Goal: Task Accomplishment & Management: Manage account settings

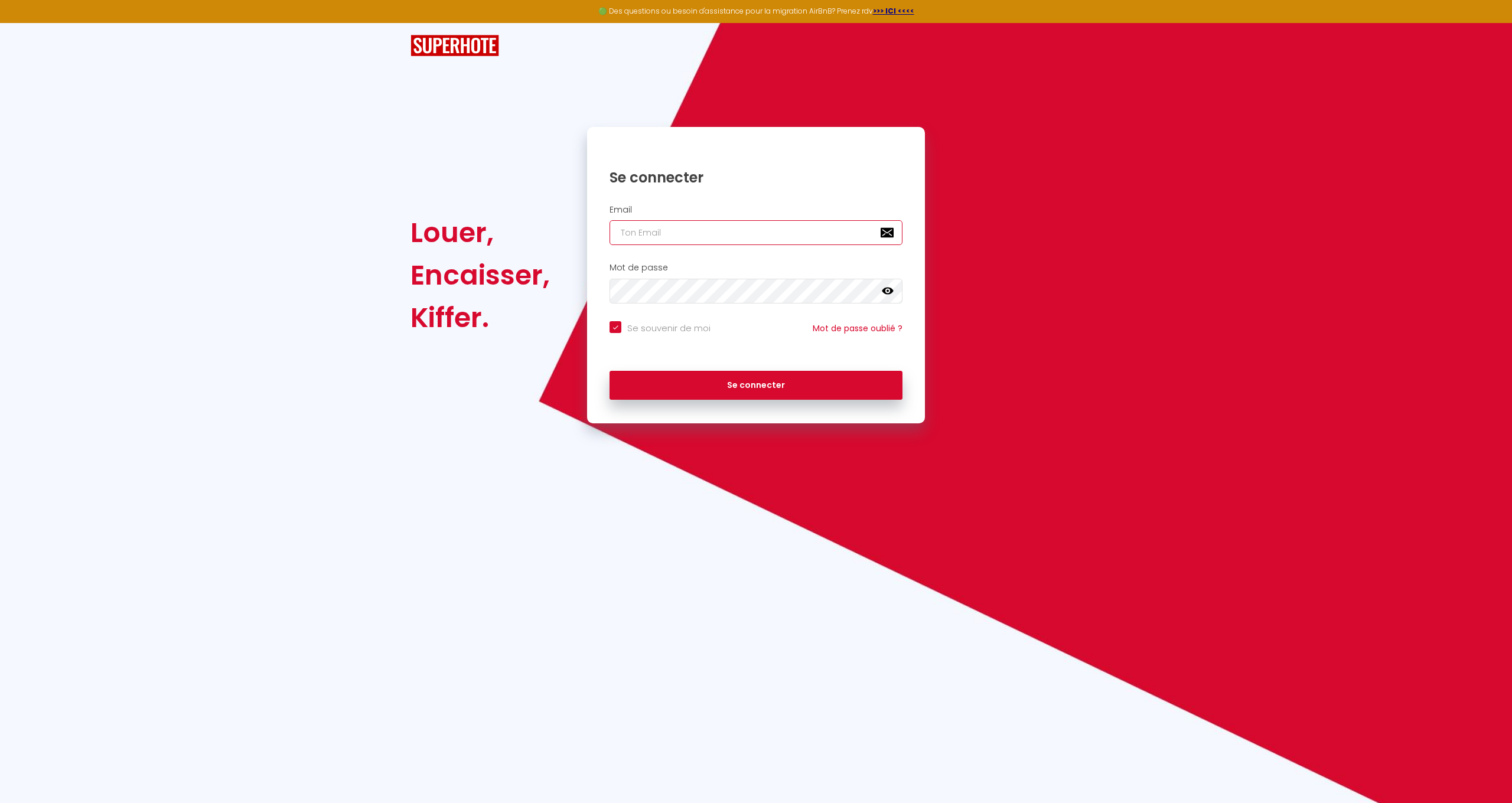
type input "[EMAIL_ADDRESS][DOMAIN_NAME]"
click at [762, 374] on button "Se connecter" at bounding box center [756, 385] width 293 height 30
checkbox input "true"
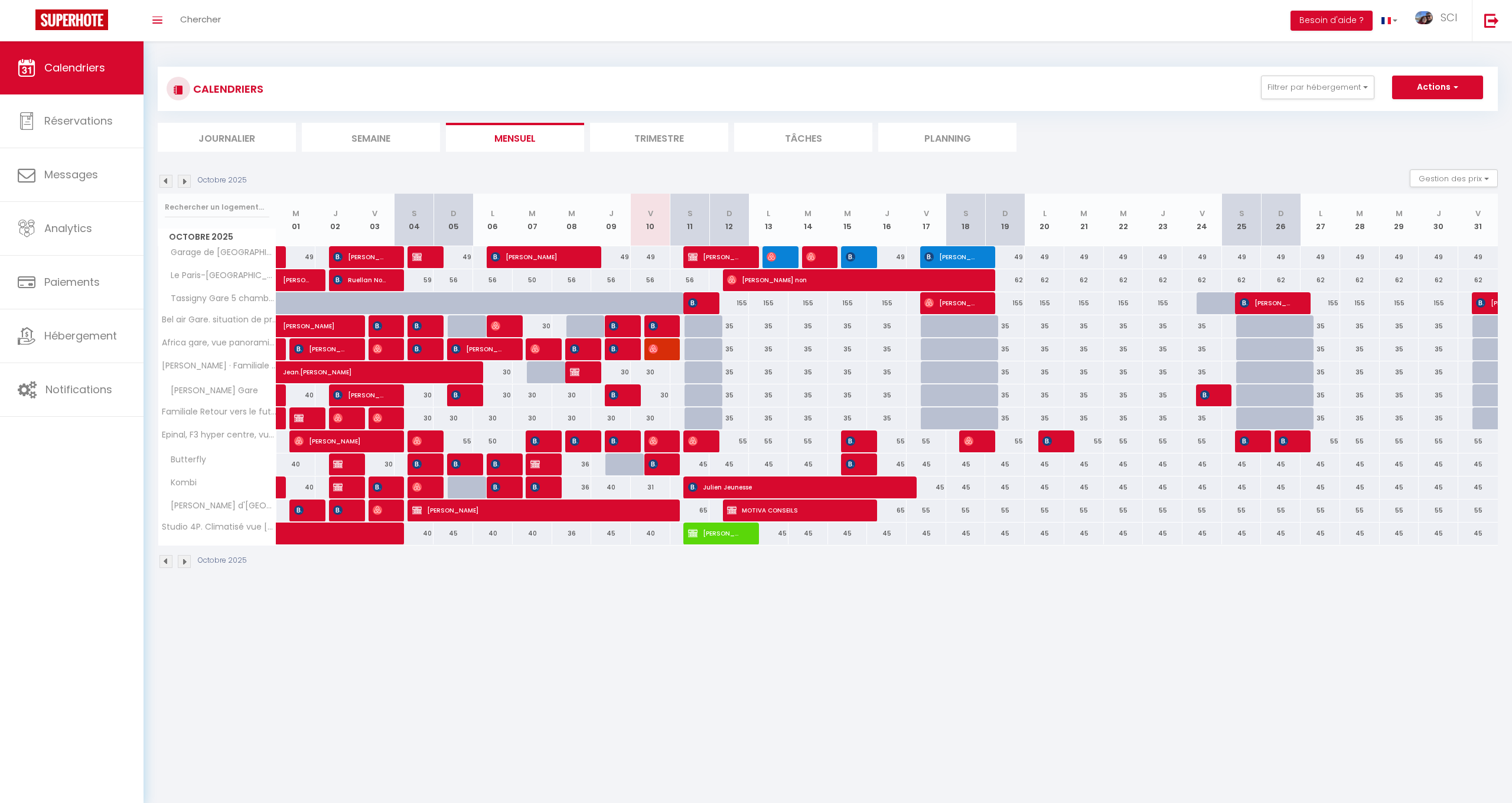
click at [747, 511] on span "MOTIVA CONSEILS" at bounding box center [793, 510] width 132 height 22
select select "OK"
select select "KO"
select select "1"
select select "0"
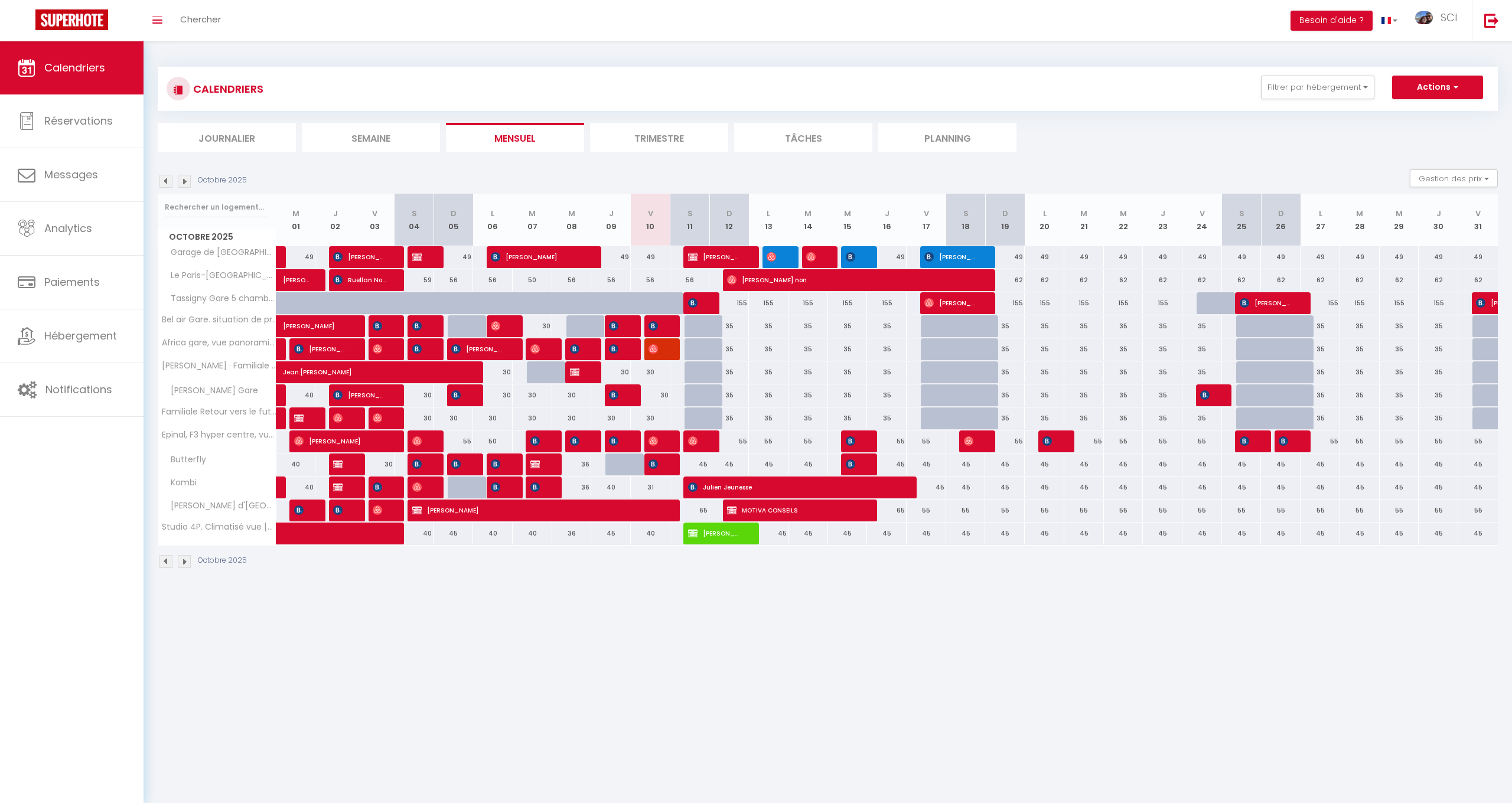
select select "1"
select select
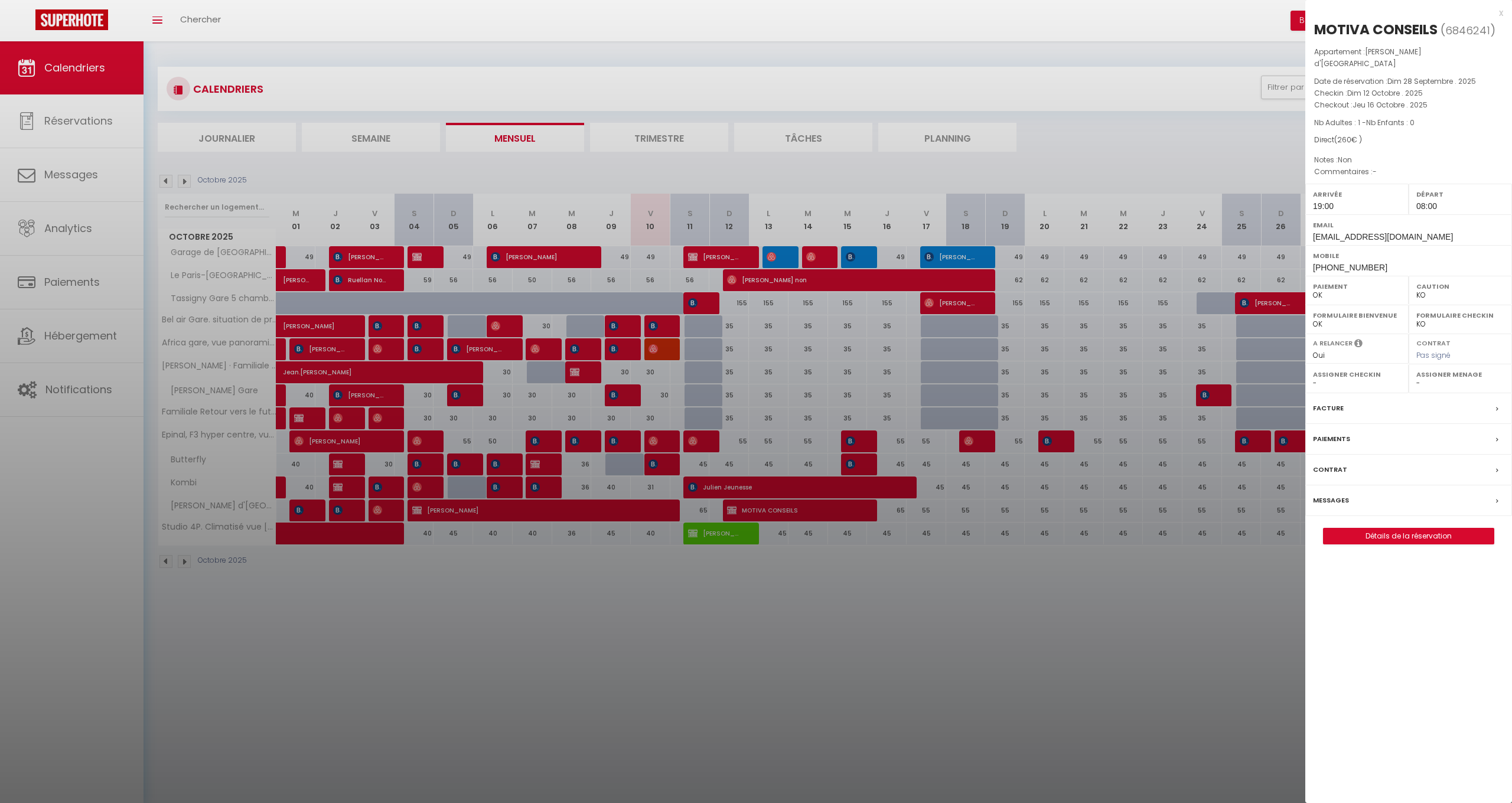
click at [1325, 432] on label "Paiements" at bounding box center [1332, 439] width 37 height 12
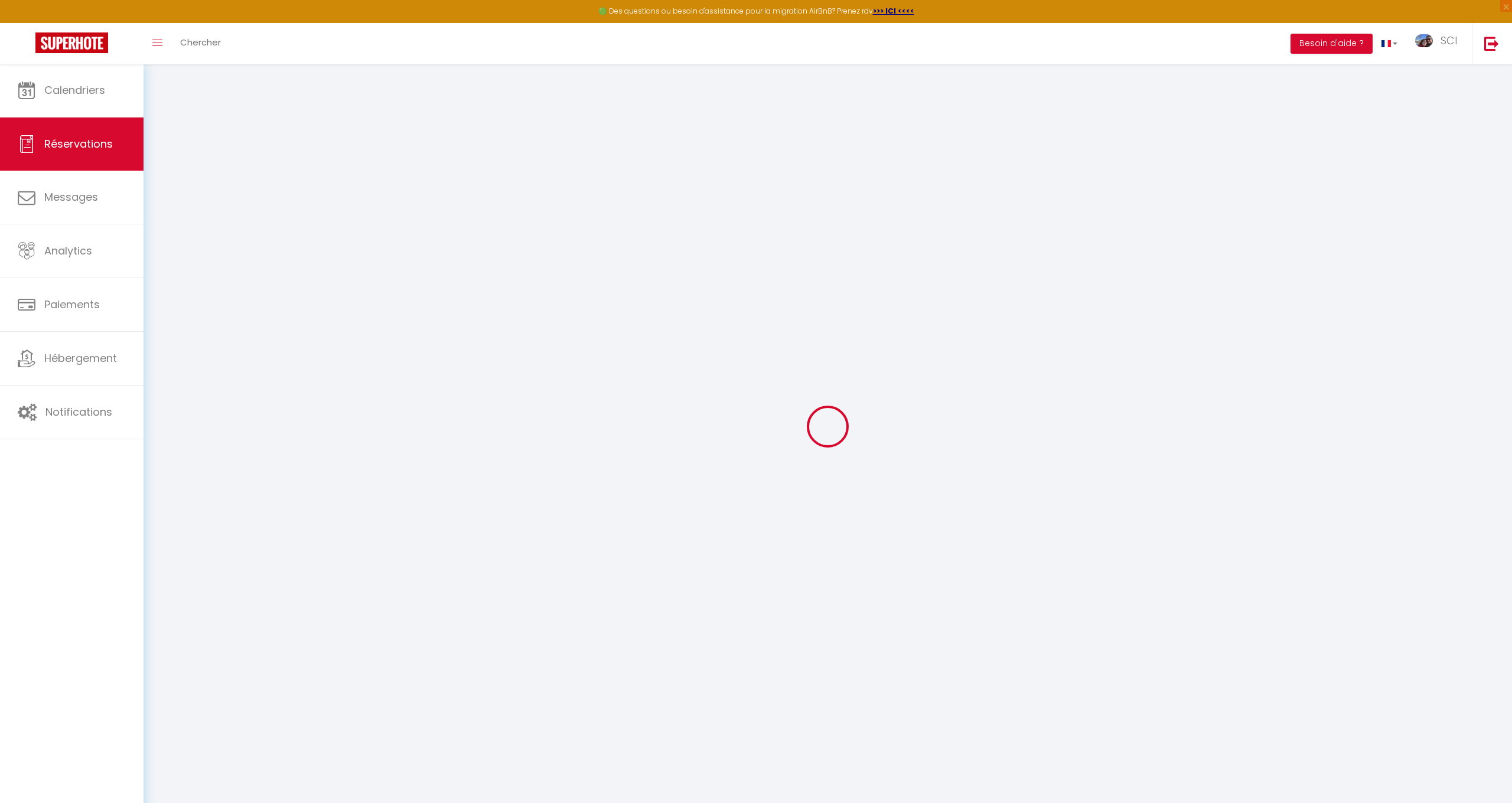
select select
checkbox input "false"
select select
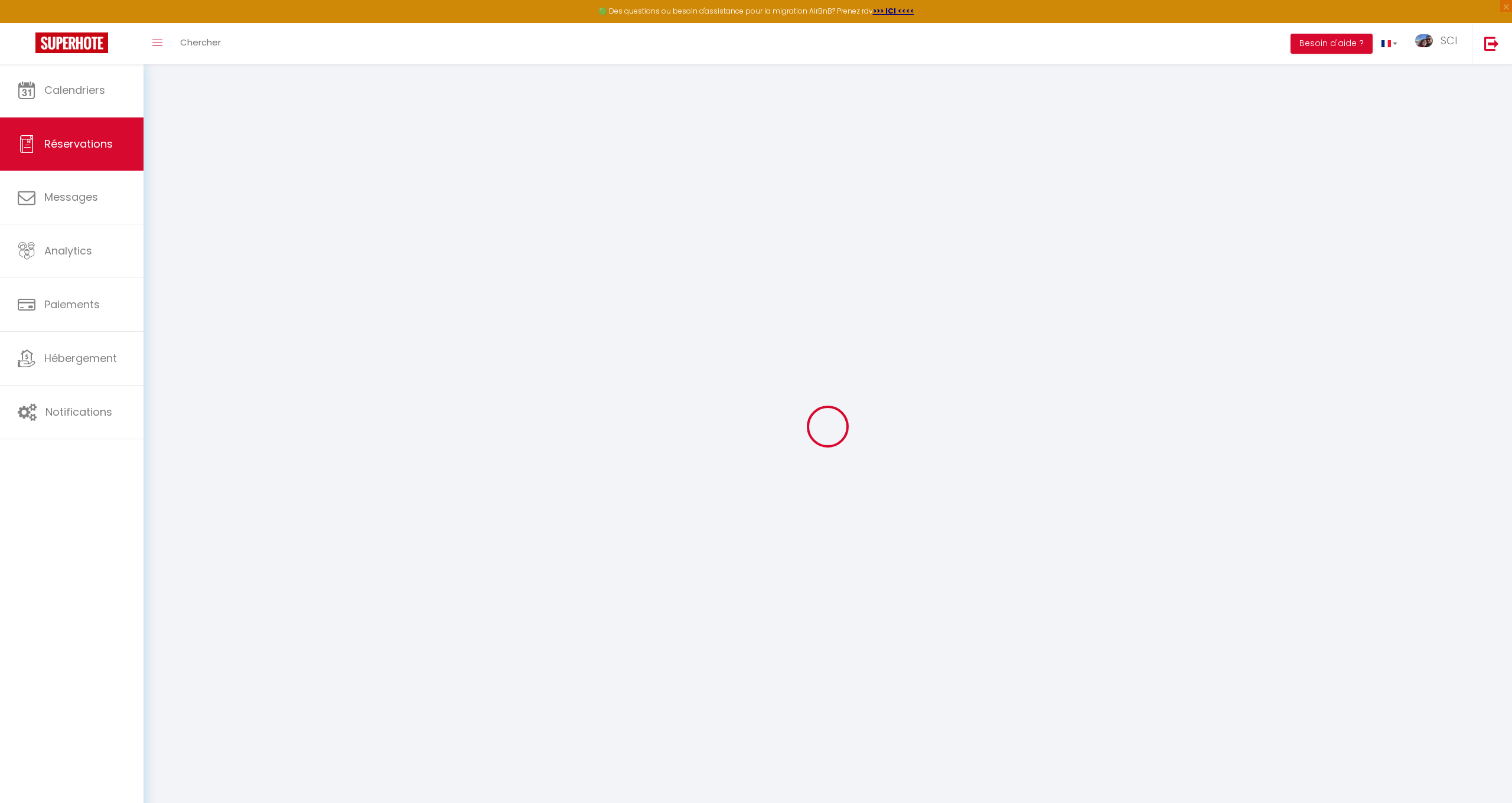
checkbox input "false"
select select
checkbox input "false"
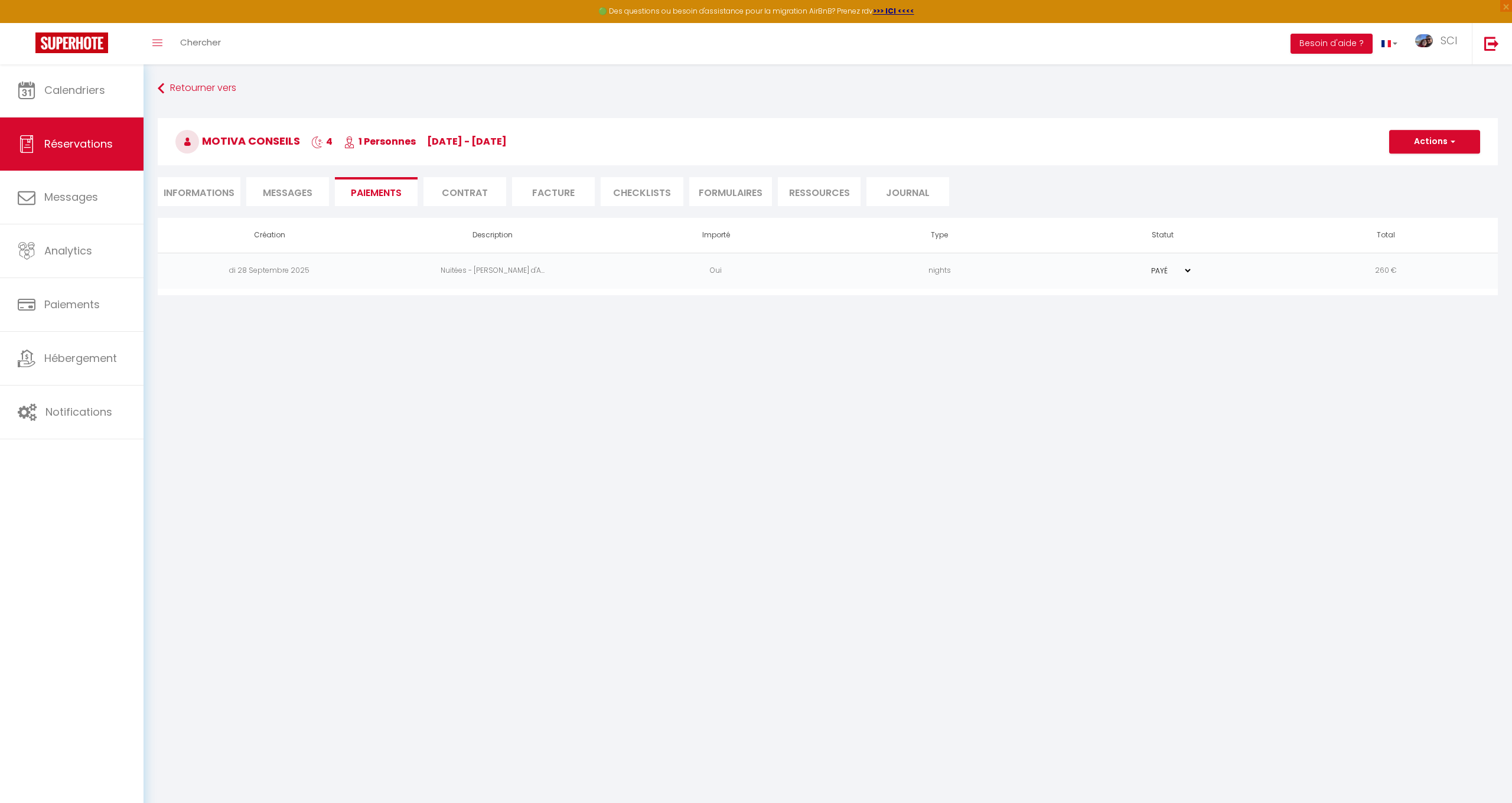
click at [216, 186] on li "Informations" at bounding box center [199, 192] width 83 height 29
type input "Non"
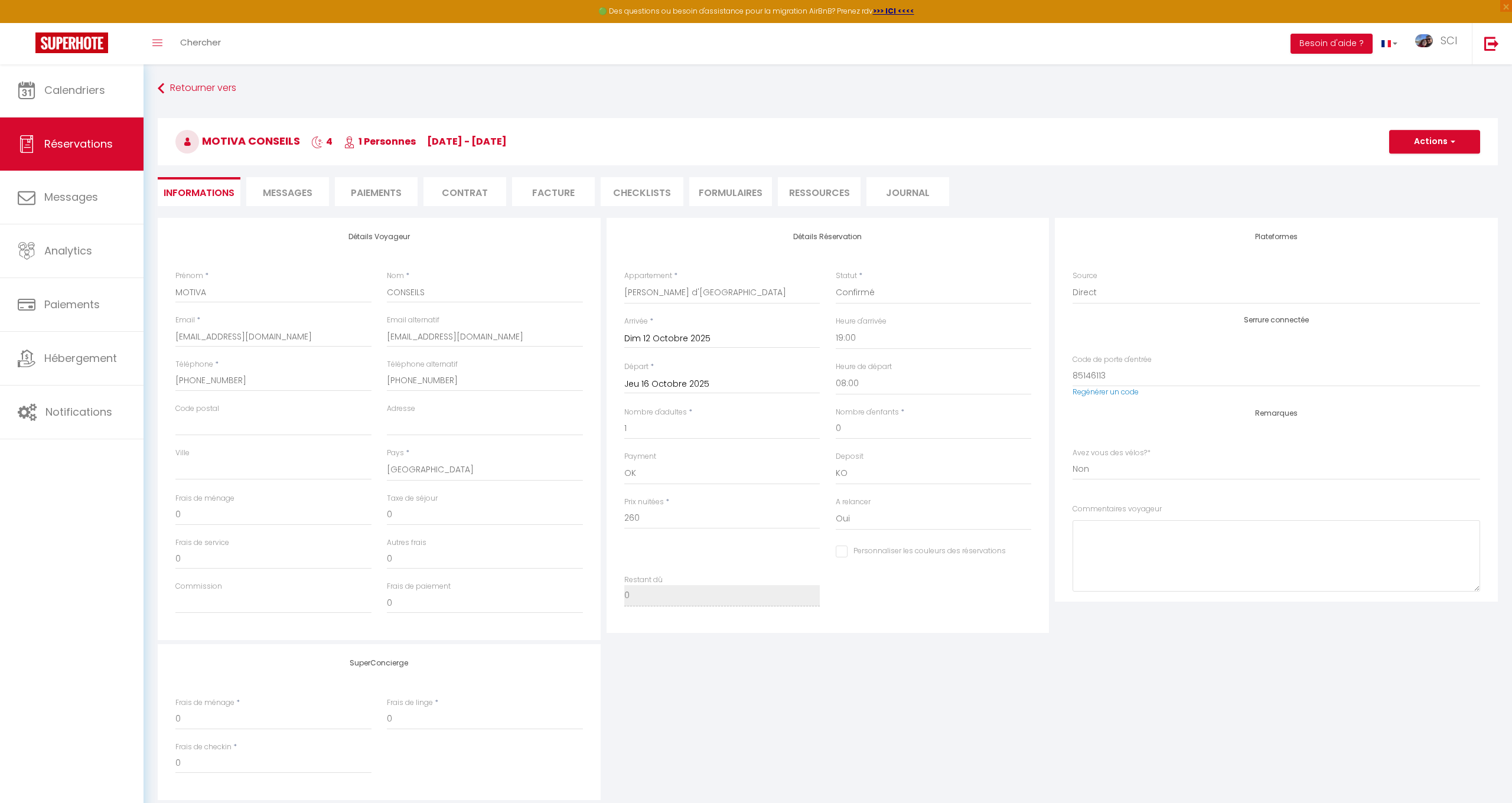
click at [896, 197] on li "Journal" at bounding box center [908, 192] width 83 height 29
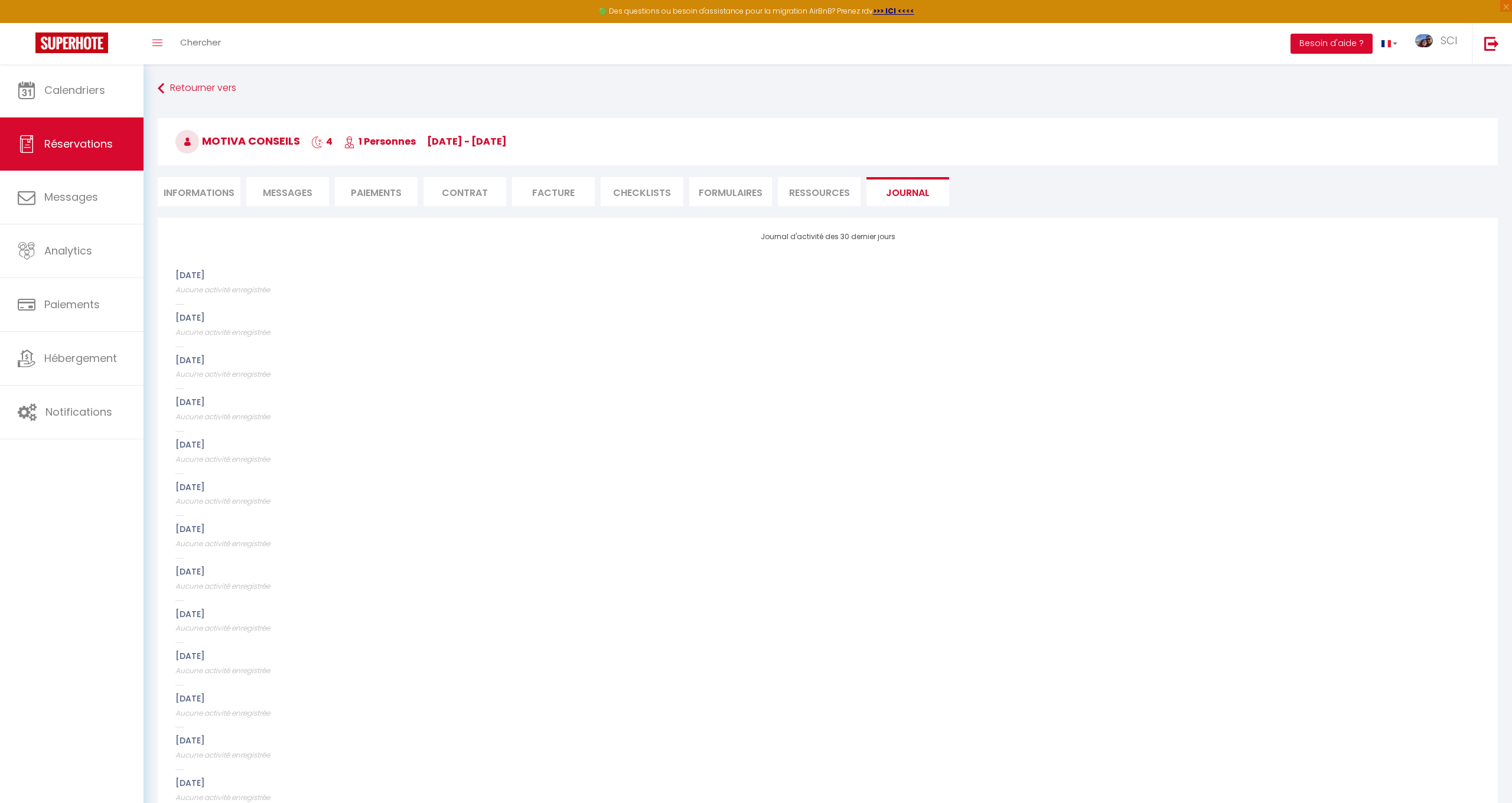
click at [825, 191] on li "Ressources" at bounding box center [819, 192] width 83 height 29
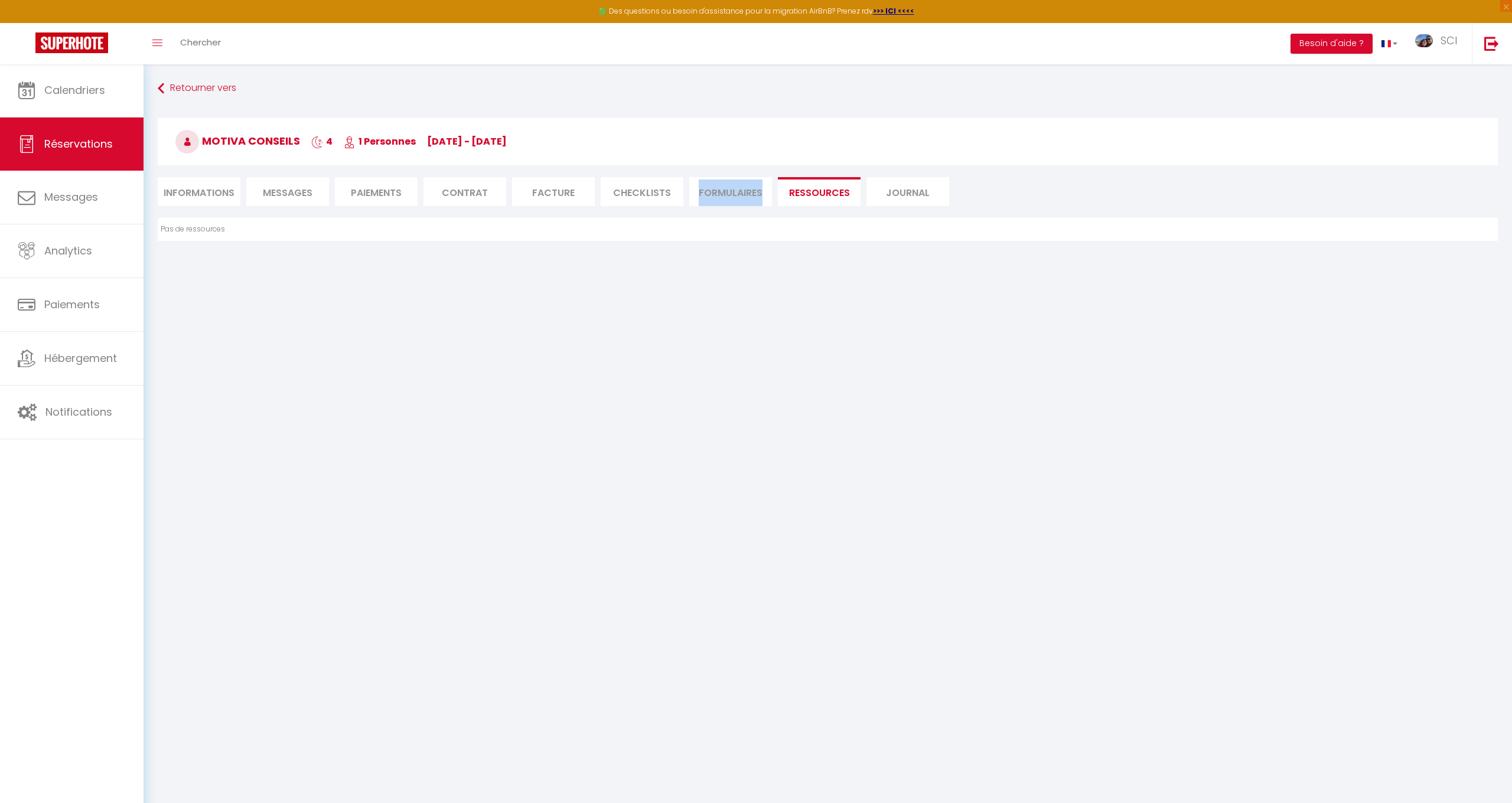
click at [725, 191] on li "FORMULAIRES" at bounding box center [730, 192] width 83 height 29
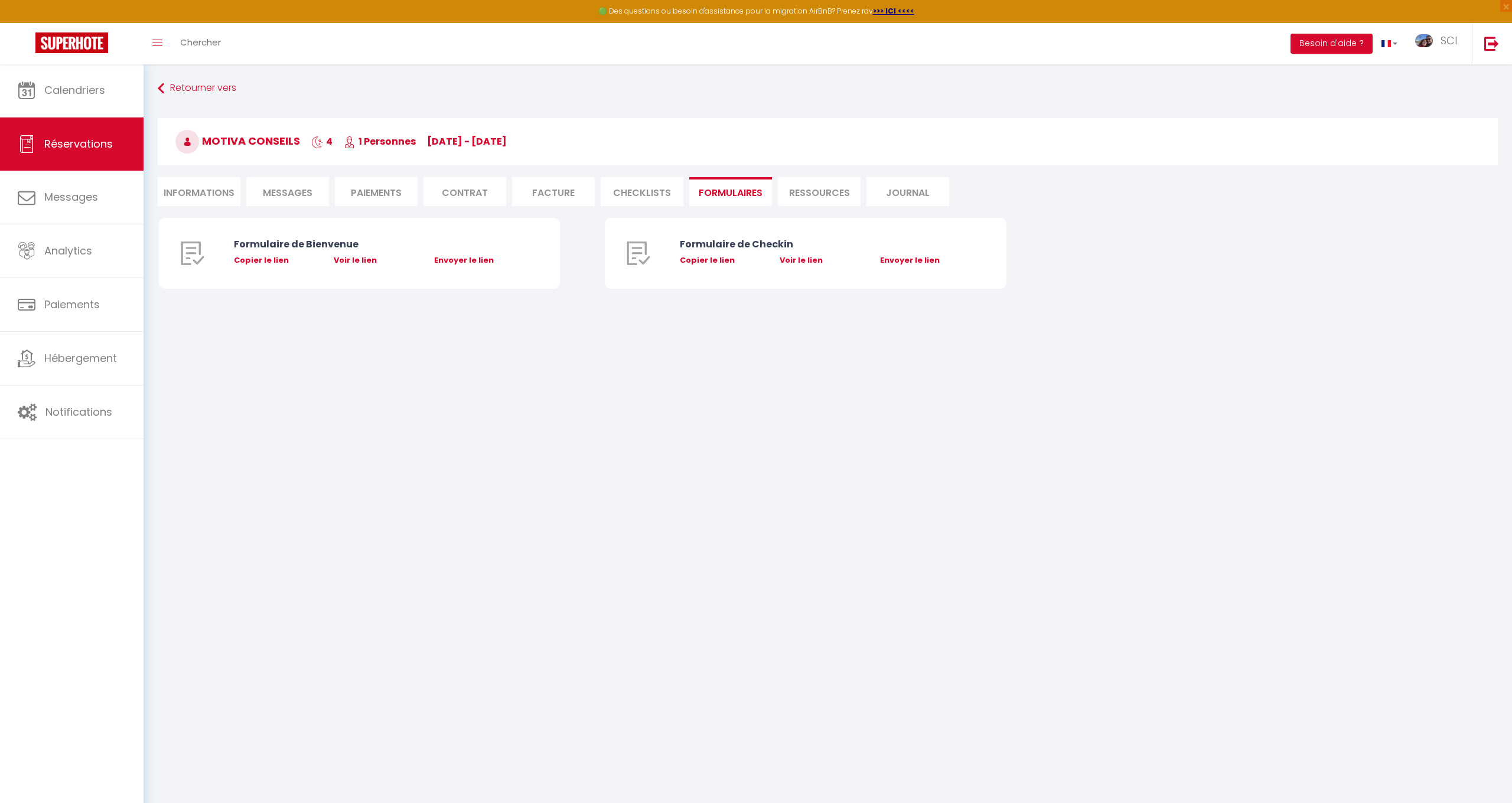
click at [630, 193] on li "CHECKLISTS" at bounding box center [642, 192] width 83 height 29
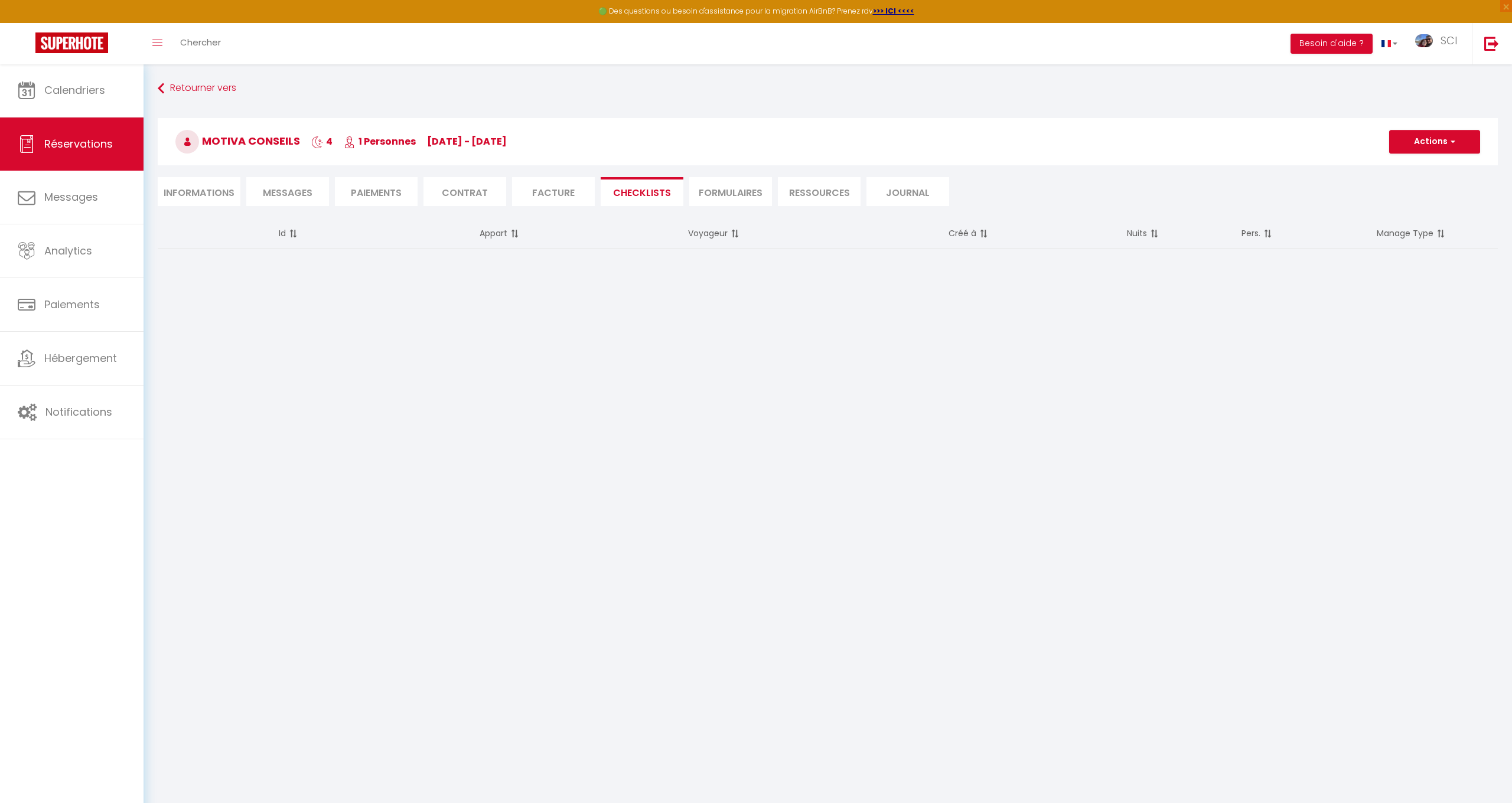
click at [554, 194] on li "Facture" at bounding box center [554, 192] width 83 height 29
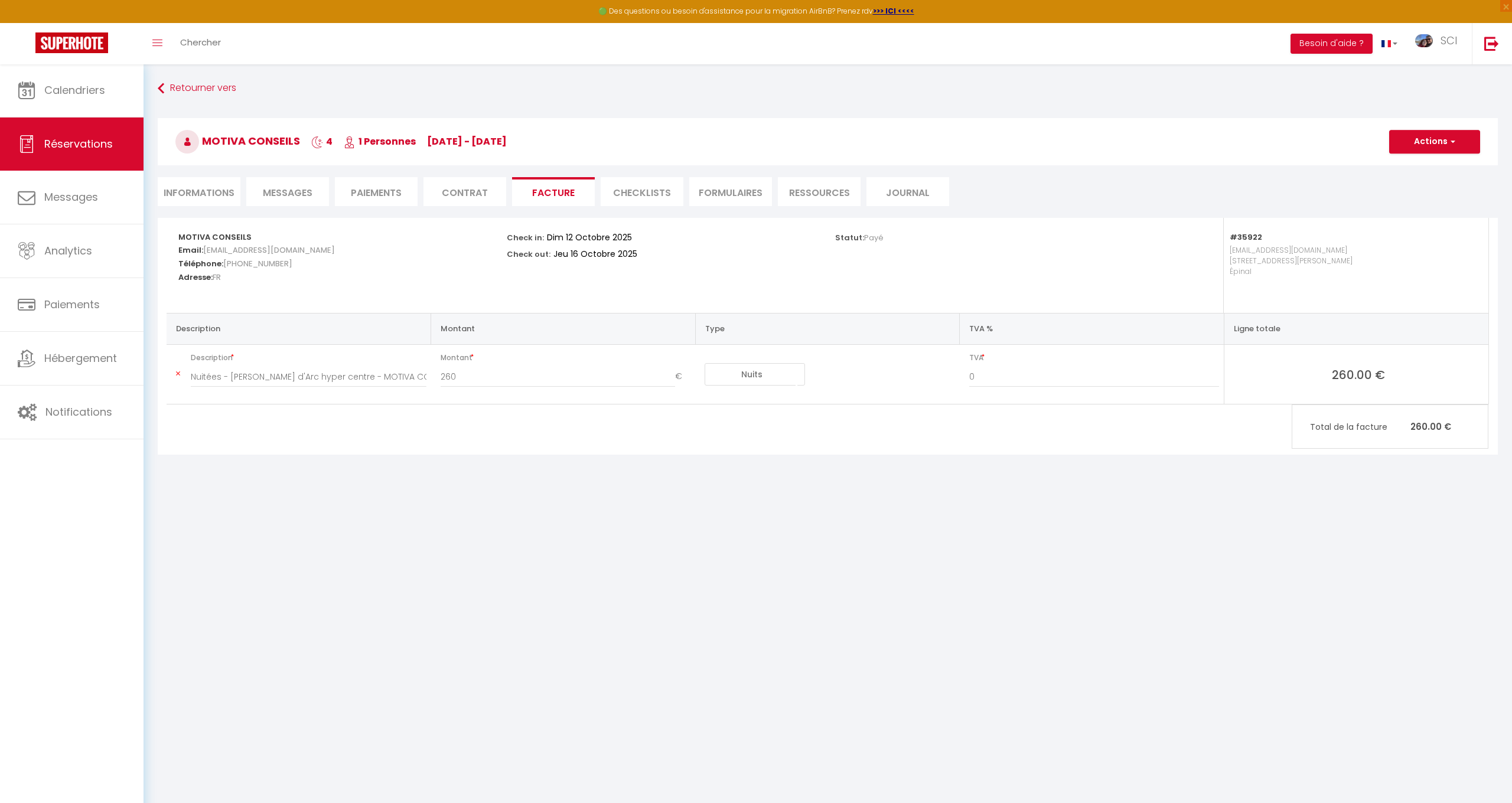
click at [473, 193] on li "Contrat" at bounding box center [465, 192] width 83 height 29
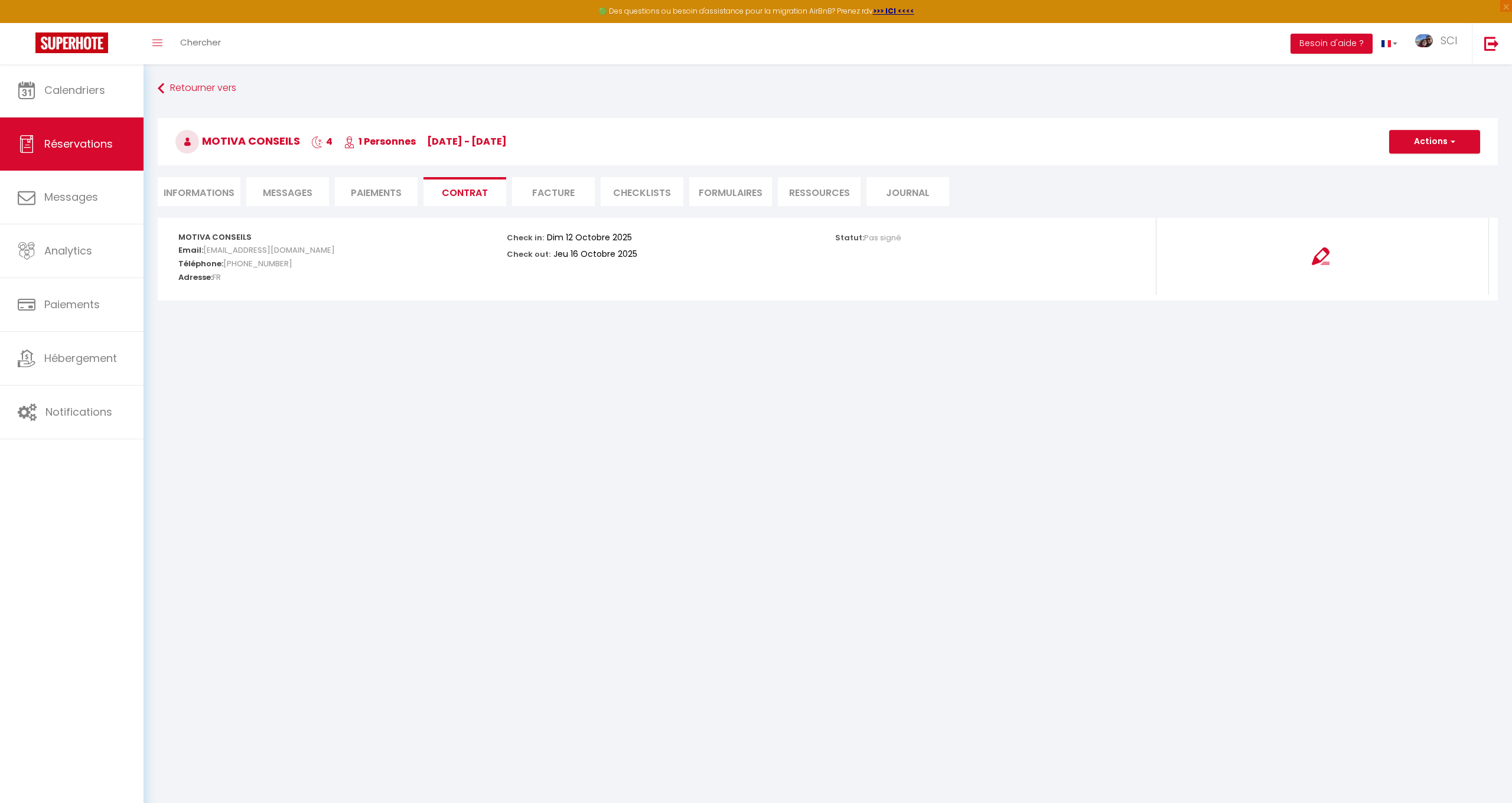
click at [388, 191] on li "Paiements" at bounding box center [376, 192] width 83 height 29
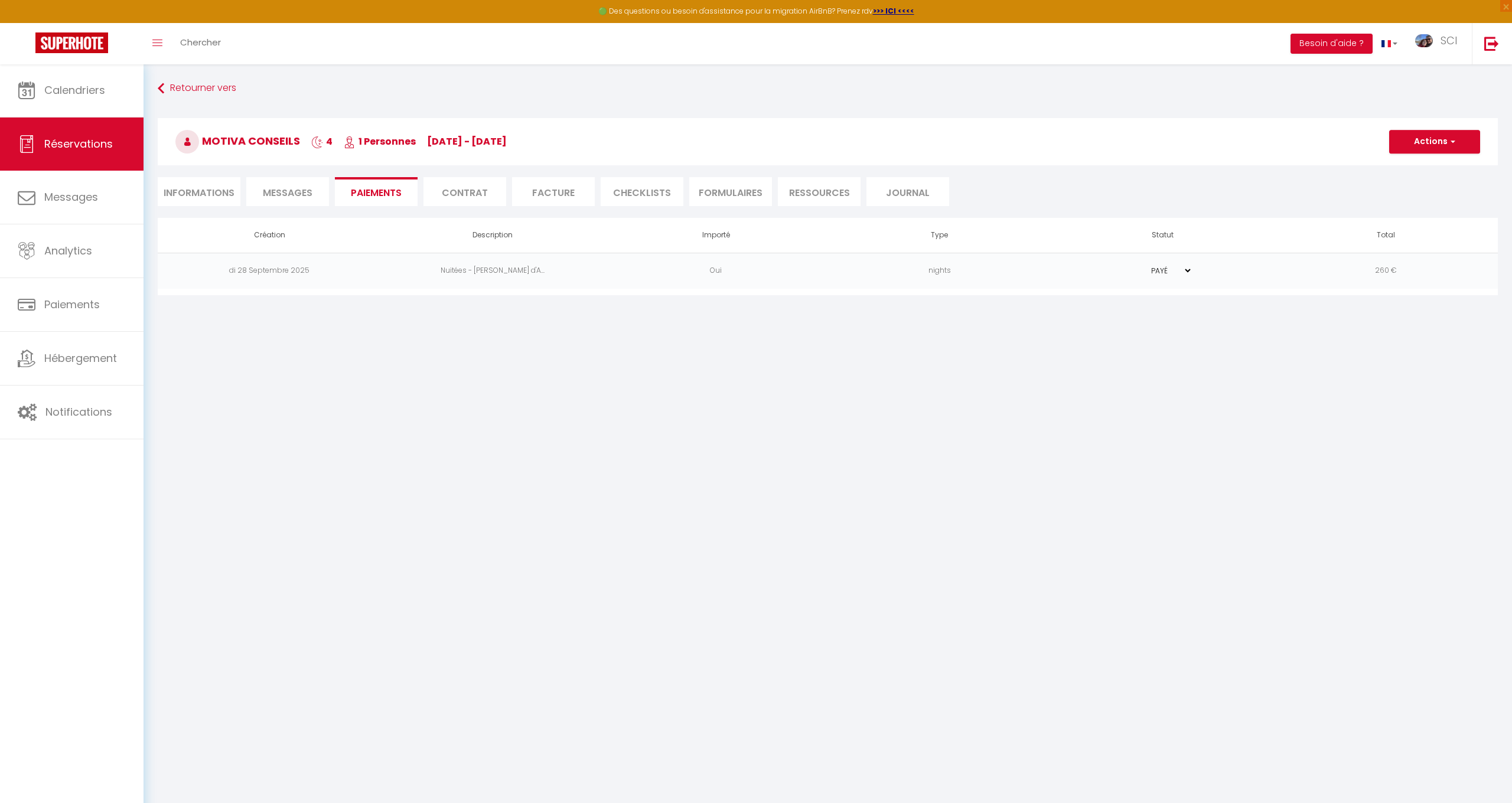
click at [271, 188] on span "Messages" at bounding box center [288, 193] width 50 height 13
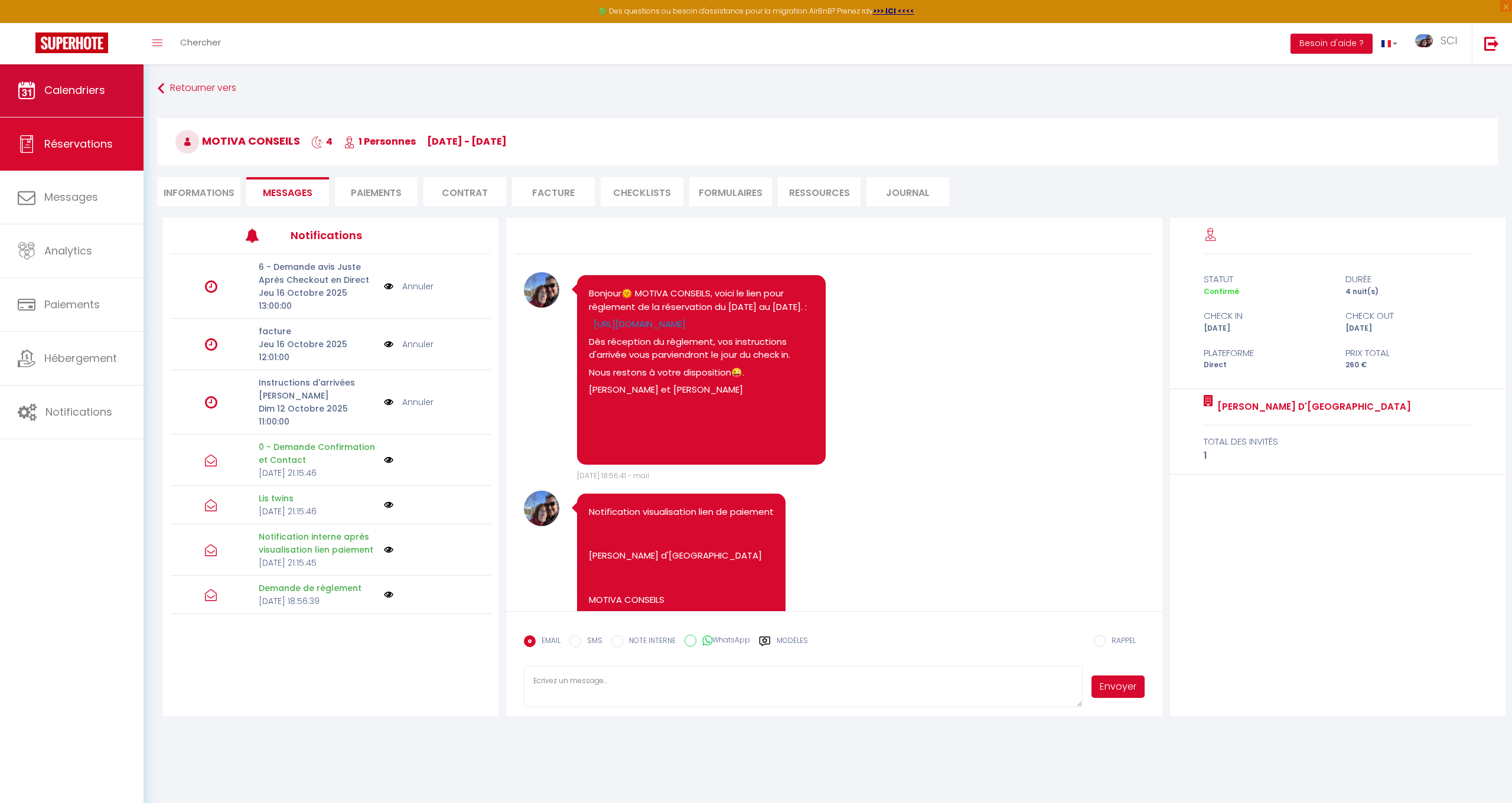
click at [81, 85] on span "Calendriers" at bounding box center [75, 90] width 61 height 15
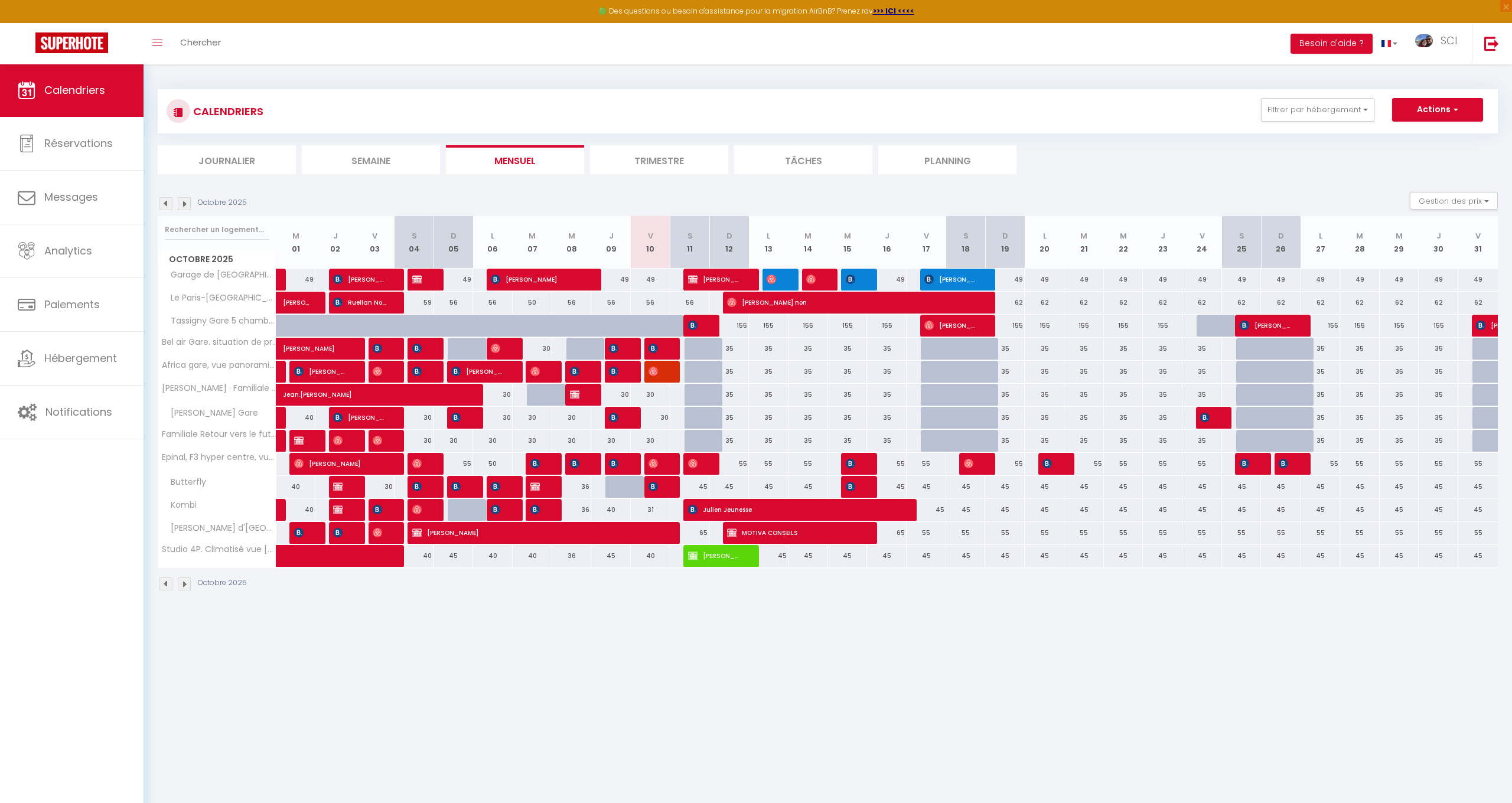
click at [167, 202] on img at bounding box center [165, 203] width 13 height 13
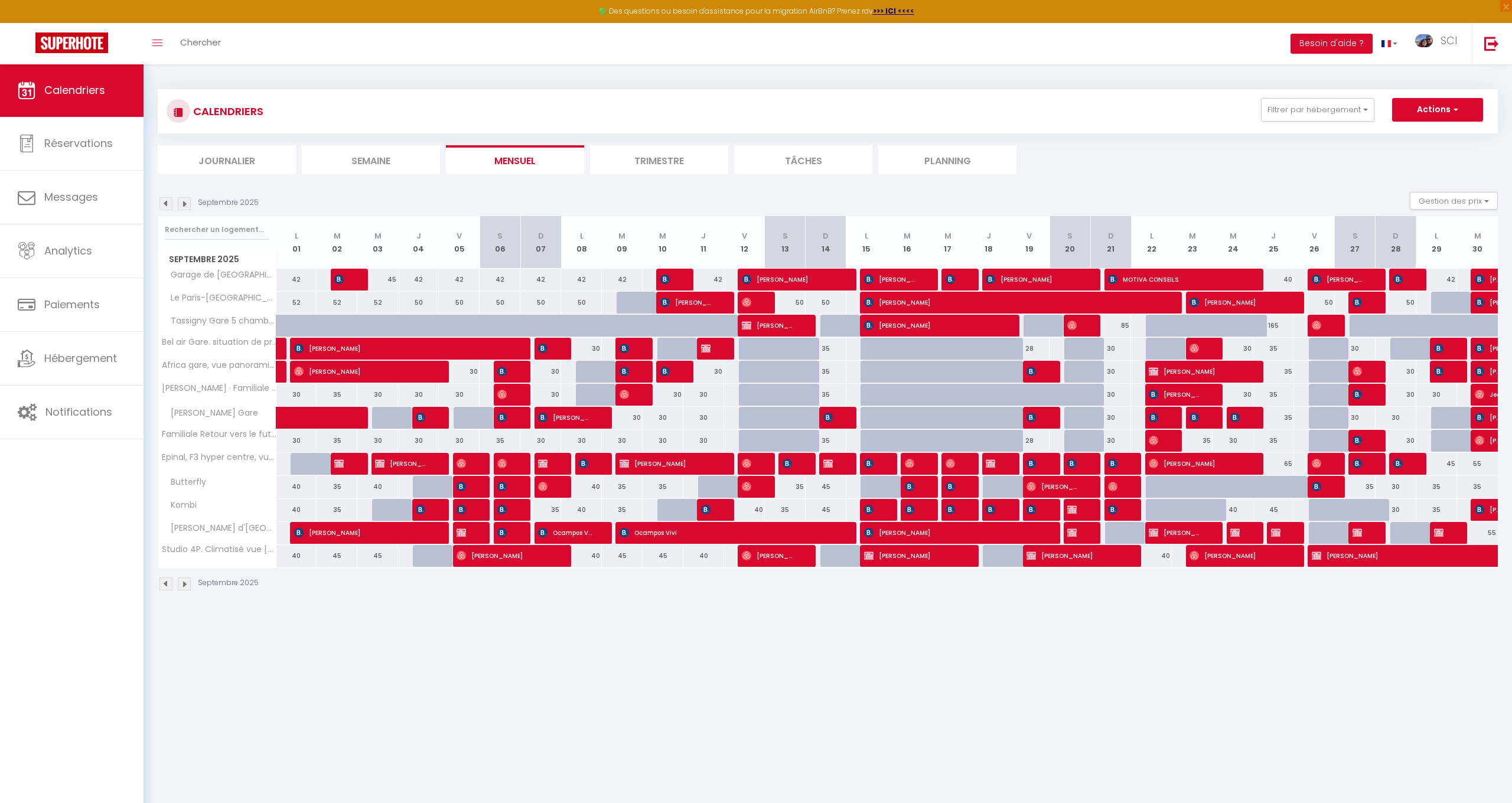
scroll to position [0, 1]
click at [171, 202] on img at bounding box center [165, 203] width 13 height 13
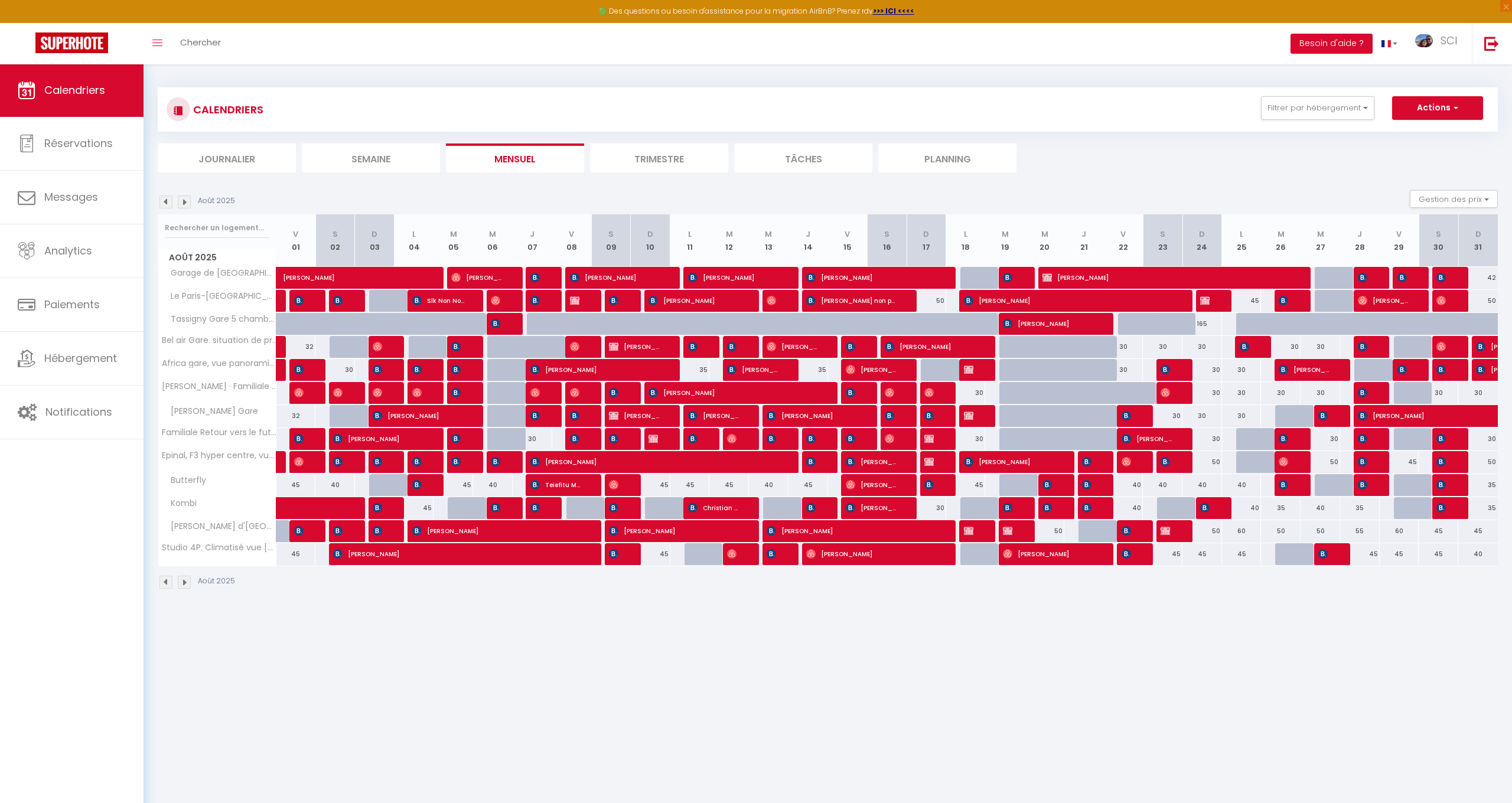
scroll to position [2, 0]
click at [171, 202] on img at bounding box center [165, 202] width 13 height 13
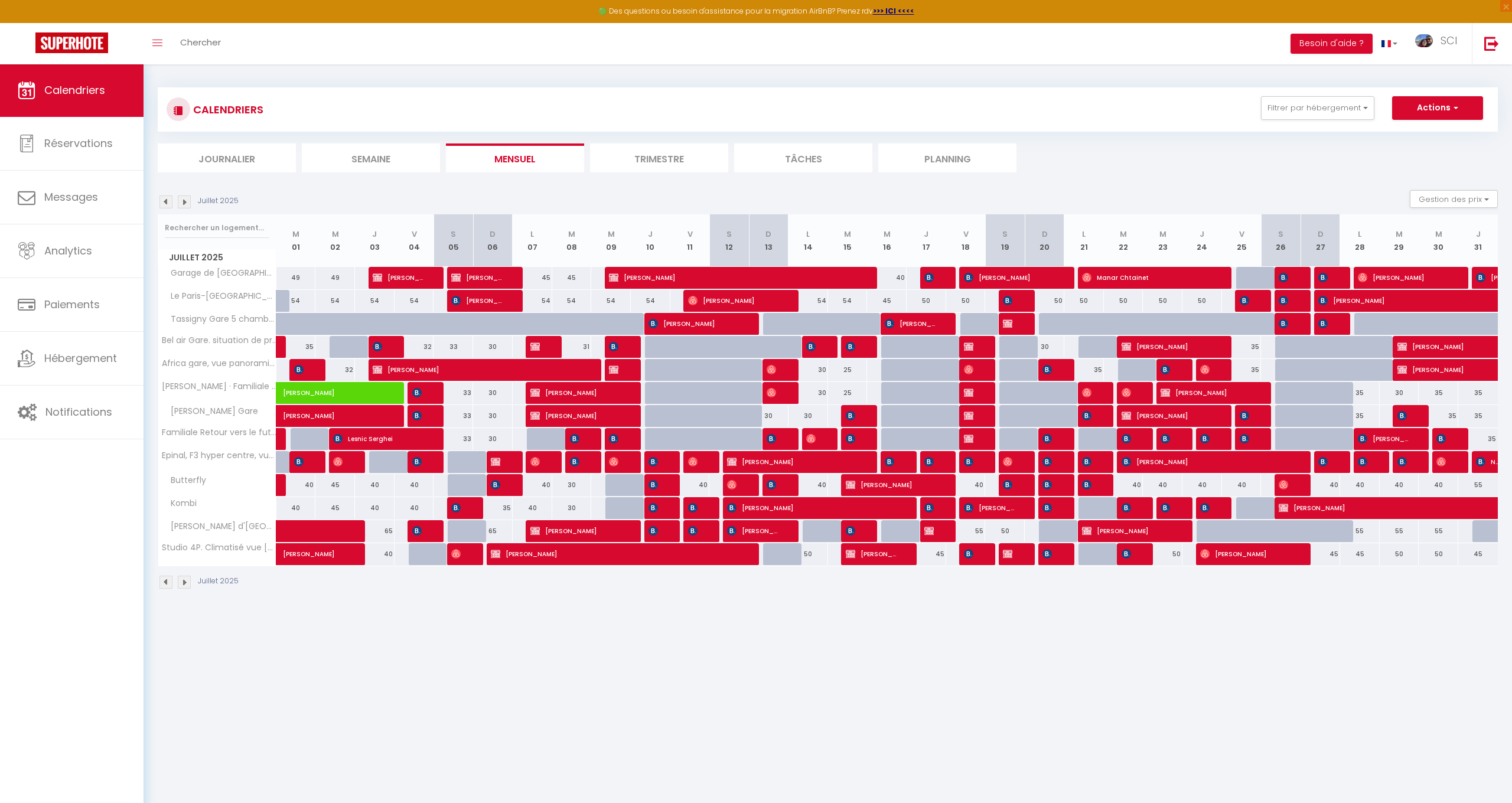
click at [1413, 273] on span "[PERSON_NAME]" at bounding box center [1404, 277] width 92 height 22
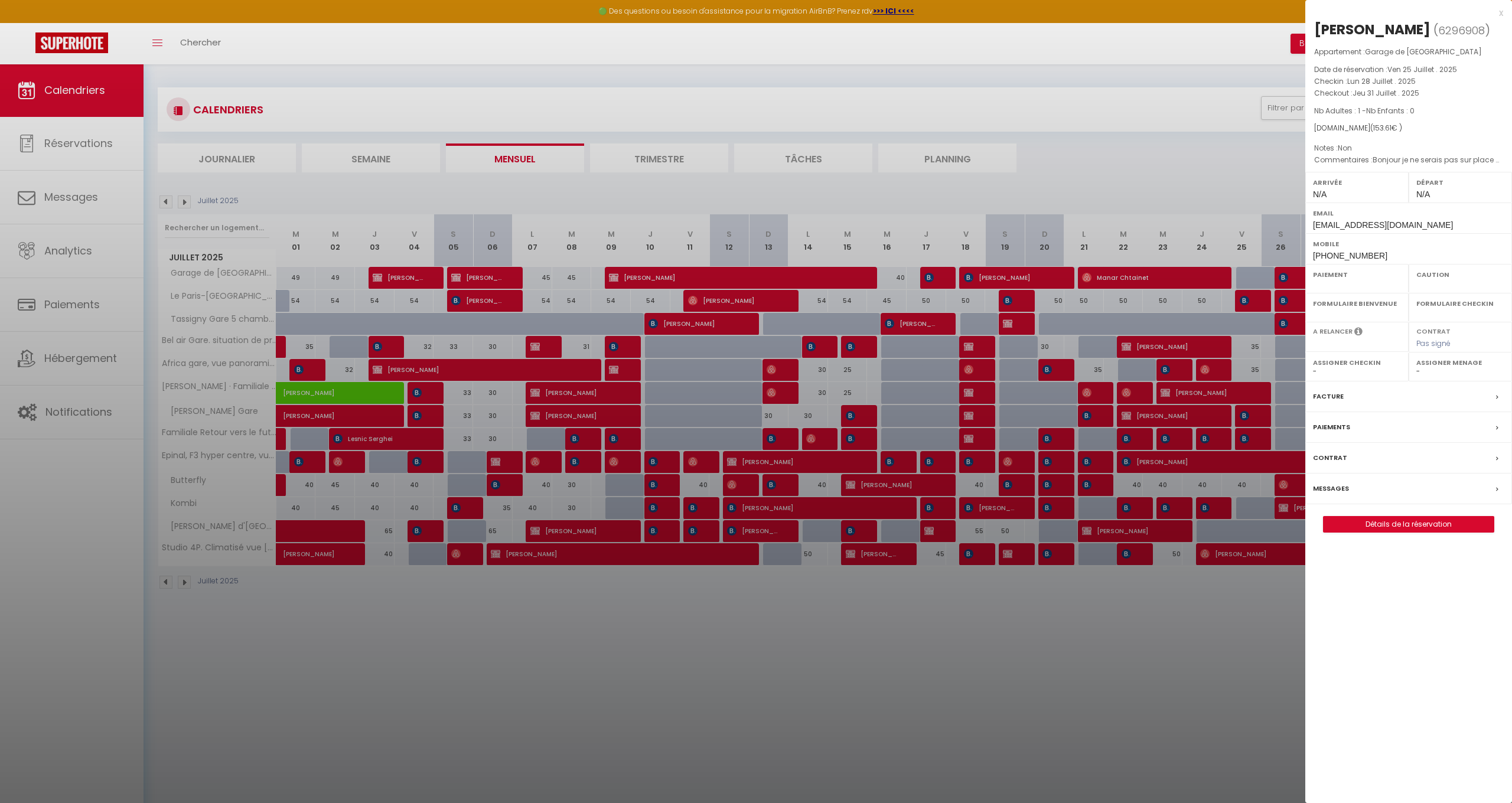
select select "OK"
select select "1"
select select "0"
select select "1"
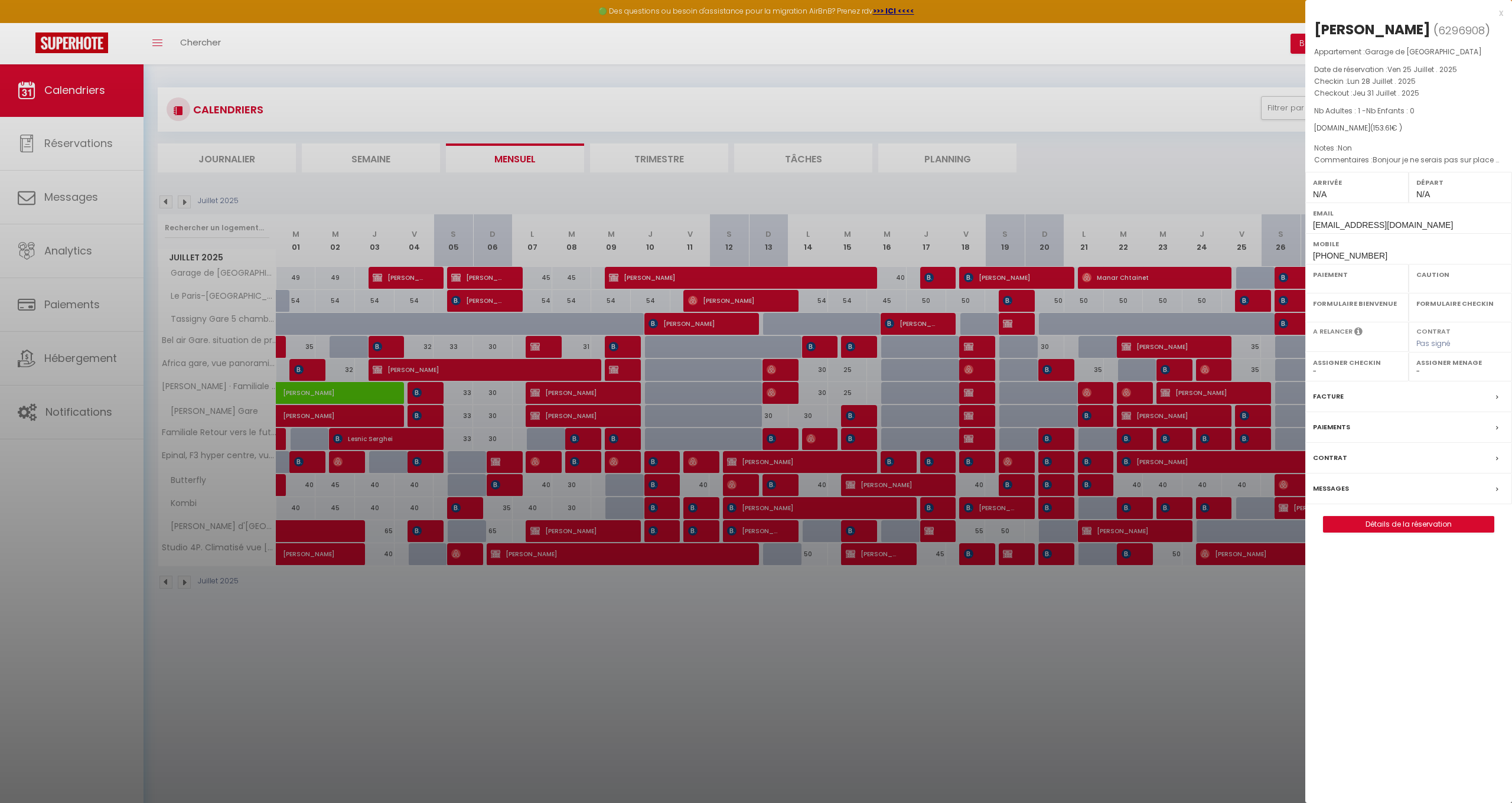
select select
click at [1336, 485] on label "Messages" at bounding box center [1331, 488] width 36 height 12
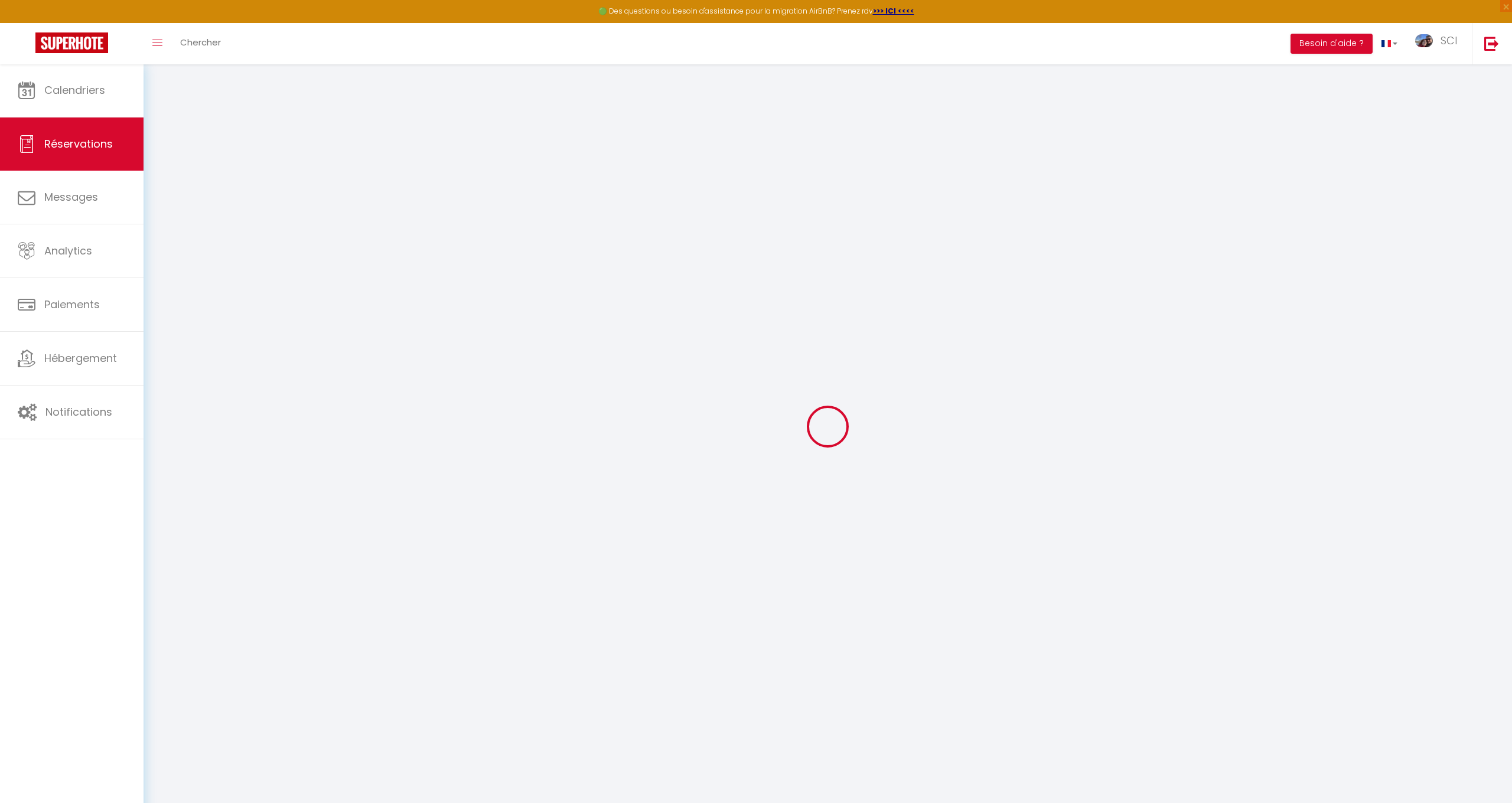
select select
checkbox input "false"
type textarea "Bonjour je ne serais pas sur place c’est pour une de mes collègue qui sera sur …"
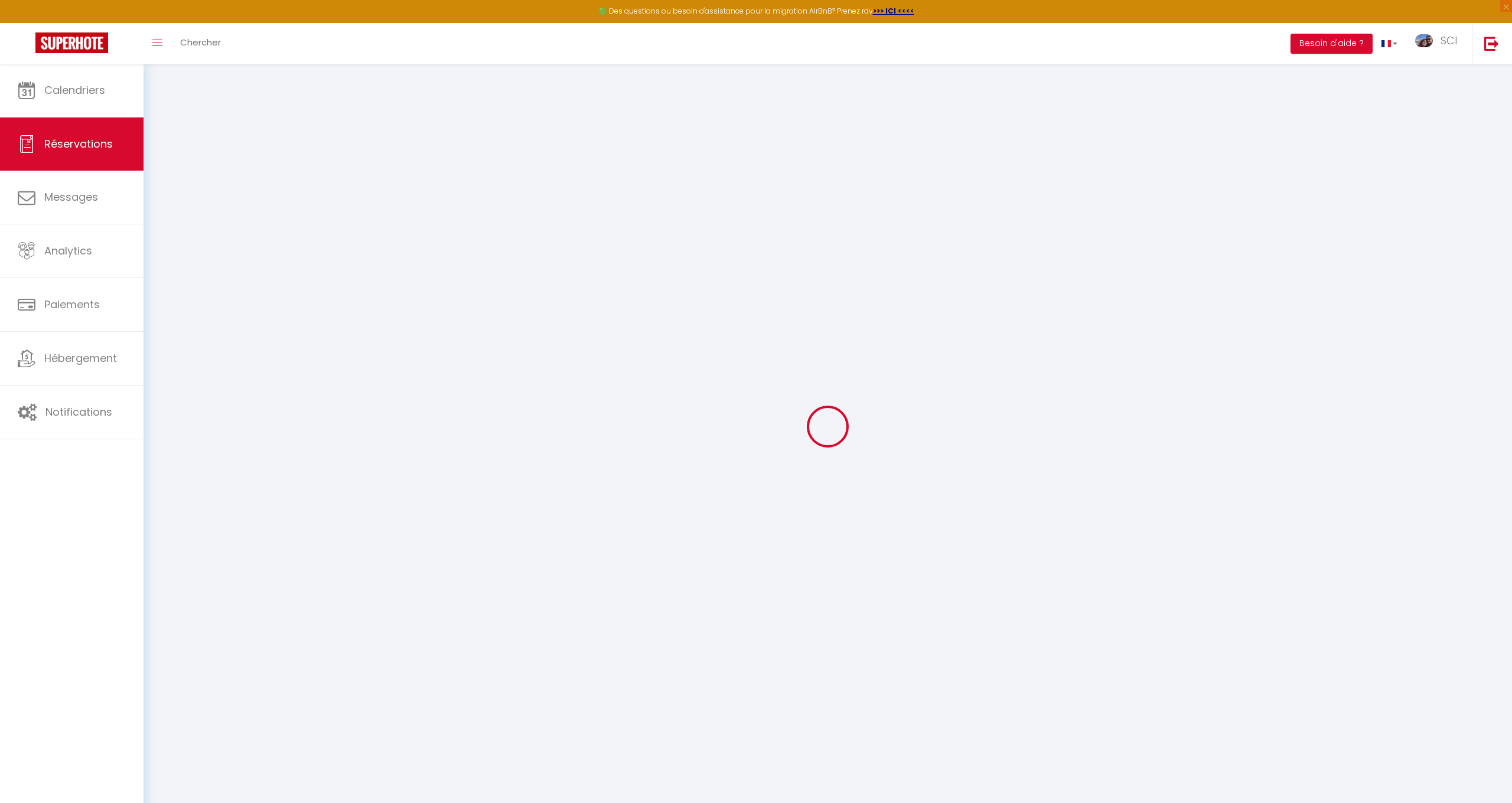
type vélos\?1 "Non"
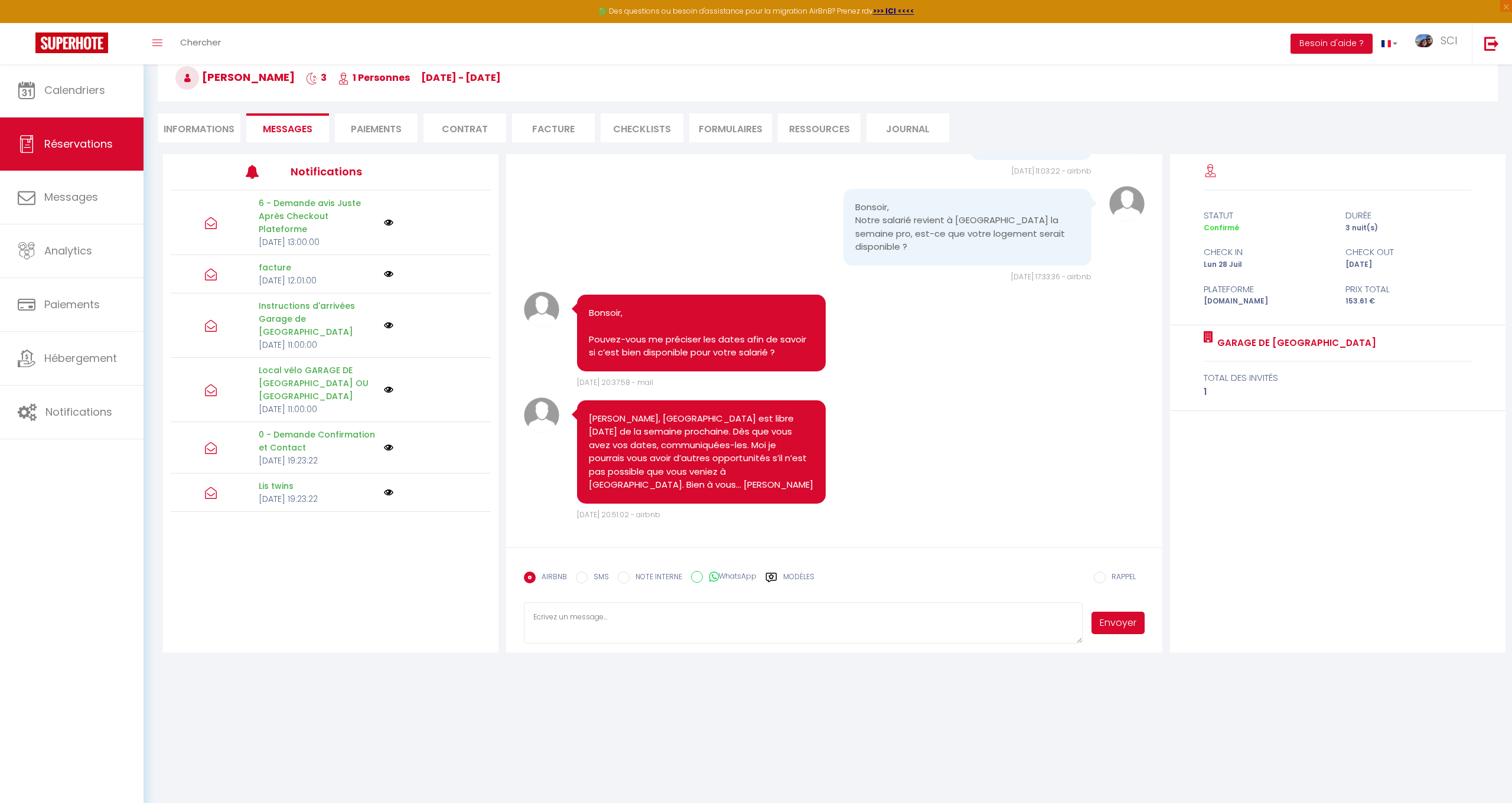
scroll to position [64, 0]
click at [87, 96] on span "Calendriers" at bounding box center [75, 90] width 61 height 15
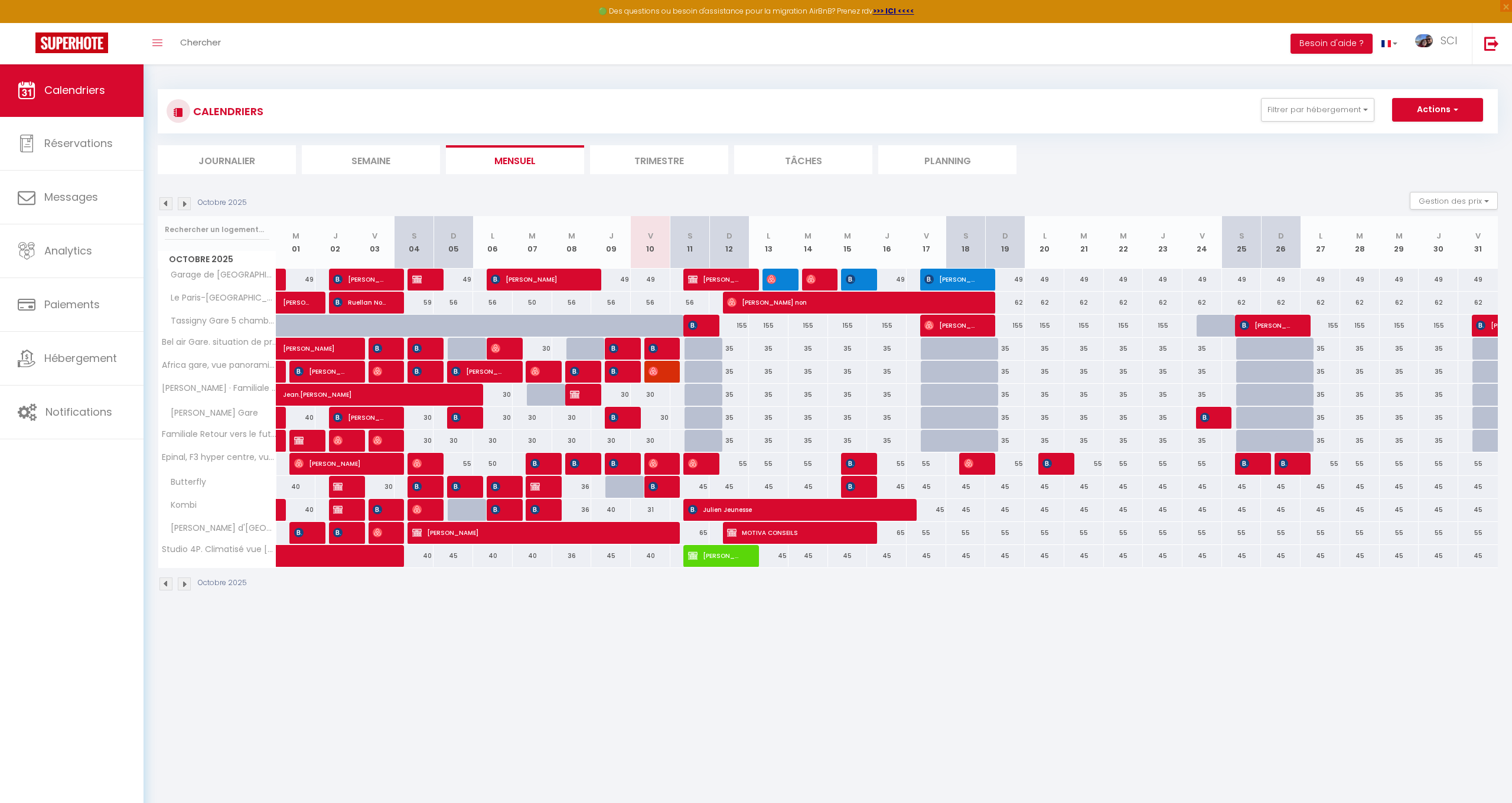
click at [706, 529] on div "65" at bounding box center [690, 533] width 40 height 22
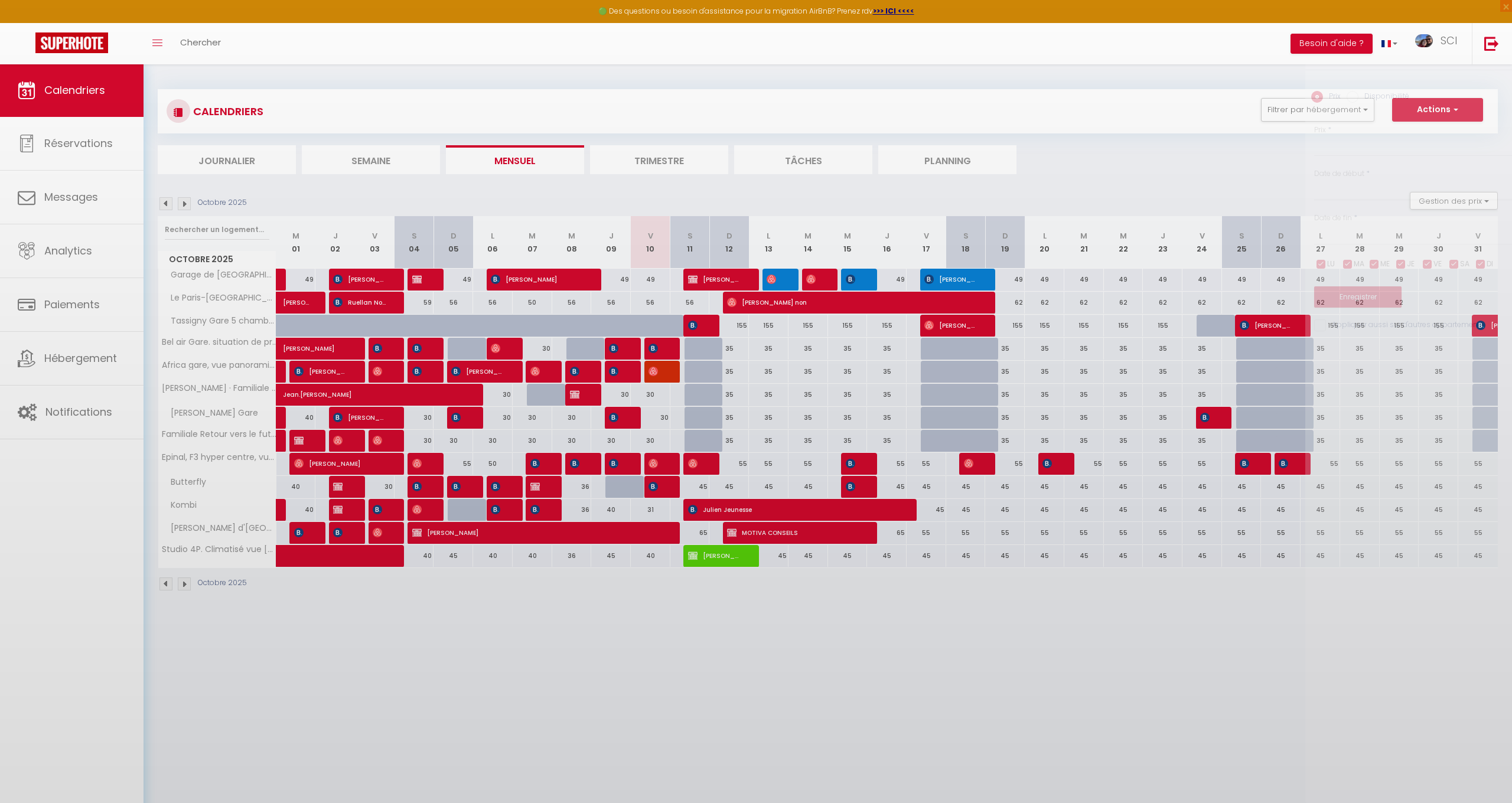
type input "65"
type input "Sam 11 Octobre 2025"
type input "Dim 12 Octobre 2025"
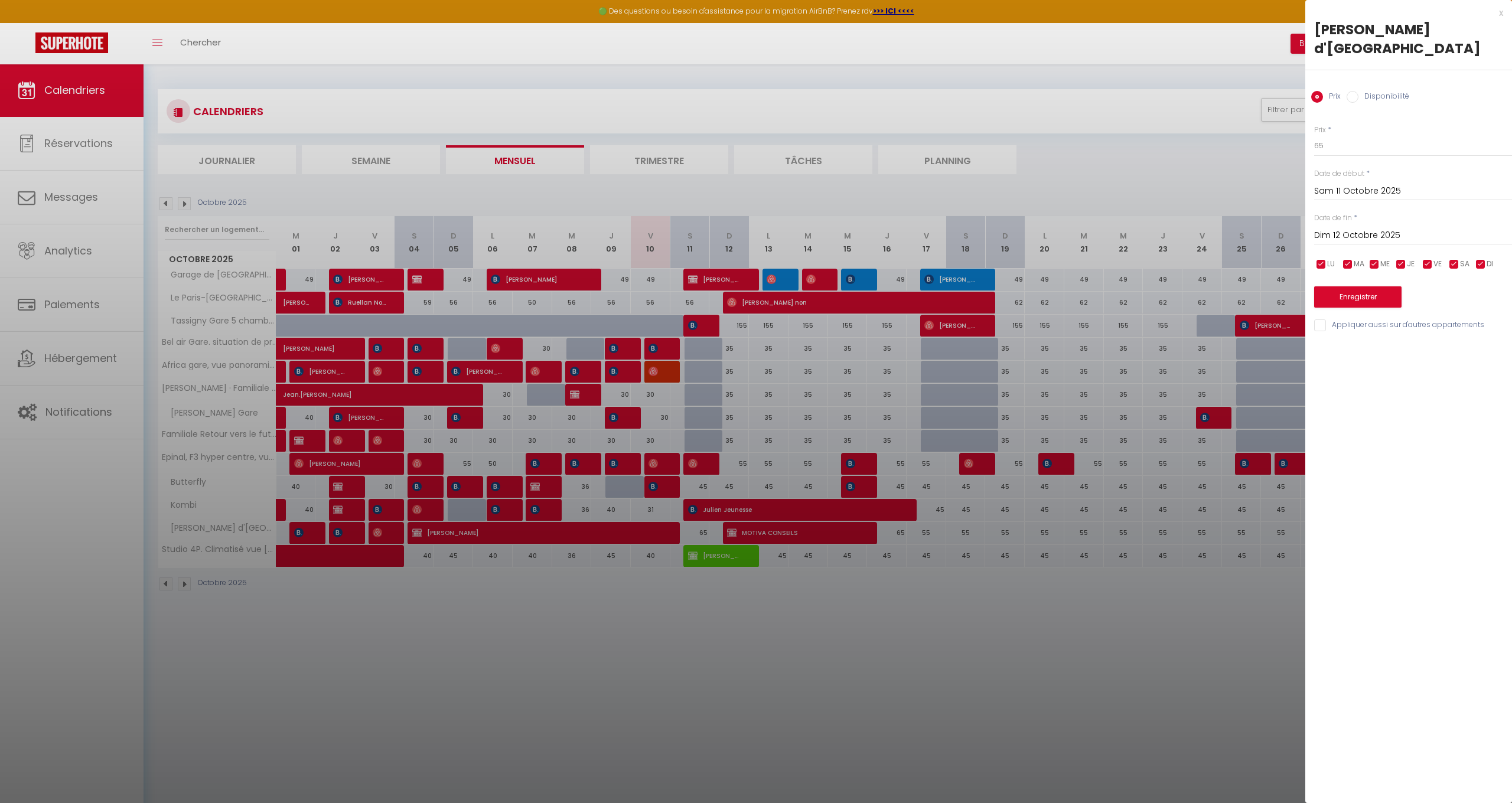
click at [707, 534] on div at bounding box center [756, 402] width 1512 height 803
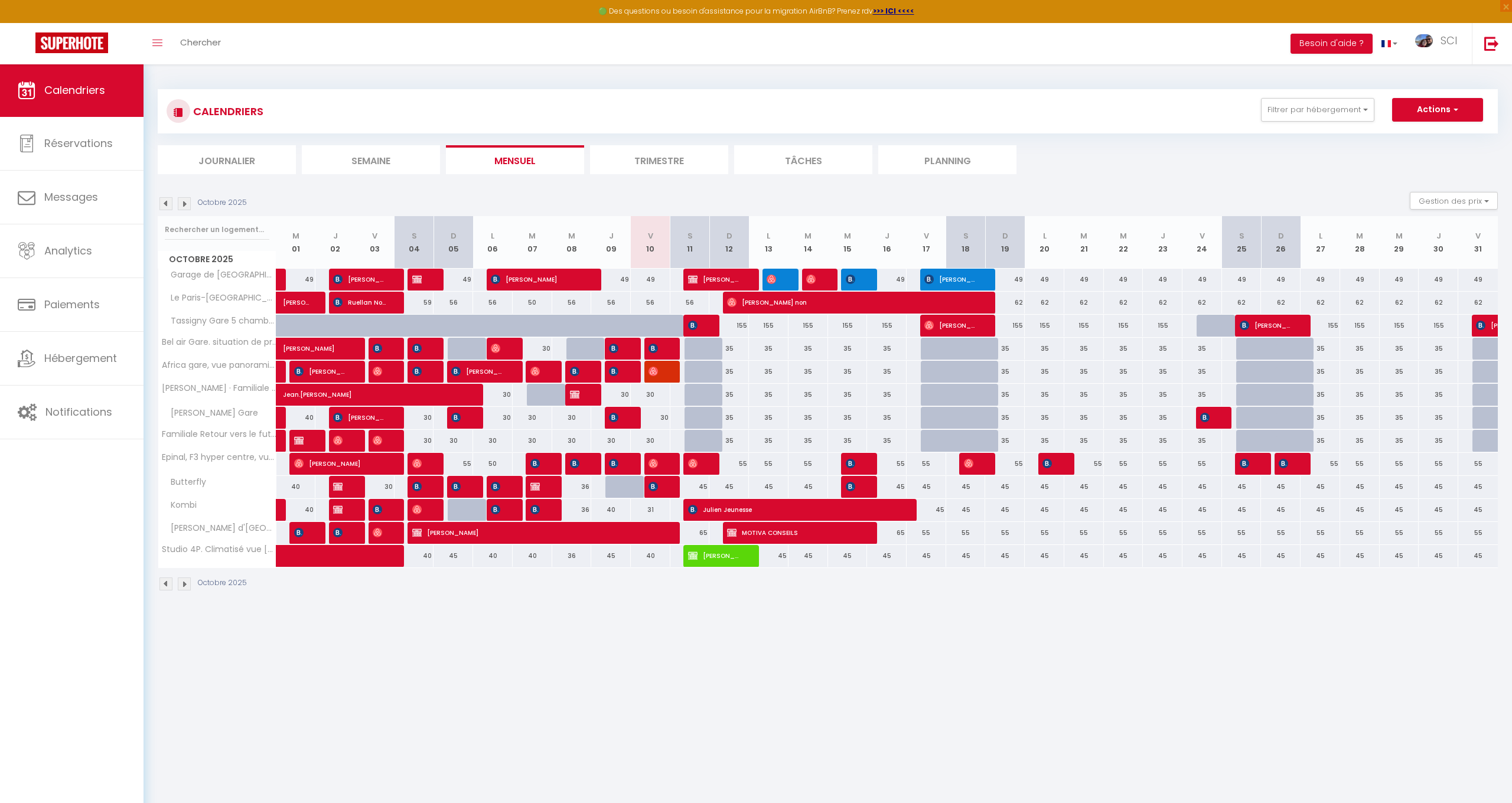
click at [897, 532] on div "65" at bounding box center [887, 533] width 40 height 22
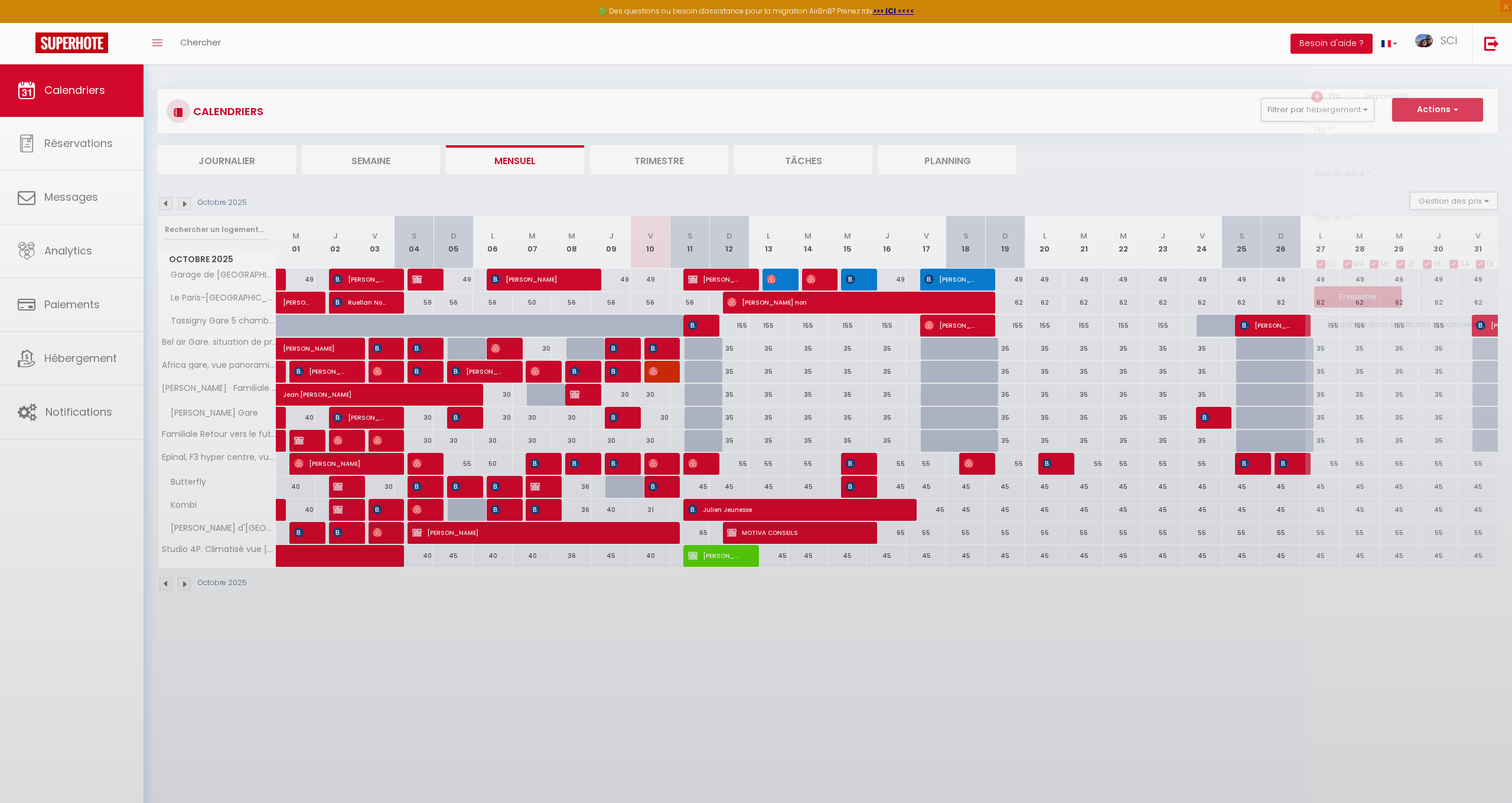
type input "65"
type input "Jeu 16 Octobre 2025"
type input "Ven 17 Octobre 2025"
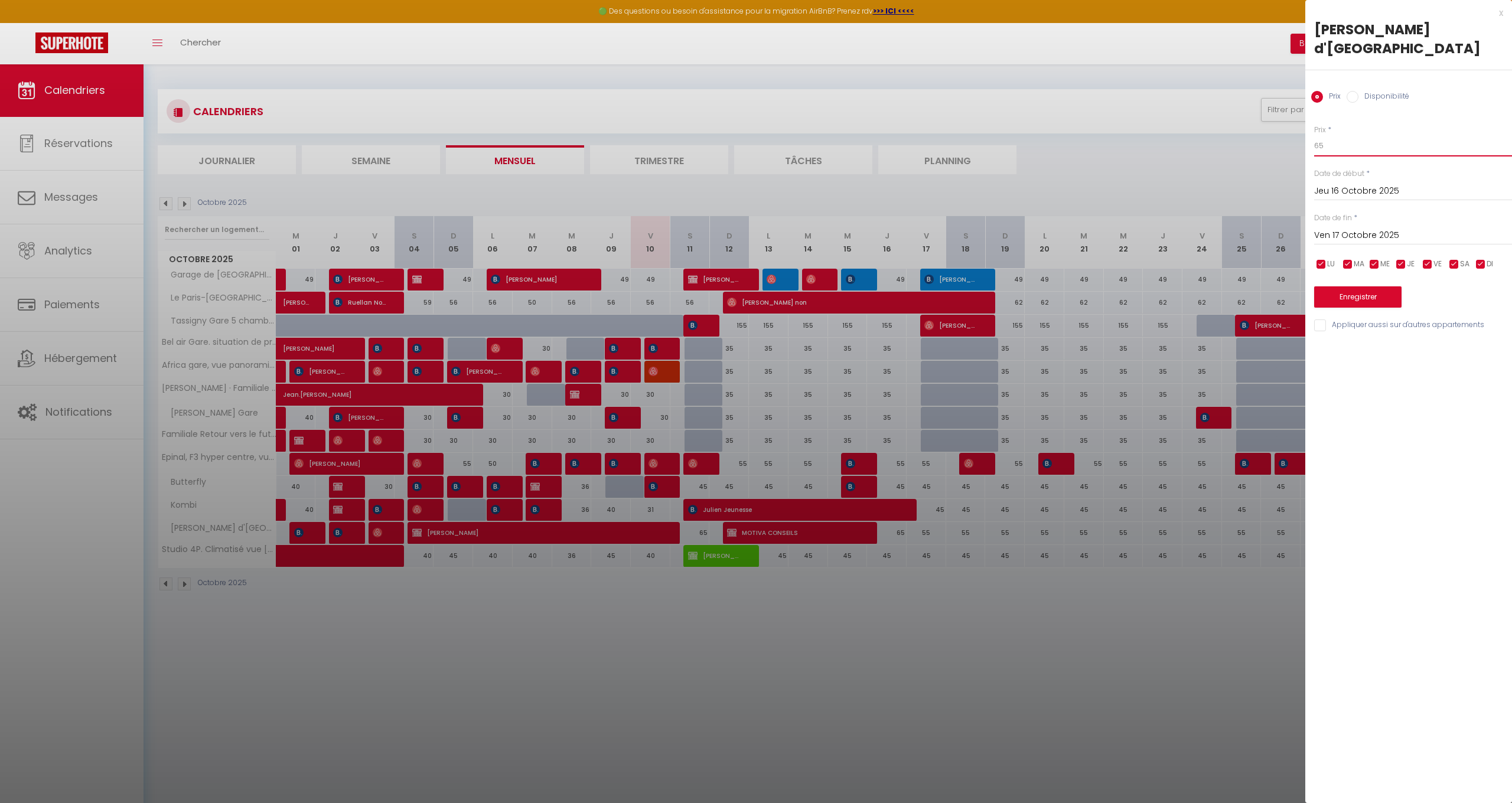
click at [1346, 135] on input "65" at bounding box center [1414, 146] width 198 height 21
type input "6"
type input "55"
click at [1387, 286] on button "Enregistrer" at bounding box center [1358, 296] width 88 height 21
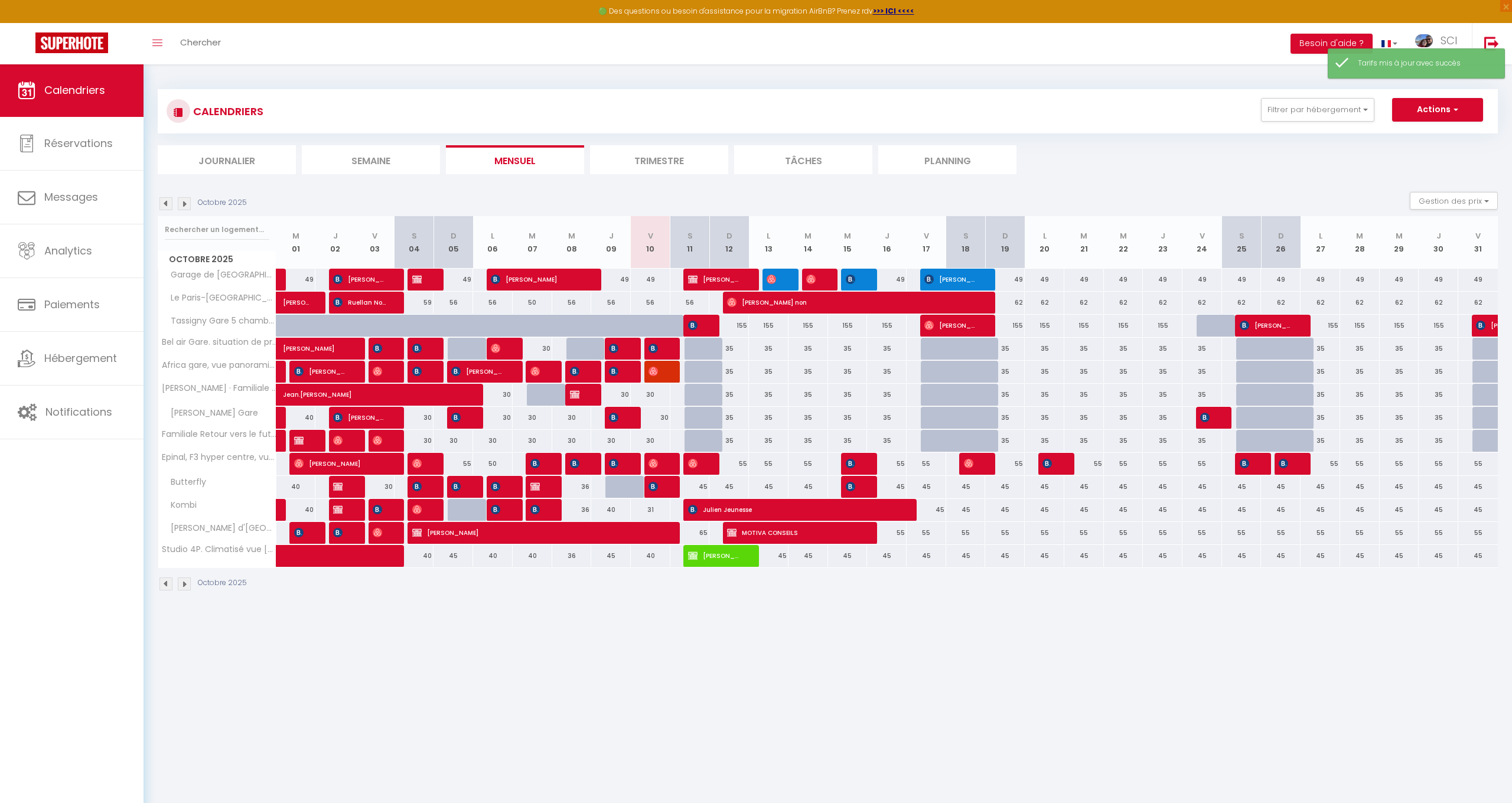
click at [691, 316] on span "[PERSON_NAME]" at bounding box center [694, 325] width 13 height 22
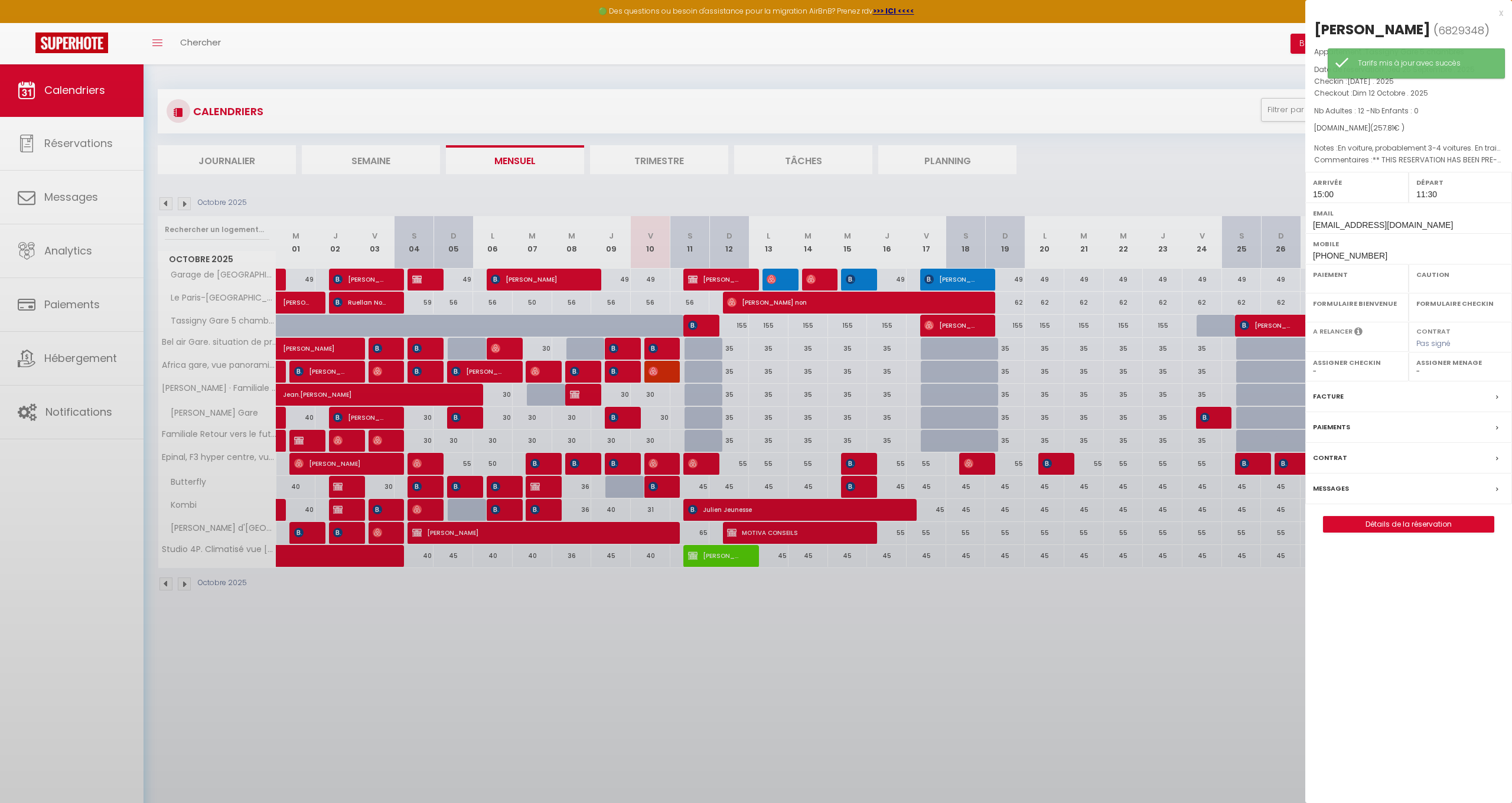
select select "OK"
select select "KO"
select select "1"
select select "0"
select select "1"
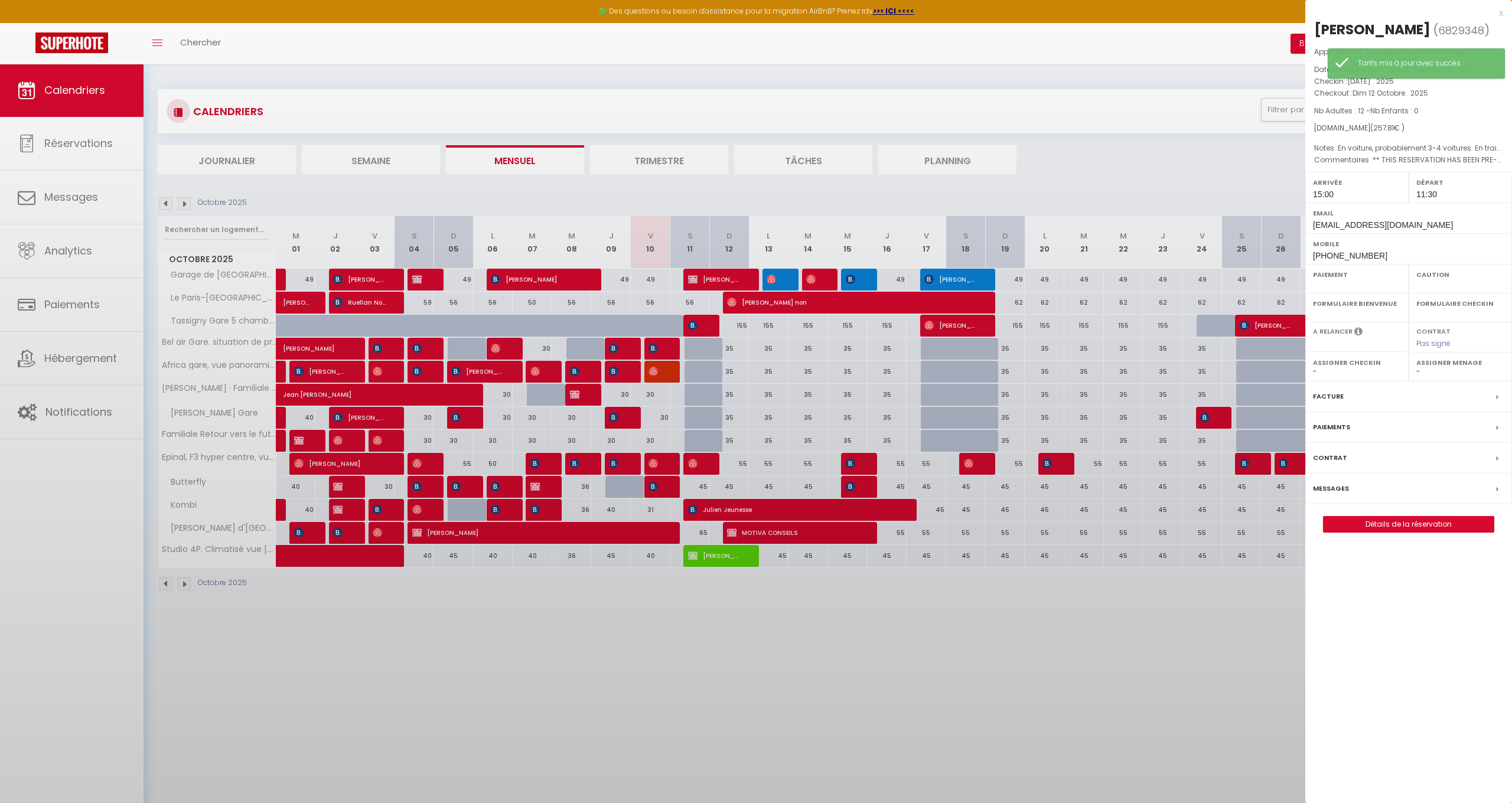
select select
select select "50832"
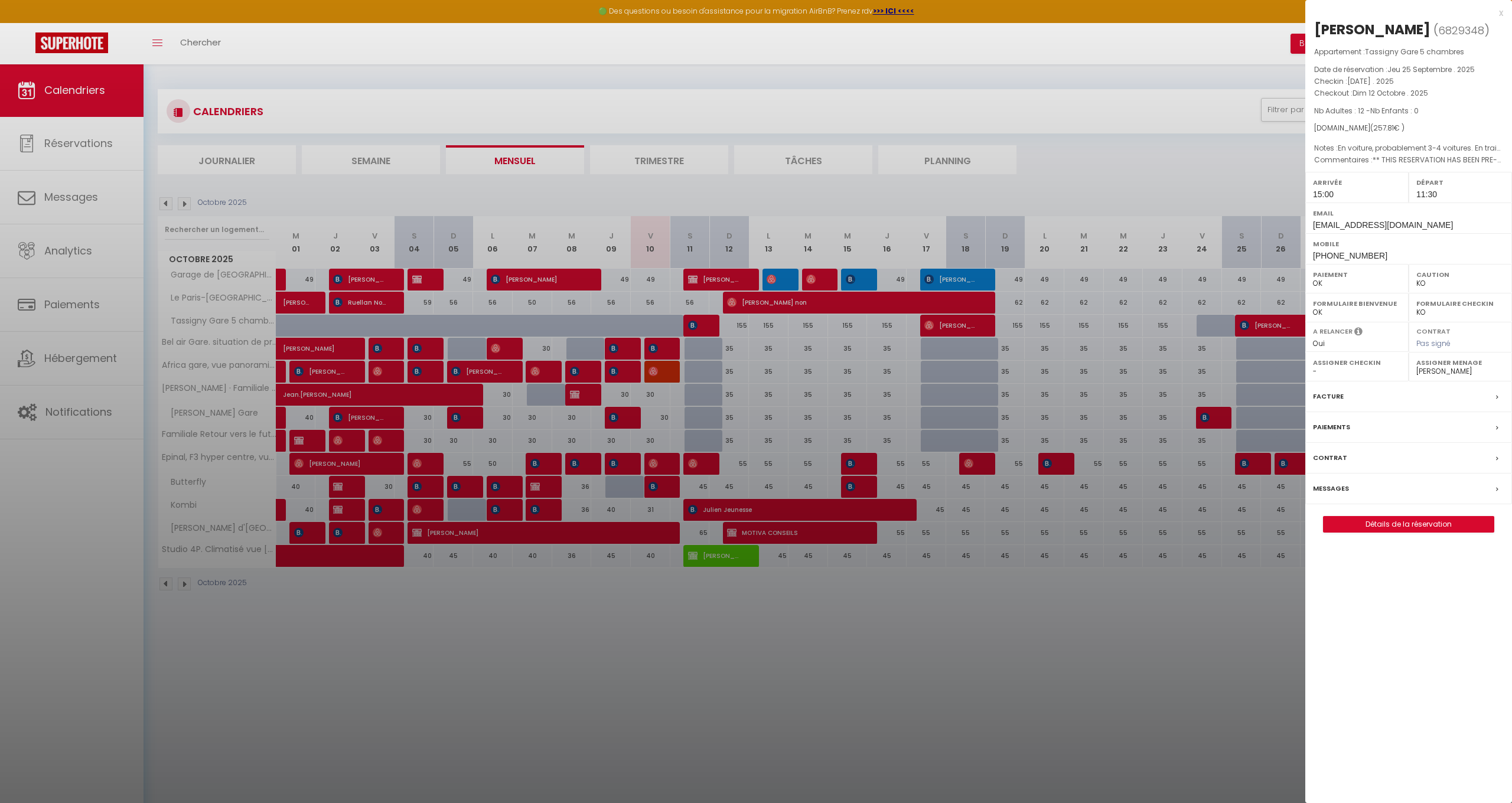
click at [698, 466] on div at bounding box center [756, 402] width 1512 height 803
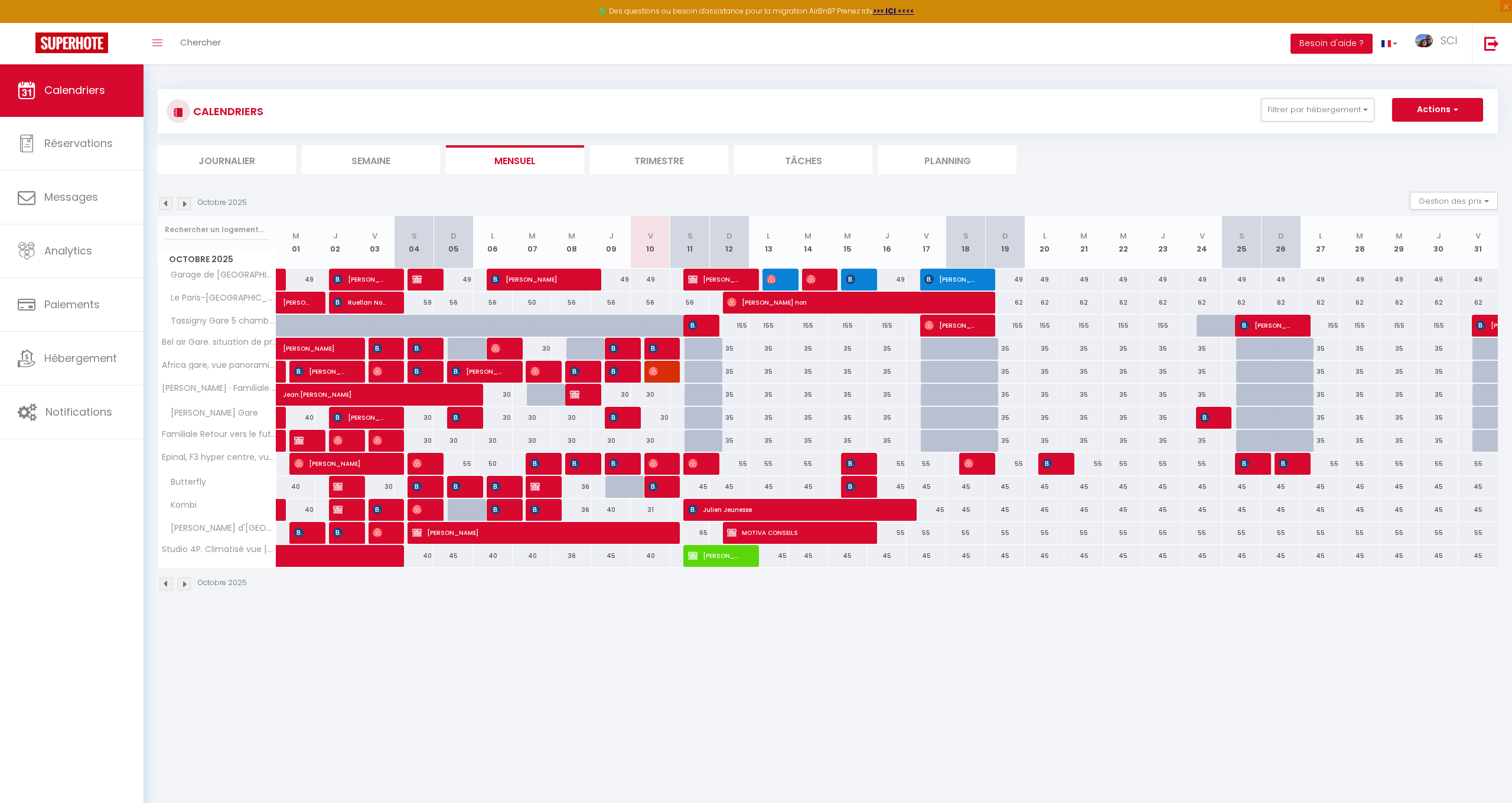
click at [698, 466] on span "[PERSON_NAME]" at bounding box center [694, 463] width 13 height 22
select select "OK"
select select "51582"
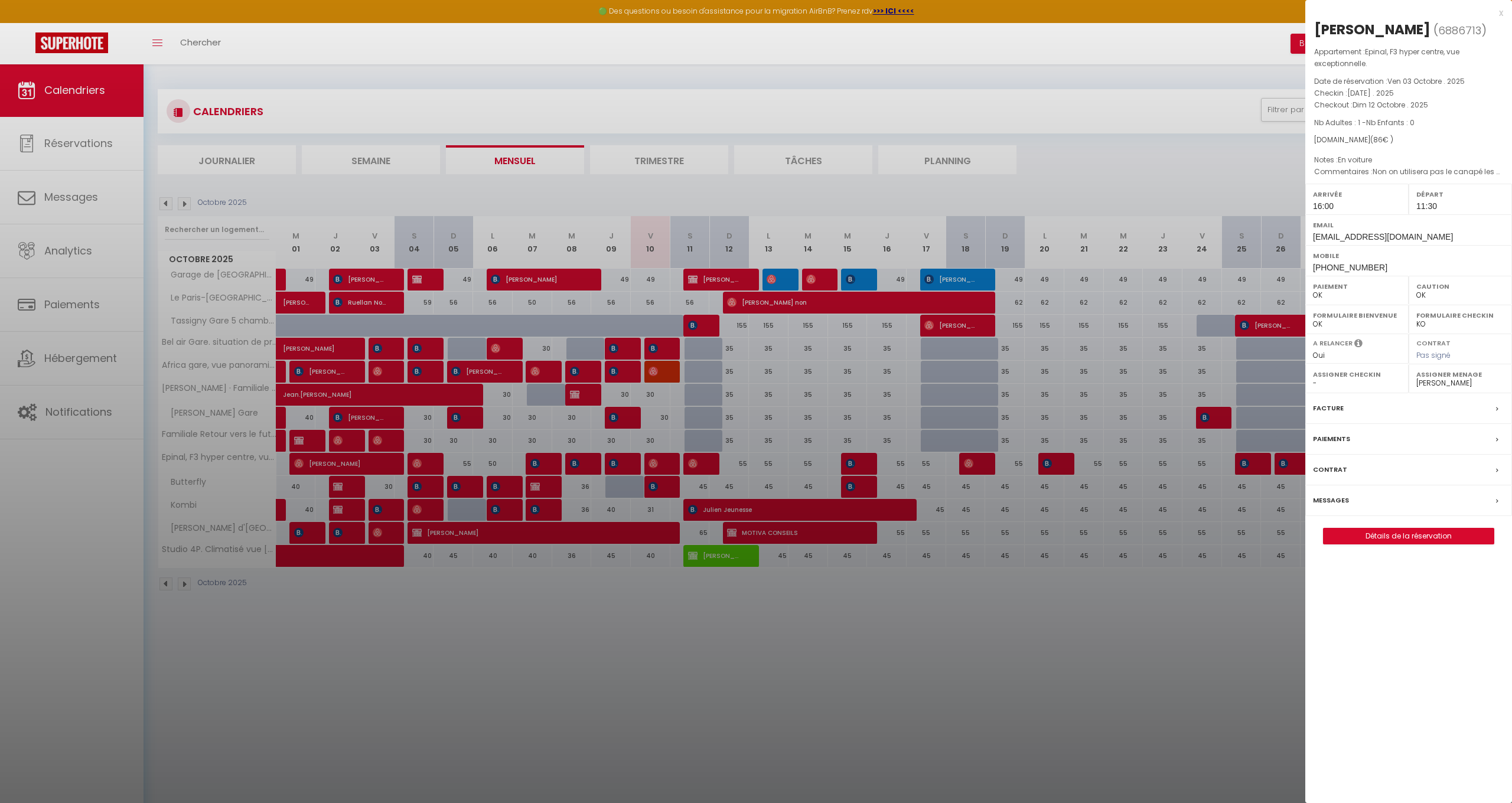
click at [695, 514] on div at bounding box center [756, 402] width 1512 height 803
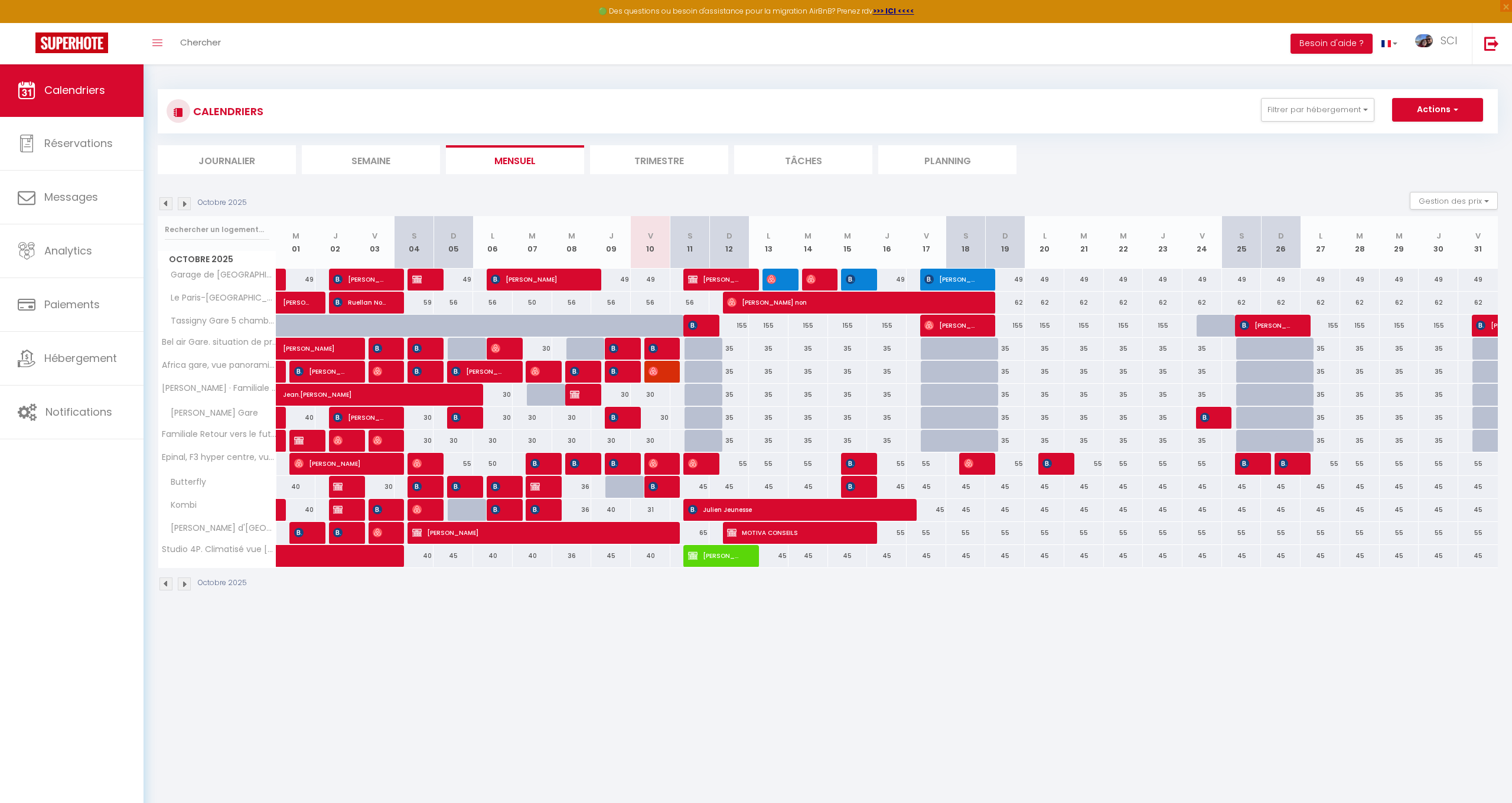
click at [695, 514] on span "Julien Jeunesse" at bounding box center [793, 509] width 211 height 22
select select "KO"
select select "50832"
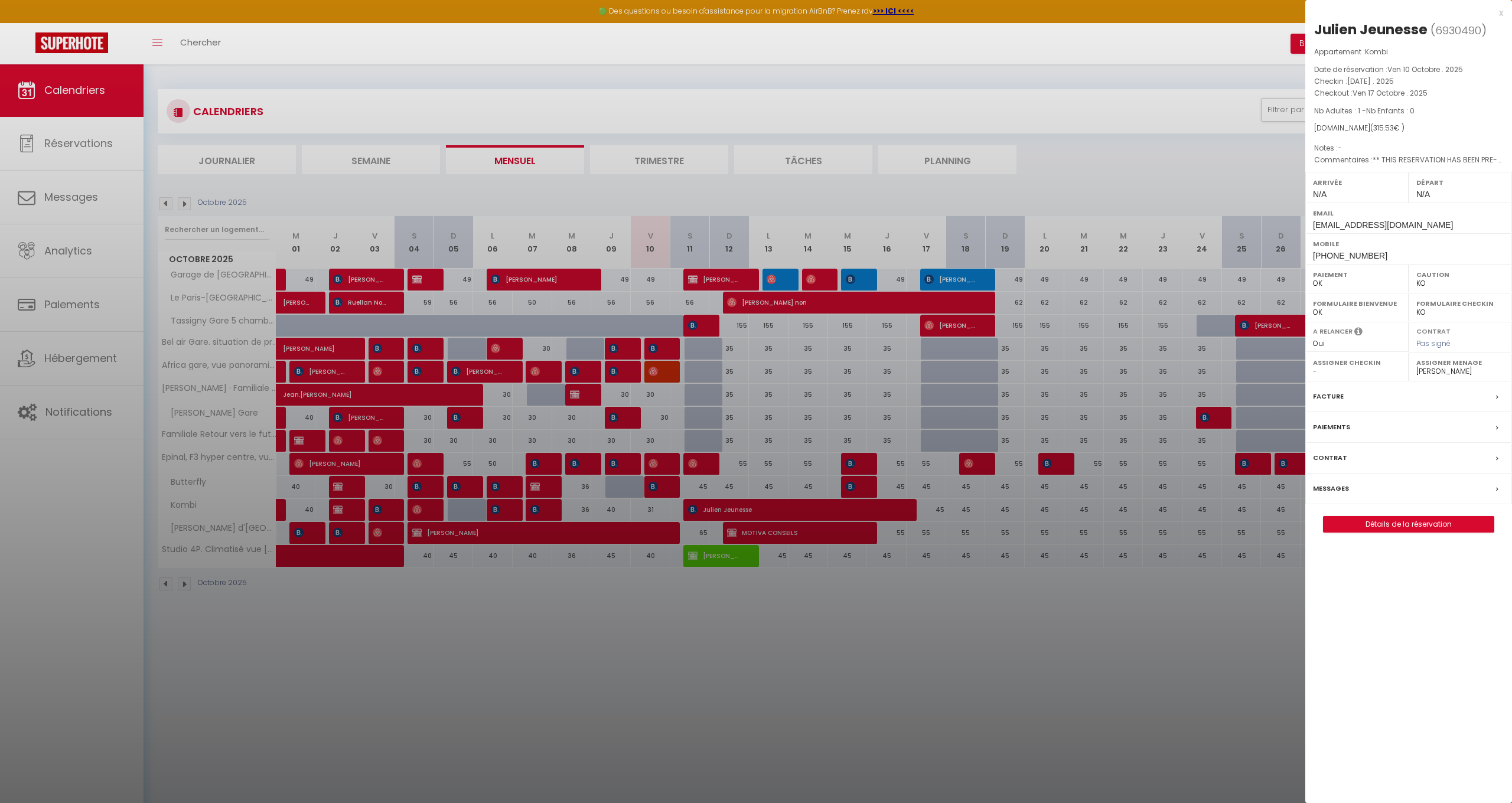
click at [744, 327] on div at bounding box center [756, 402] width 1512 height 803
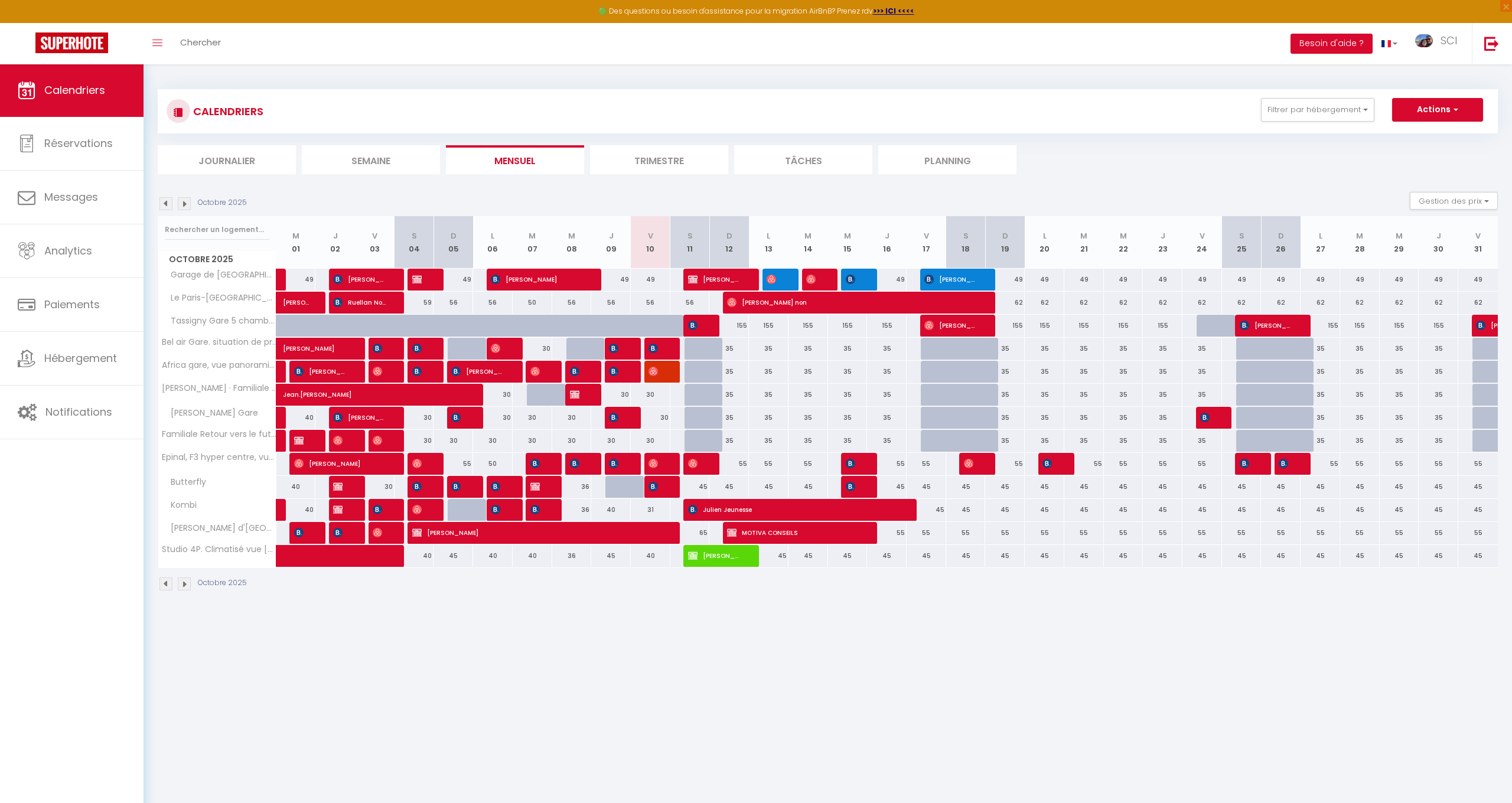
click at [744, 327] on div "155" at bounding box center [729, 326] width 40 height 22
type input "155"
type input "Dim 12 Octobre 2025"
type input "Lun 13 Octobre 2025"
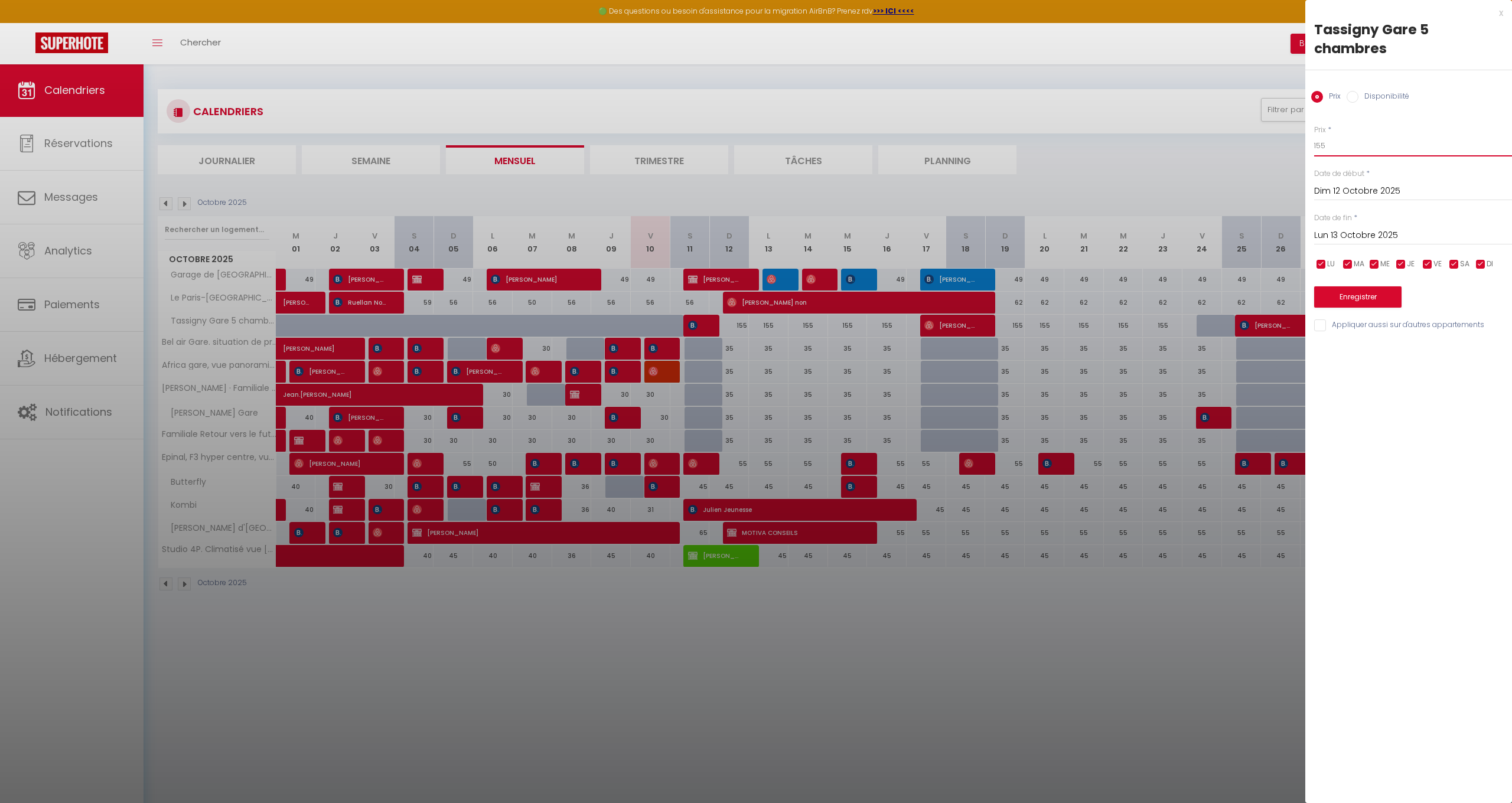
click at [1352, 135] on input "155" at bounding box center [1414, 146] width 198 height 21
type input "1"
type input "90"
click at [1370, 228] on input "Lun 13 Octobre 2025" at bounding box center [1414, 235] width 198 height 15
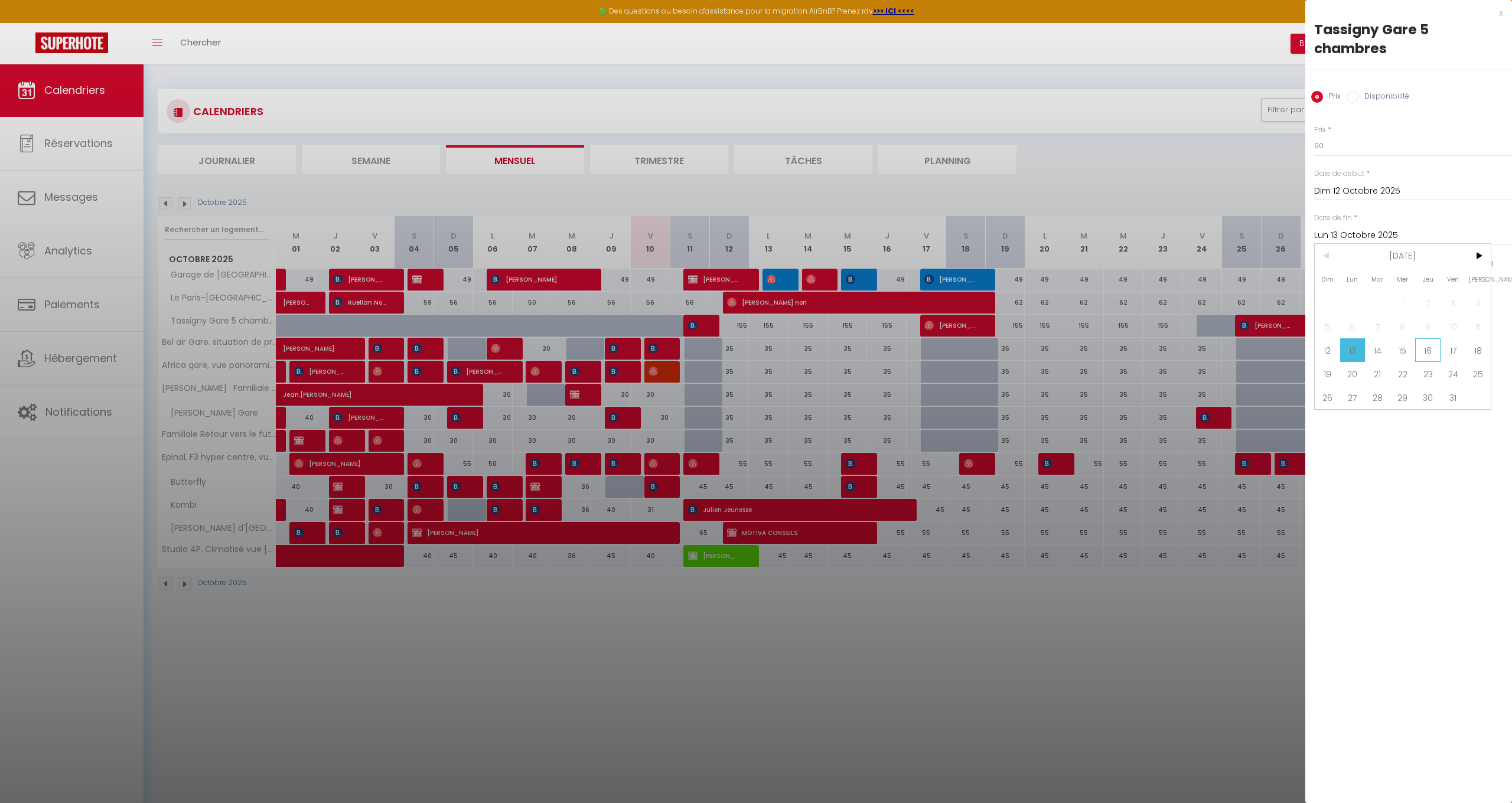
click at [1434, 338] on span "16" at bounding box center [1428, 350] width 26 height 24
type input "Jeu 16 Octobre 2025"
click at [1370, 286] on button "Enregistrer" at bounding box center [1358, 296] width 88 height 21
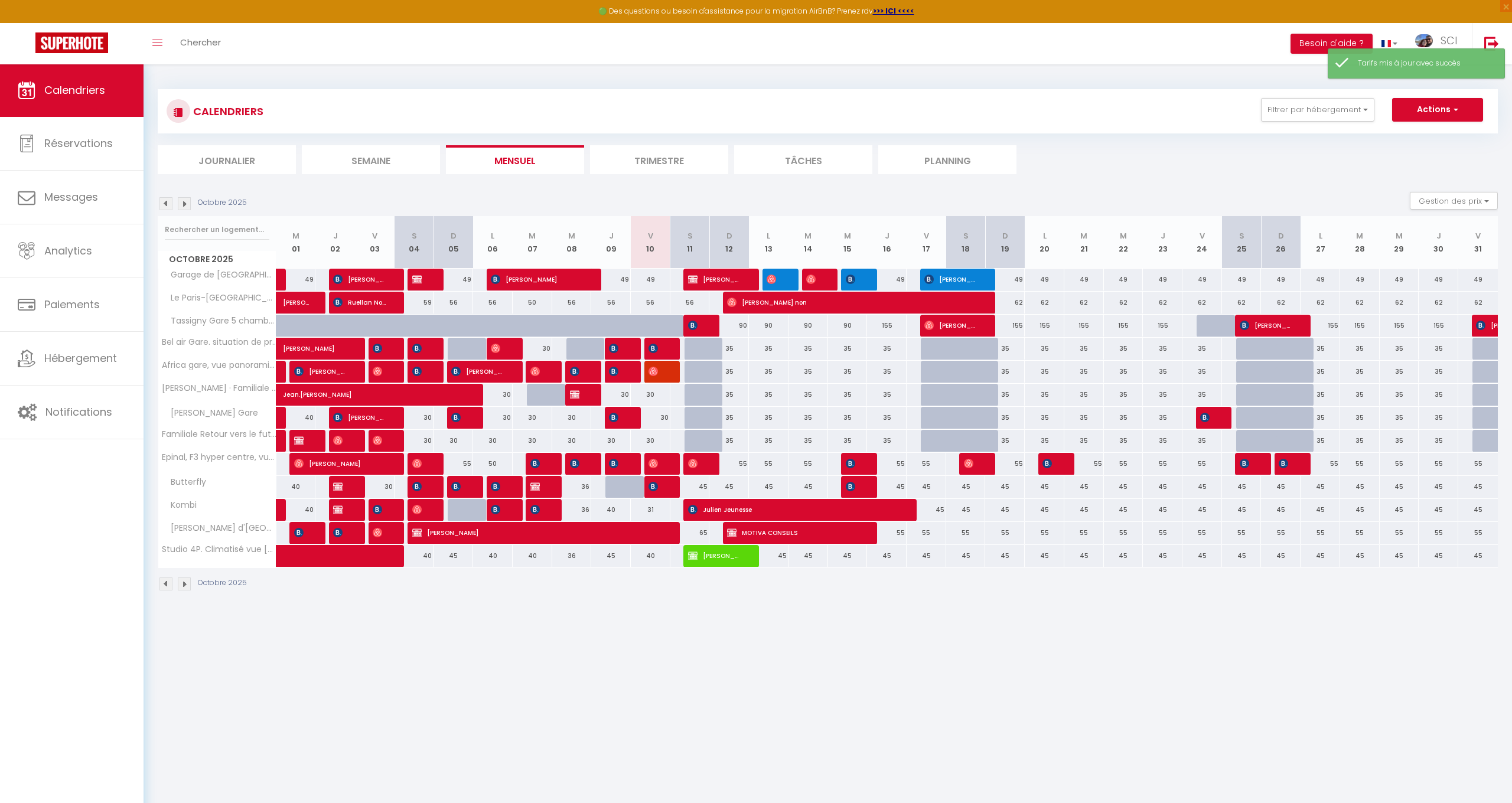
click at [888, 324] on div "155" at bounding box center [887, 326] width 40 height 22
type input "155"
type input "Jeu 16 Octobre 2025"
type input "Ven 17 Octobre 2025"
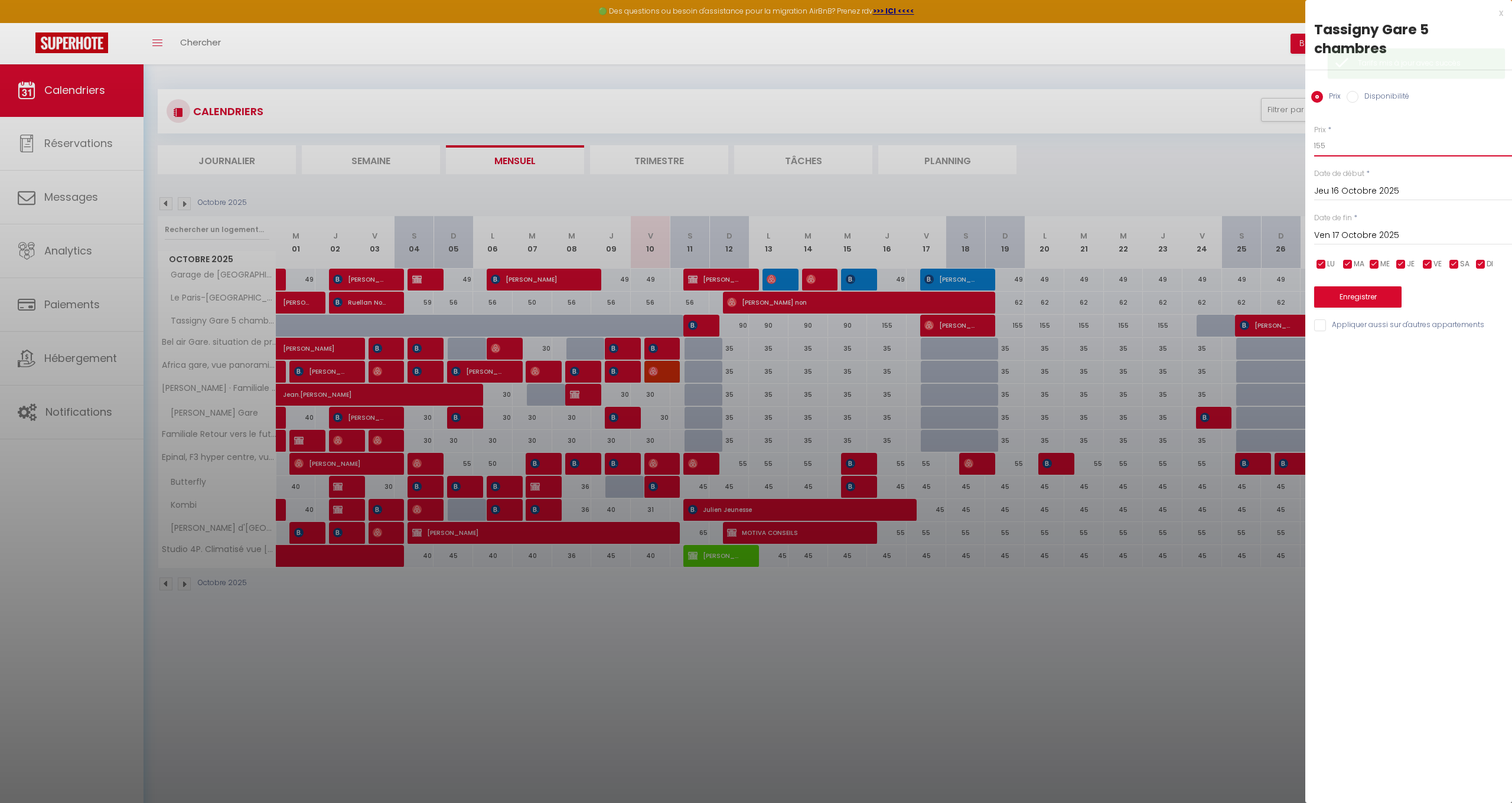
click at [1347, 135] on input "155" at bounding box center [1414, 146] width 198 height 21
type input "1"
type input "90"
click at [1376, 286] on button "Enregistrer" at bounding box center [1358, 296] width 88 height 21
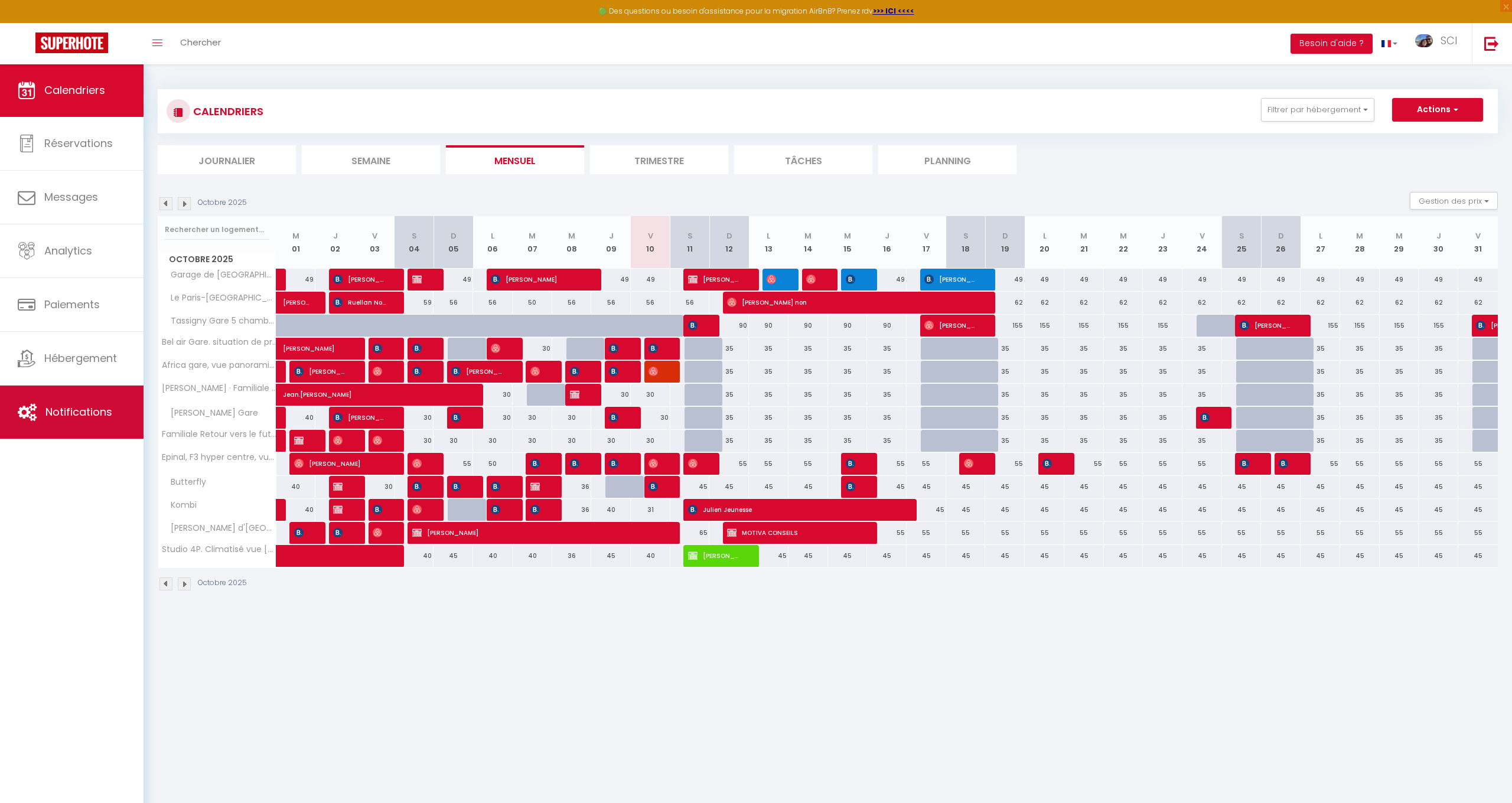
click at [88, 424] on link "Notifications" at bounding box center [72, 412] width 143 height 53
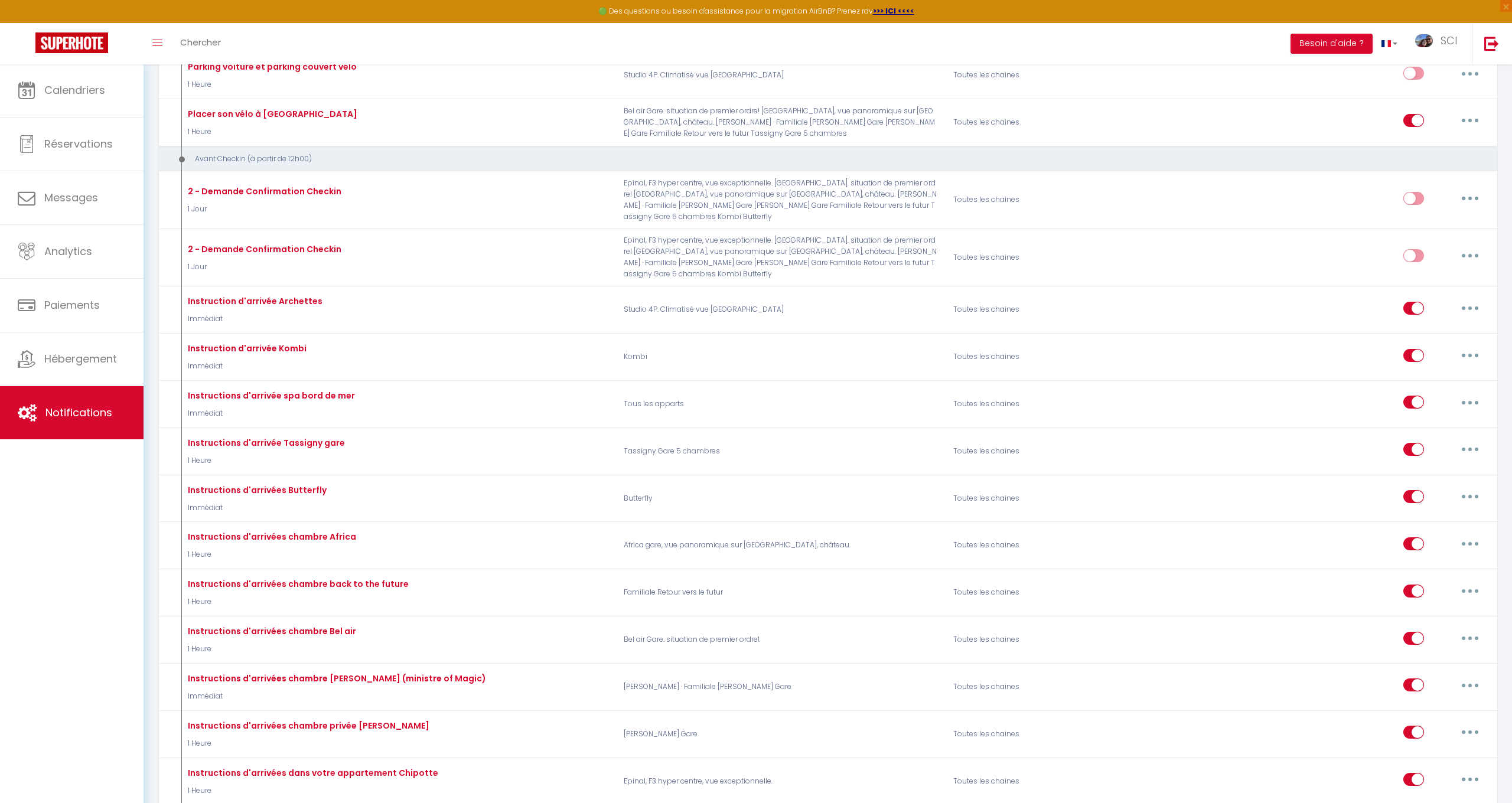
scroll to position [1144, 0]
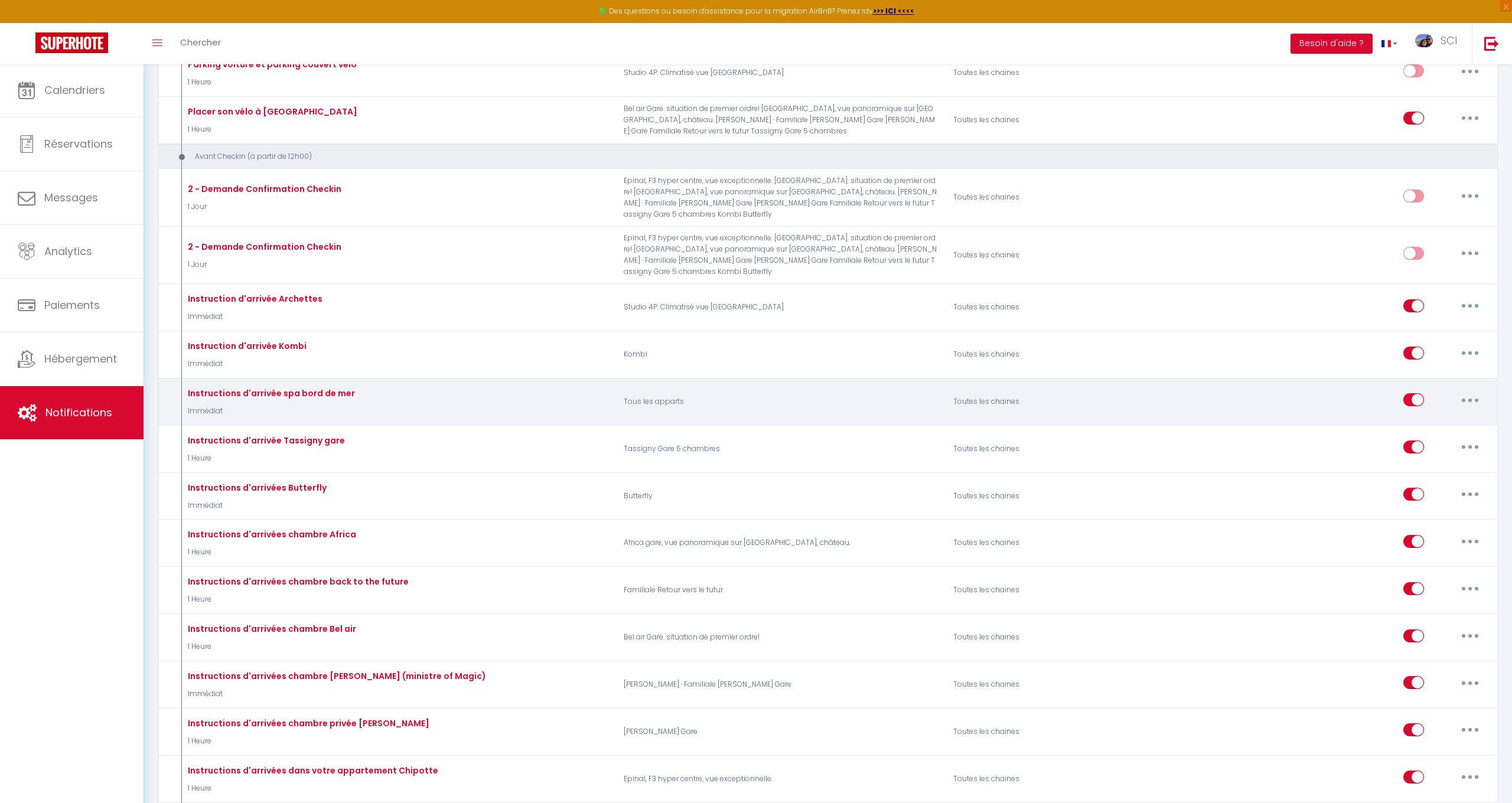
click at [1420, 393] on input "checkbox" at bounding box center [1414, 402] width 21 height 18
checkbox input "false"
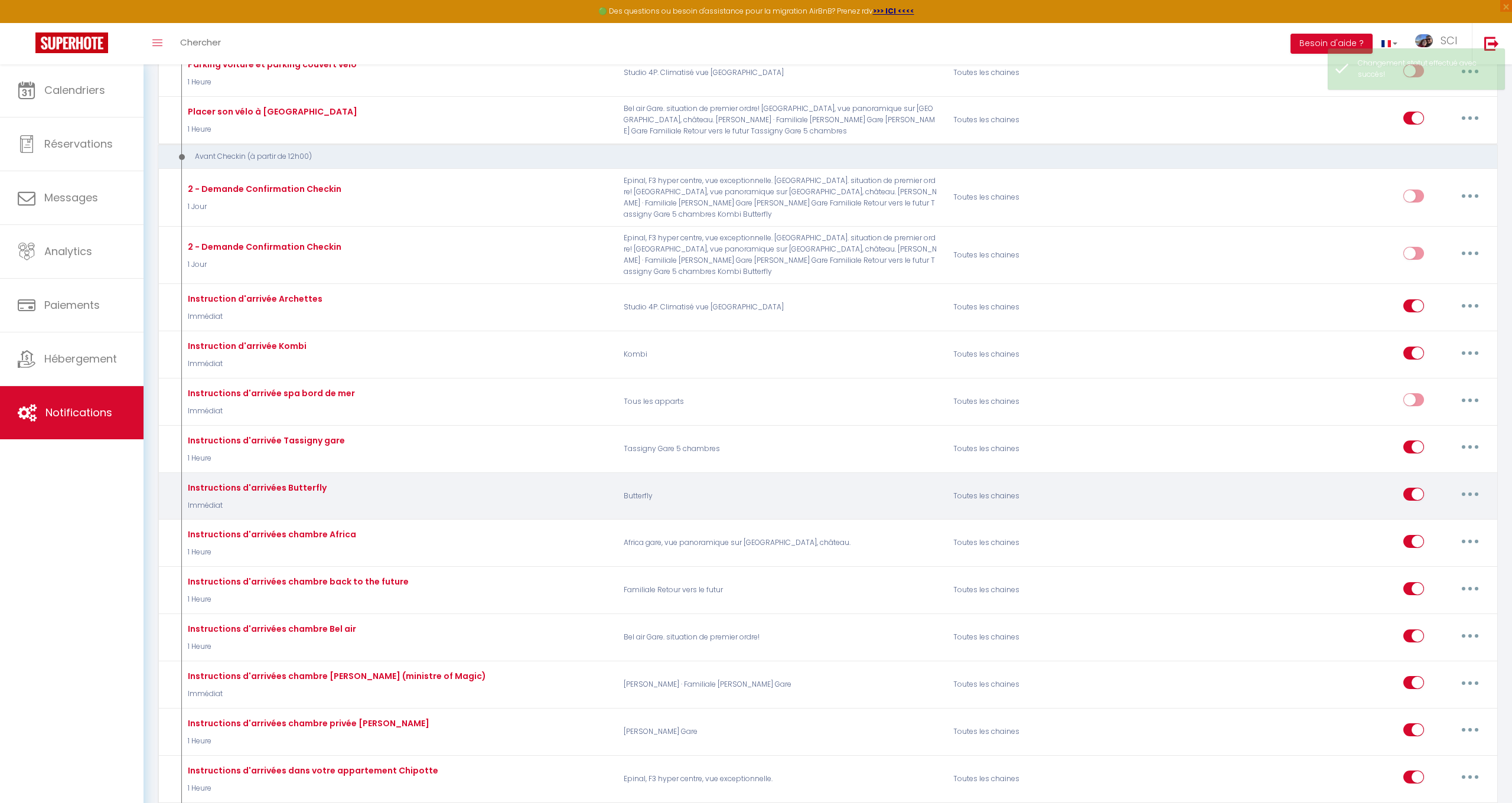
click at [1468, 485] on button "button" at bounding box center [1470, 494] width 33 height 19
click at [1423, 511] on link "Editer" at bounding box center [1440, 521] width 88 height 20
type input "Instructions d'arrivées Butterfly"
select select "Immédiat"
select select "if_booking_is_paid"
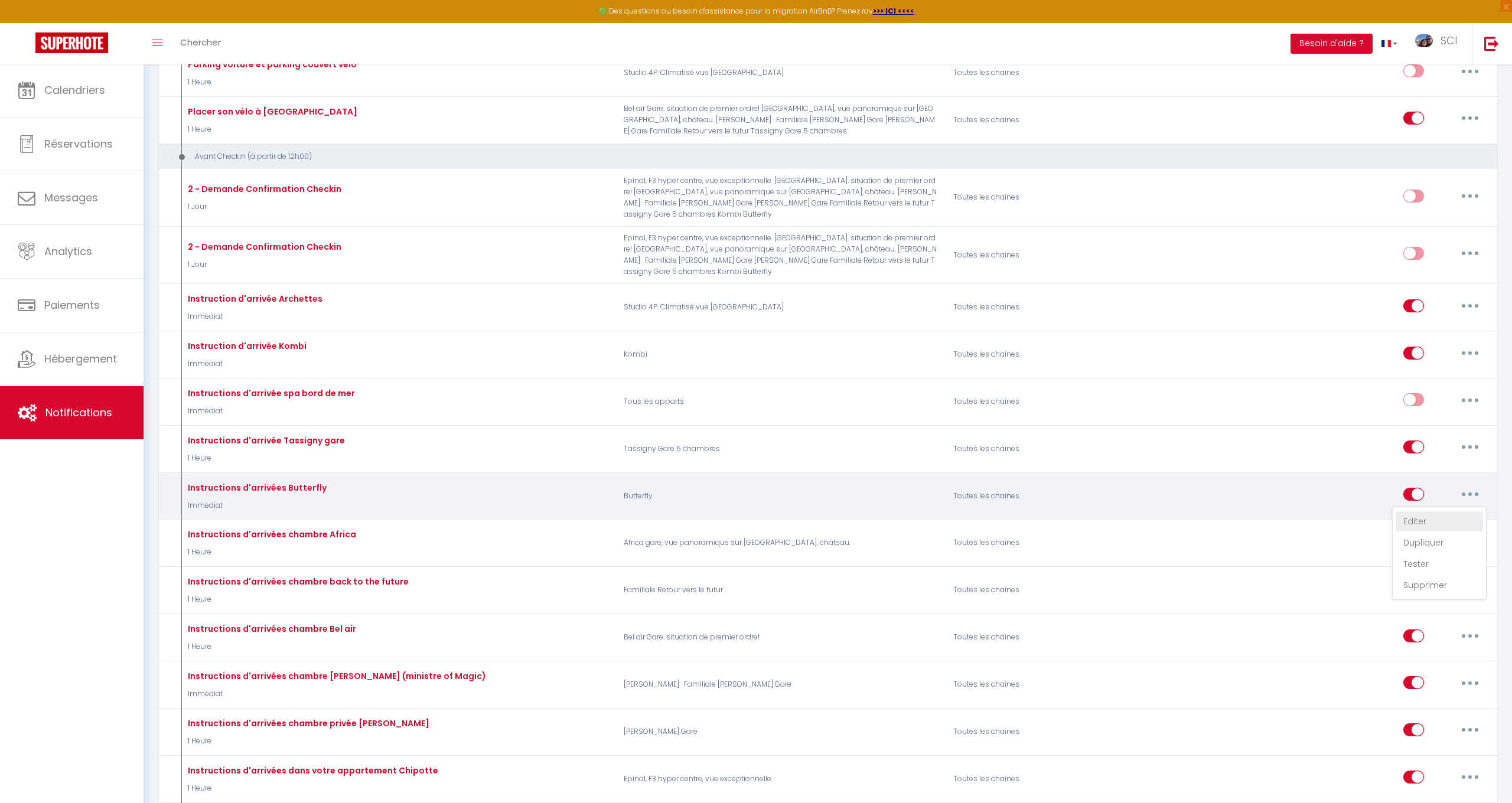
checkbox input "true"
checkbox input "false"
checkbox input "true"
radio input "true"
type input "instructions d'arrivées chambres d'hôtes [RENTAL:NAME]"
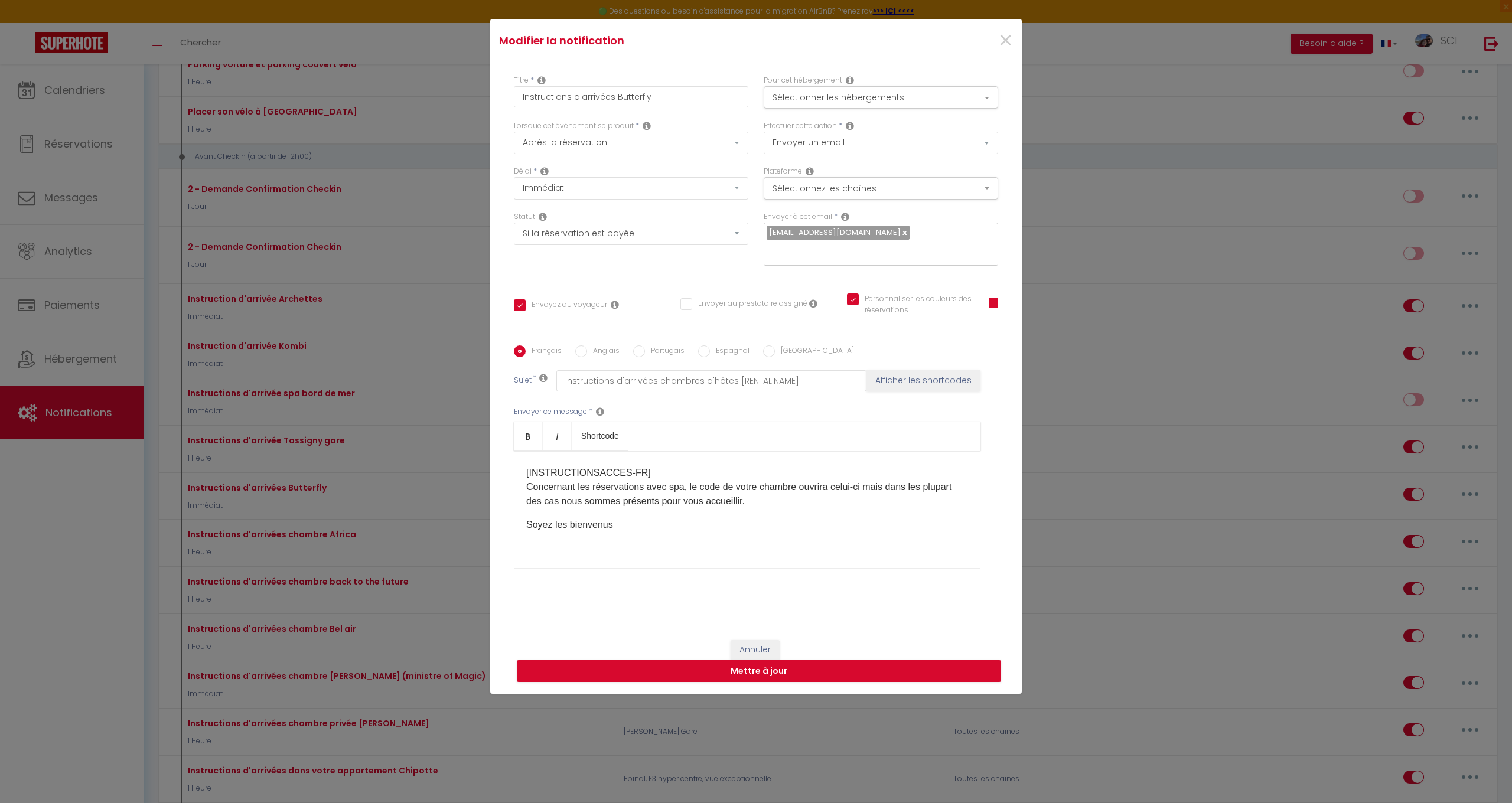
scroll to position [232, 0]
drag, startPoint x: 542, startPoint y: 504, endPoint x: 750, endPoint y: 515, distance: 208.3
click at [744, 510] on p "Concernant les réservations avec spa, le code de votre chambre ouvrira celui-ci…" at bounding box center [747, 495] width 442 height 29
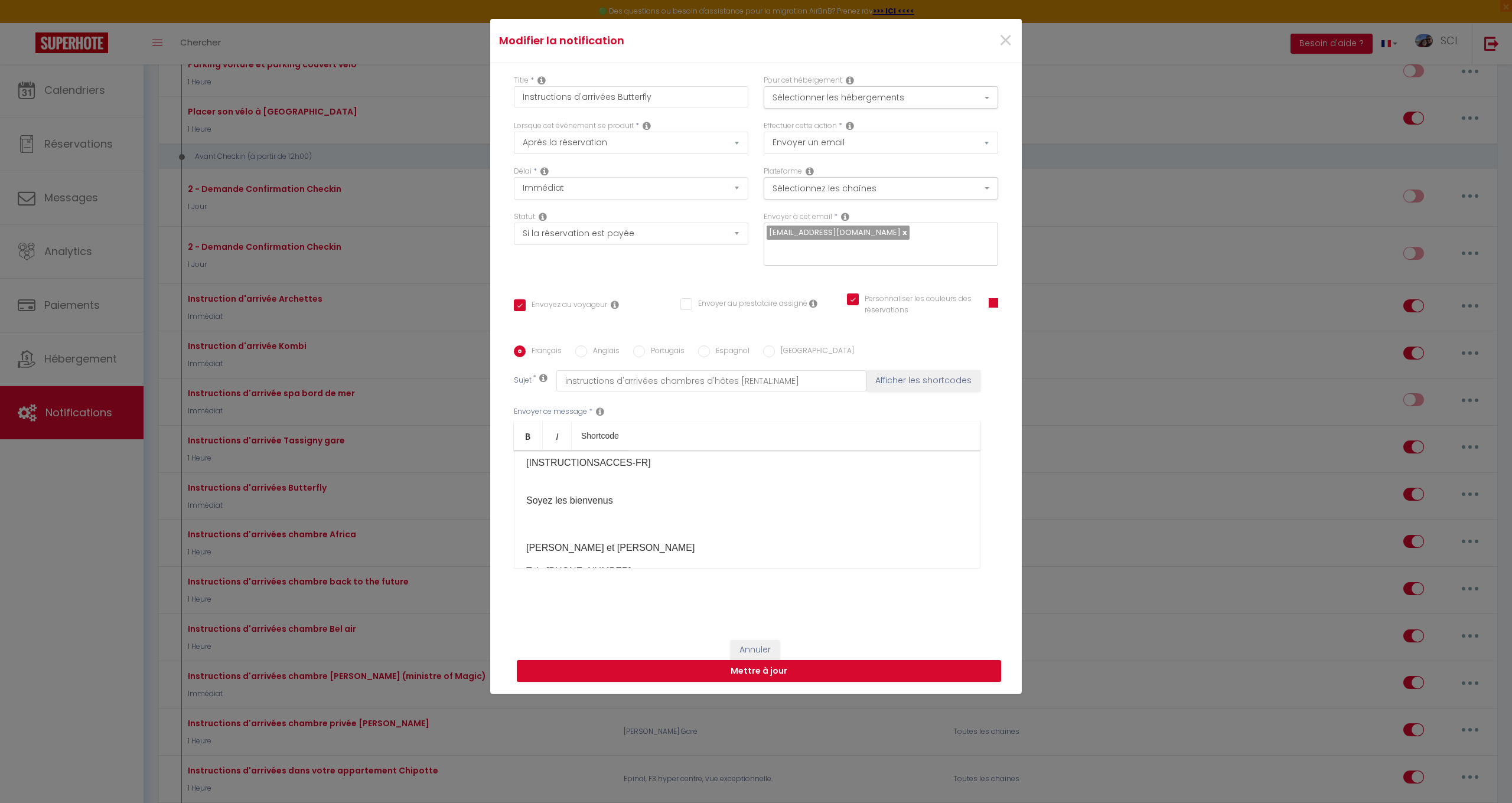
scroll to position [253, 0]
click at [772, 667] on button "Mettre à jour" at bounding box center [759, 671] width 484 height 22
checkbox input "true"
checkbox input "false"
checkbox input "true"
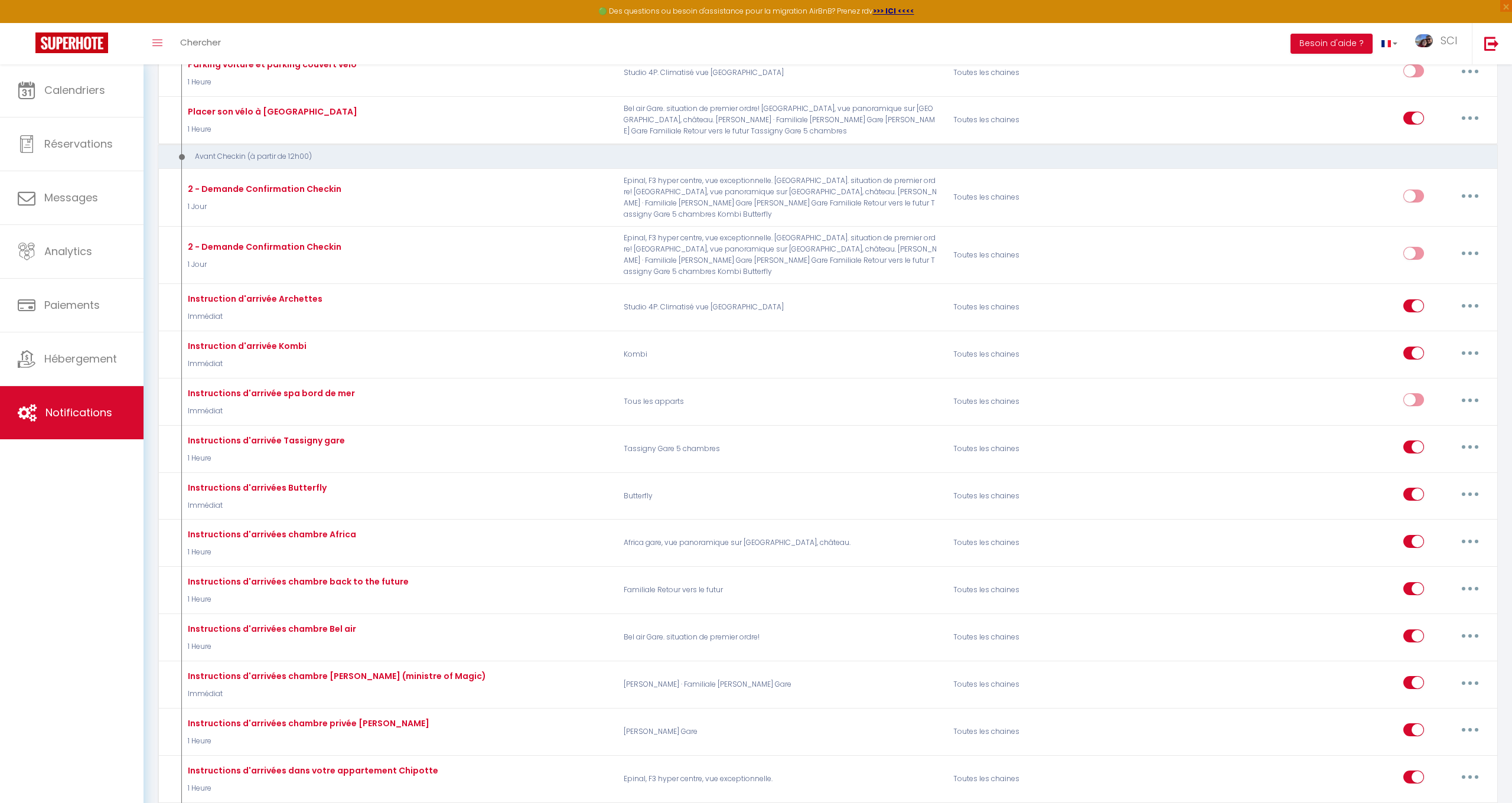
checkbox input "false"
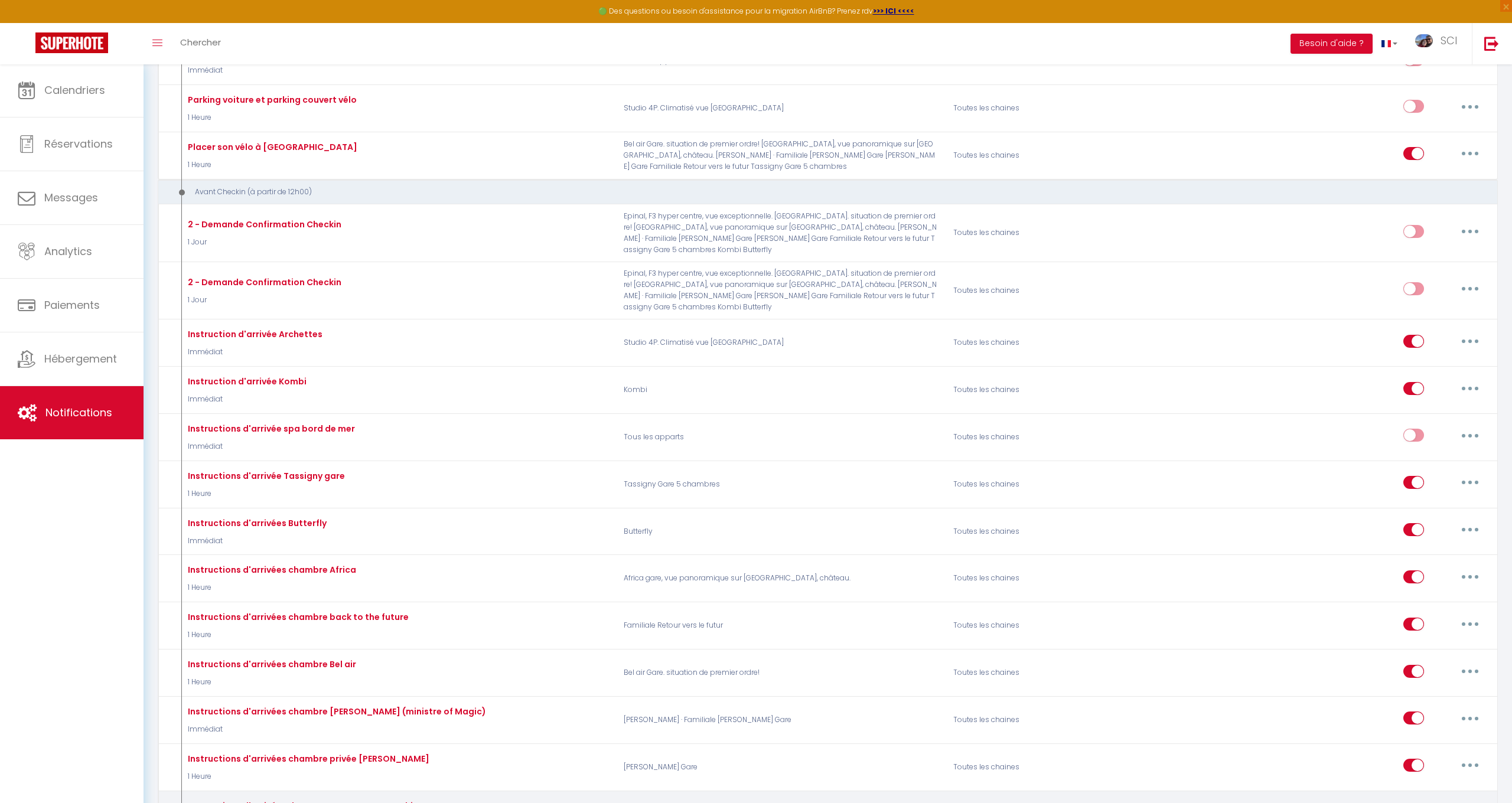
scroll to position [1105, 0]
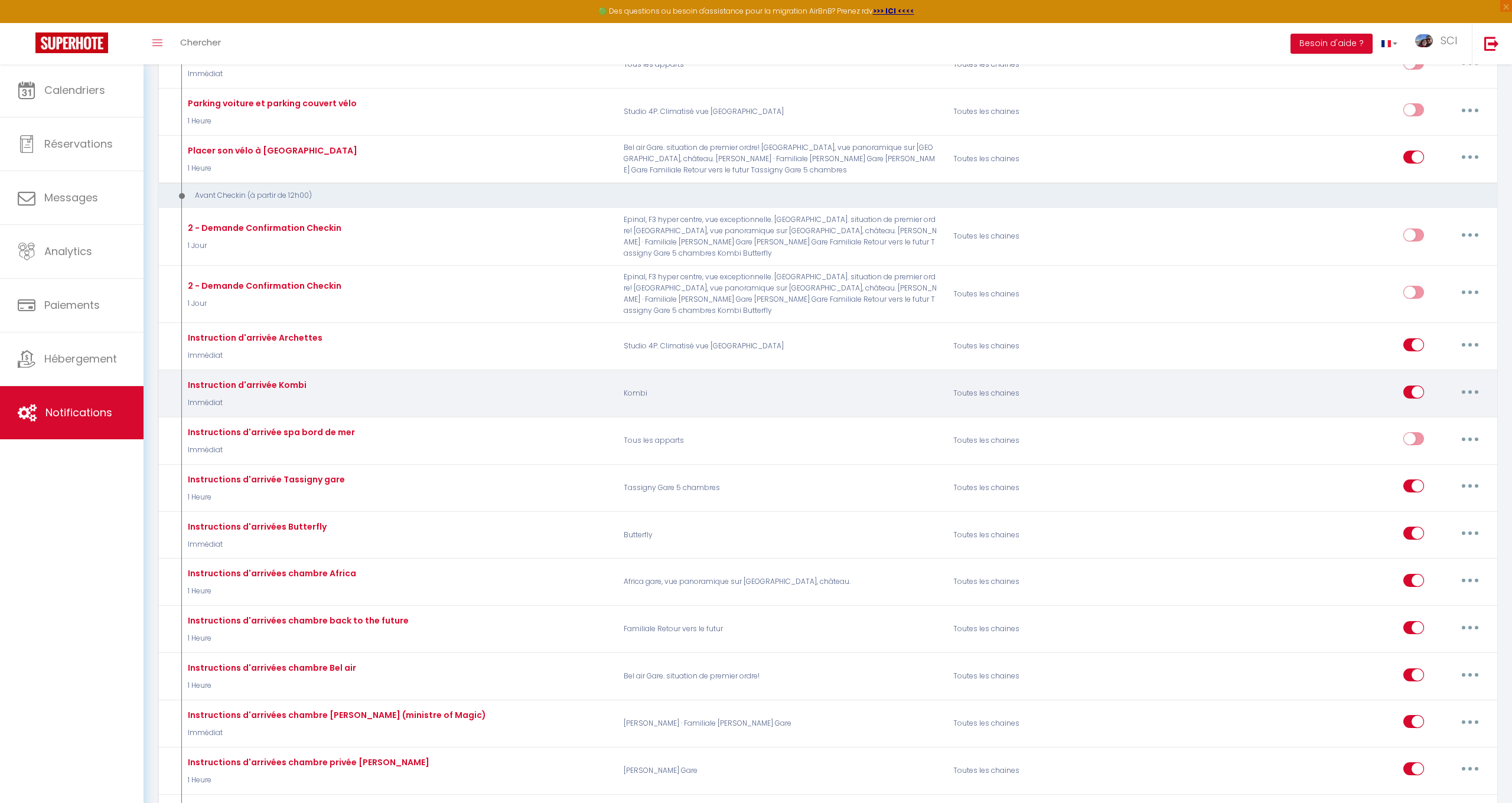
click at [1467, 383] on button "button" at bounding box center [1470, 392] width 33 height 19
click at [1425, 409] on link "Editer" at bounding box center [1440, 419] width 88 height 20
type input "Instruction d'arrivée Kombi"
select select "Immédiat"
select select "if_booking_is_paid"
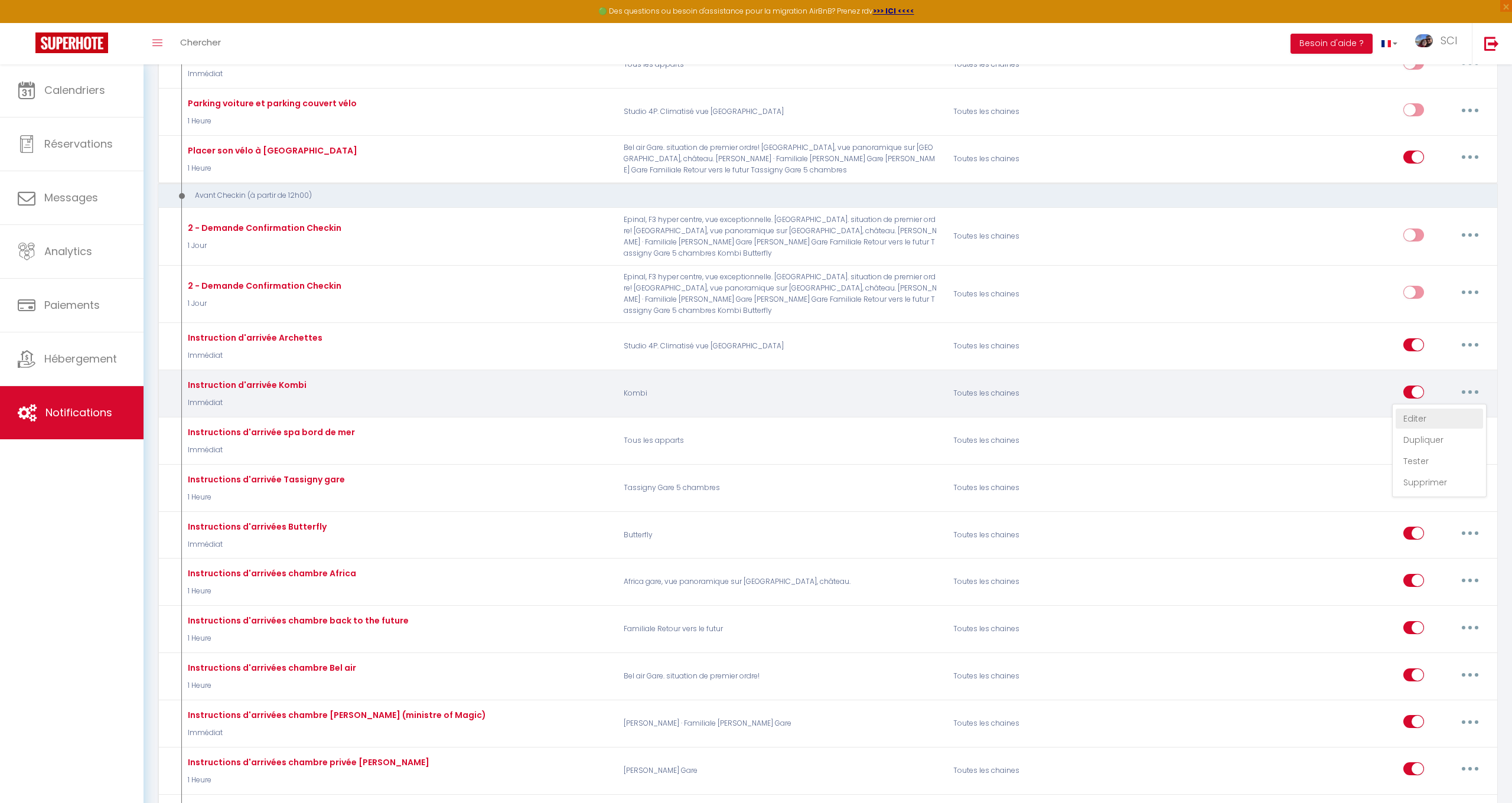
checkbox input "true"
checkbox input "false"
checkbox input "true"
radio input "true"
type input "instruction d'arrivée Kombi"
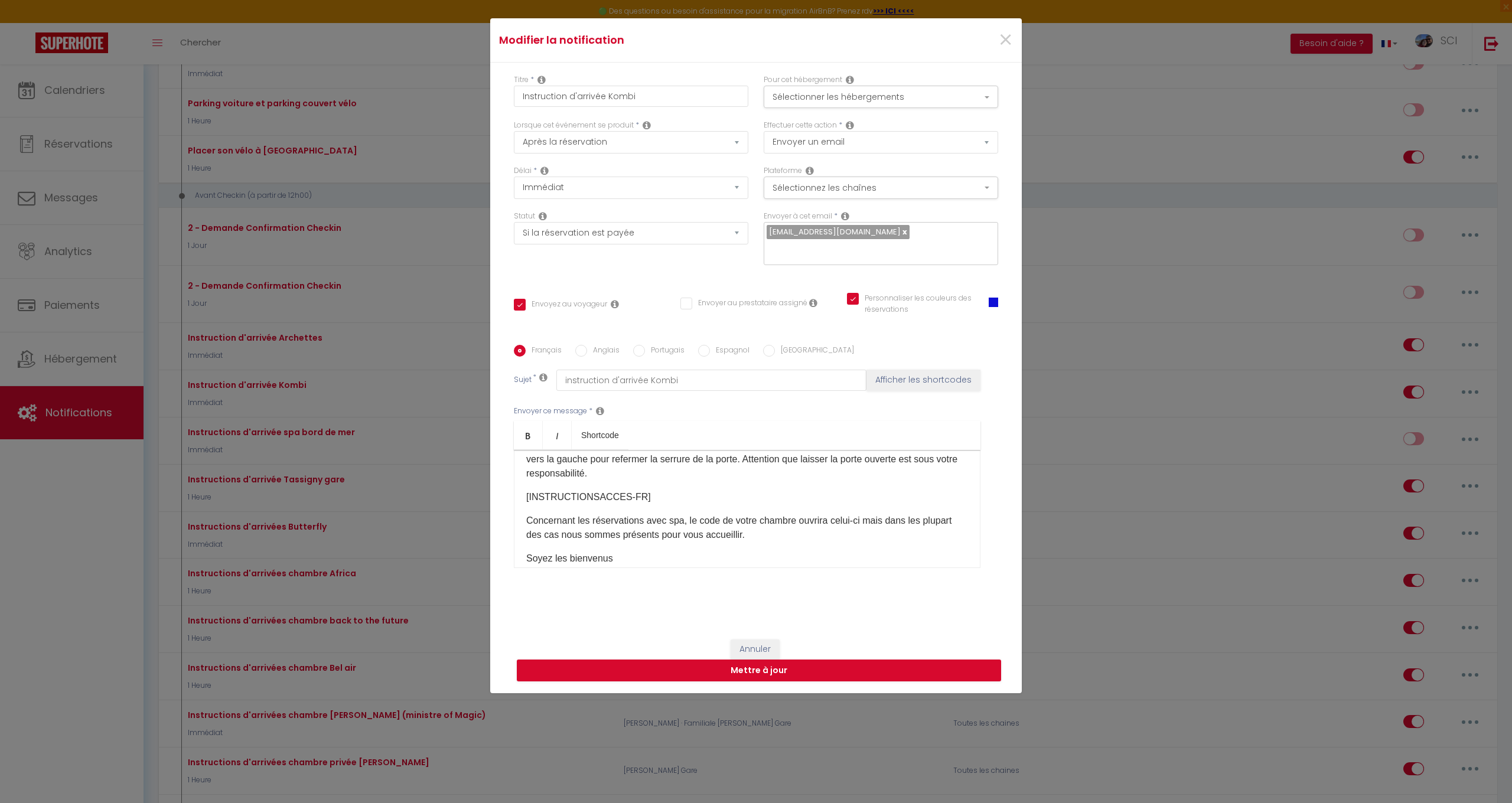
scroll to position [204, 0]
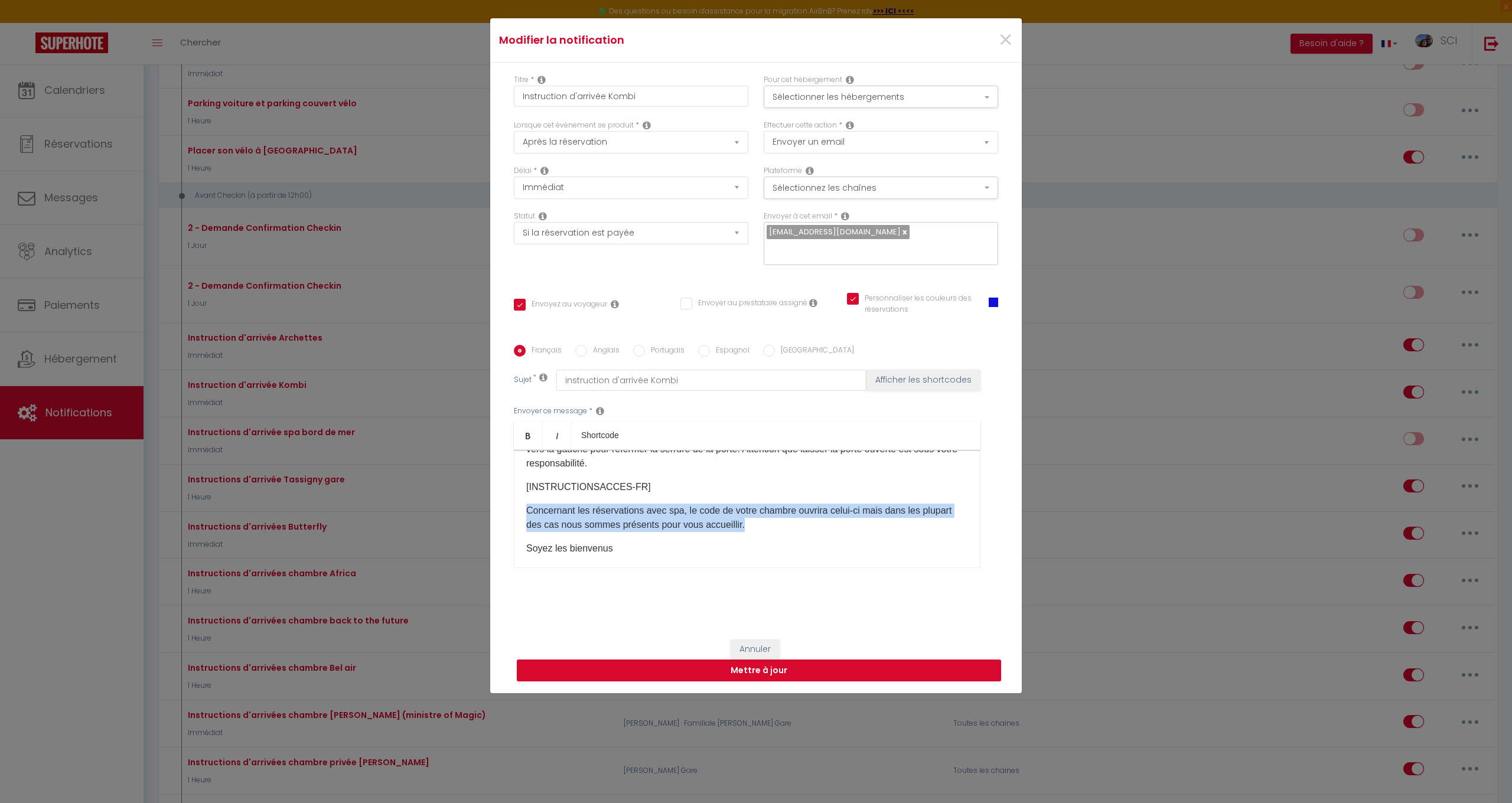
drag, startPoint x: 528, startPoint y: 511, endPoint x: 771, endPoint y: 524, distance: 243.3
click at [771, 524] on p "Concernant les réservations avec spa, le code de votre chambre ouvrira celui-ci…" at bounding box center [747, 518] width 442 height 29
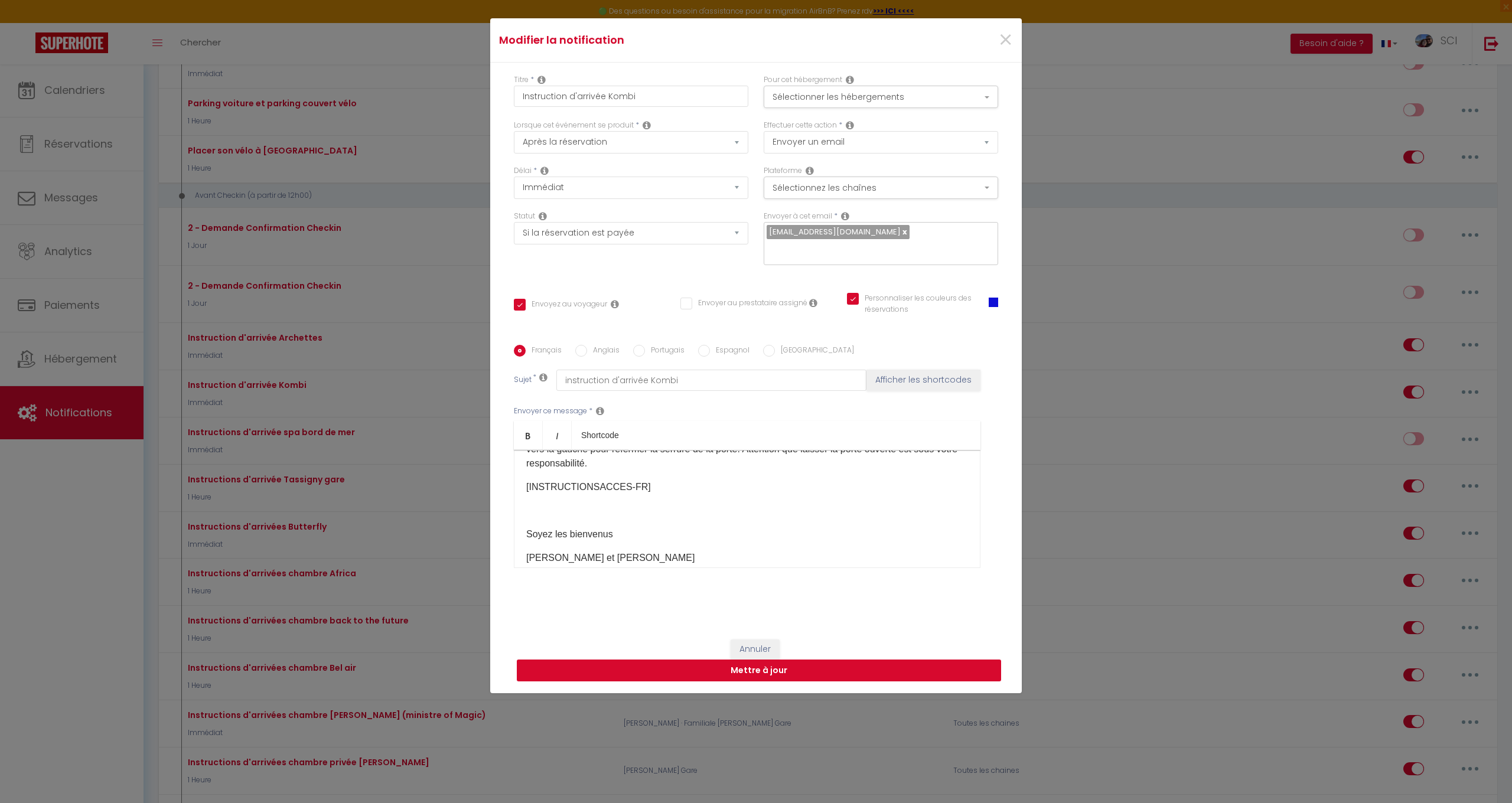
click at [760, 674] on button "Mettre à jour" at bounding box center [759, 671] width 484 height 22
checkbox input "true"
checkbox input "false"
checkbox input "true"
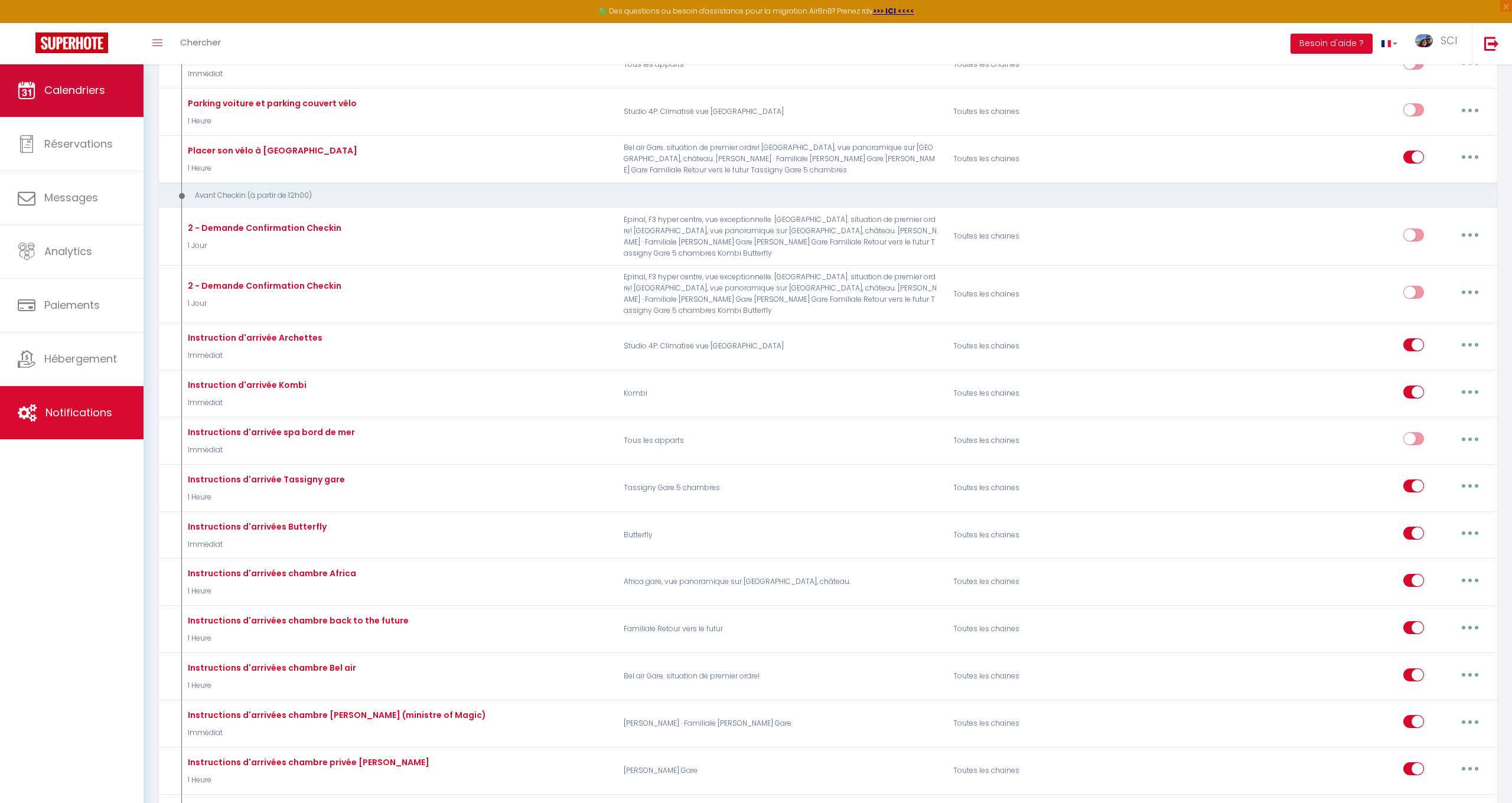
click at [97, 100] on link "Calendriers" at bounding box center [72, 90] width 143 height 53
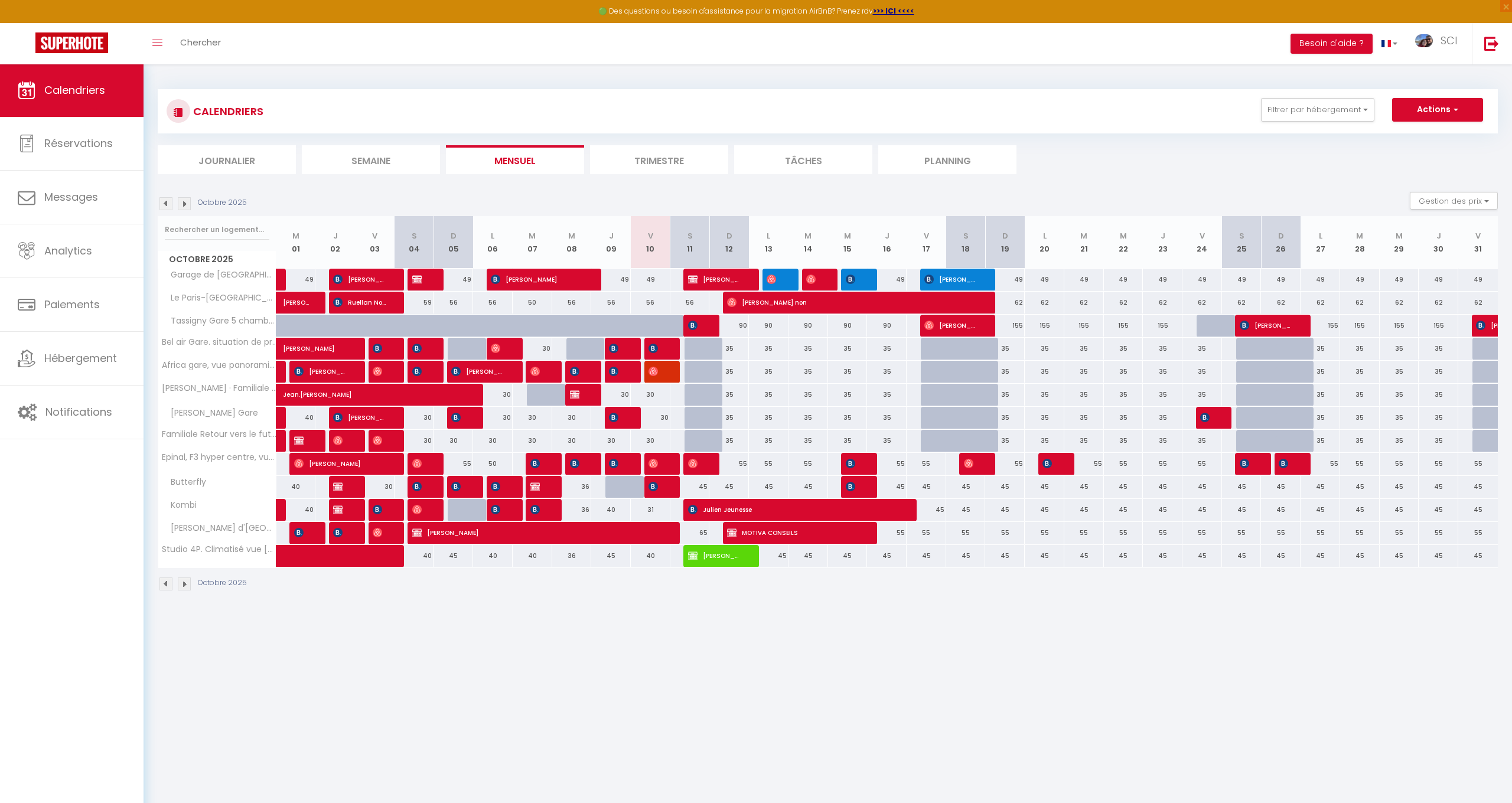
click at [652, 483] on img at bounding box center [653, 487] width 10 height 10
select select "OK"
select select "KO"
select select "0"
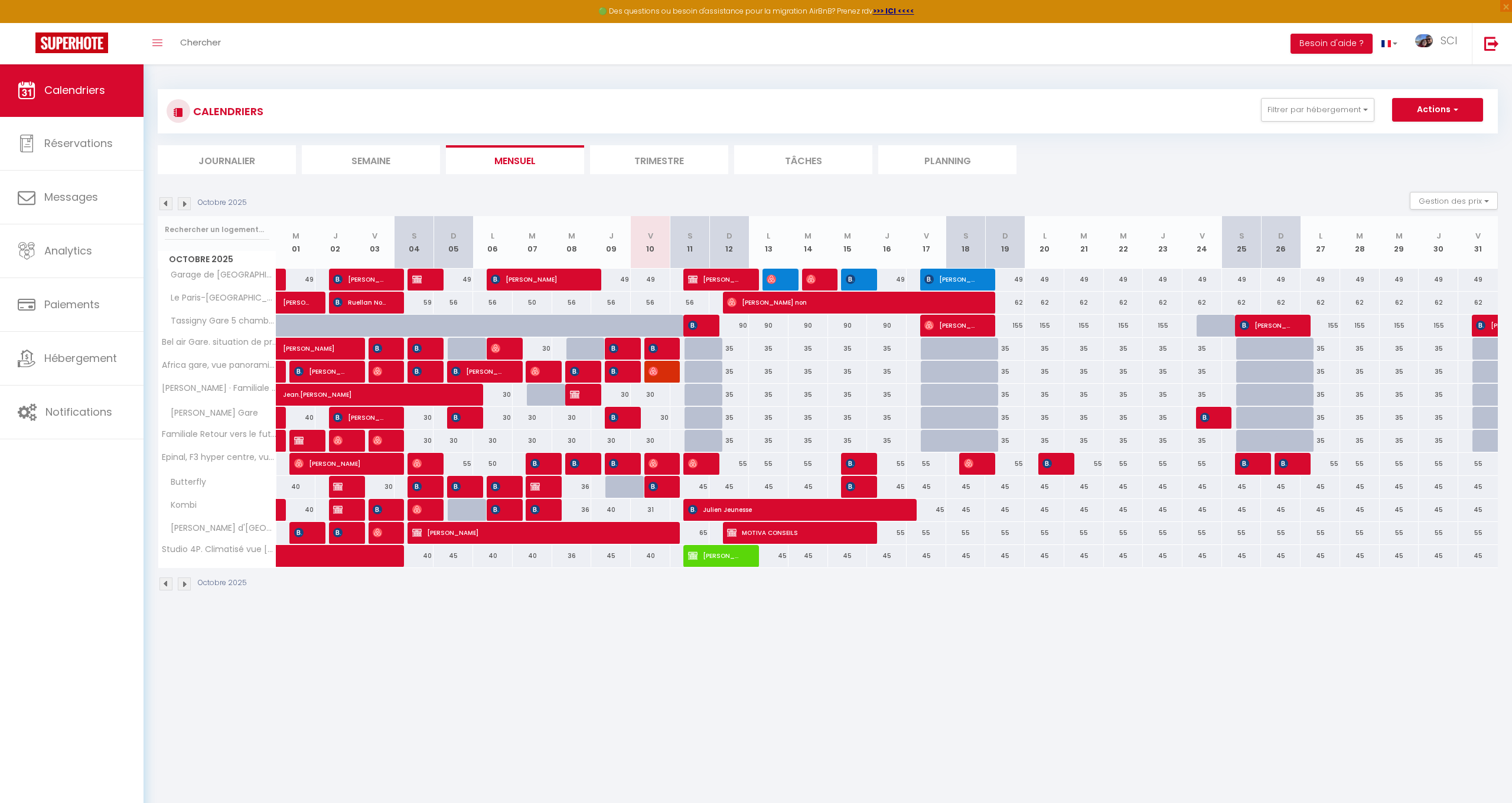
select select "1"
select select
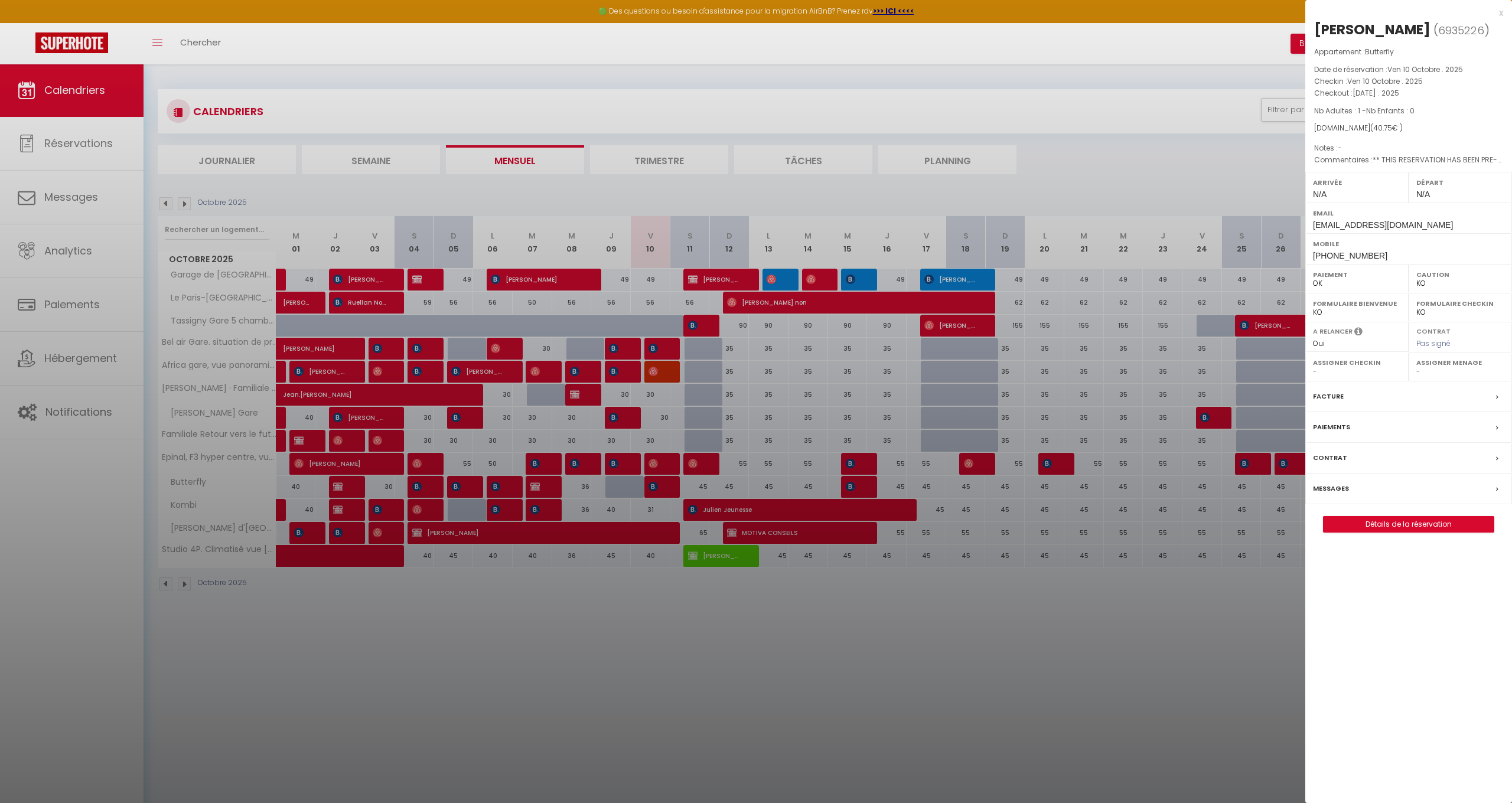
click at [1335, 482] on label "Messages" at bounding box center [1331, 488] width 36 height 12
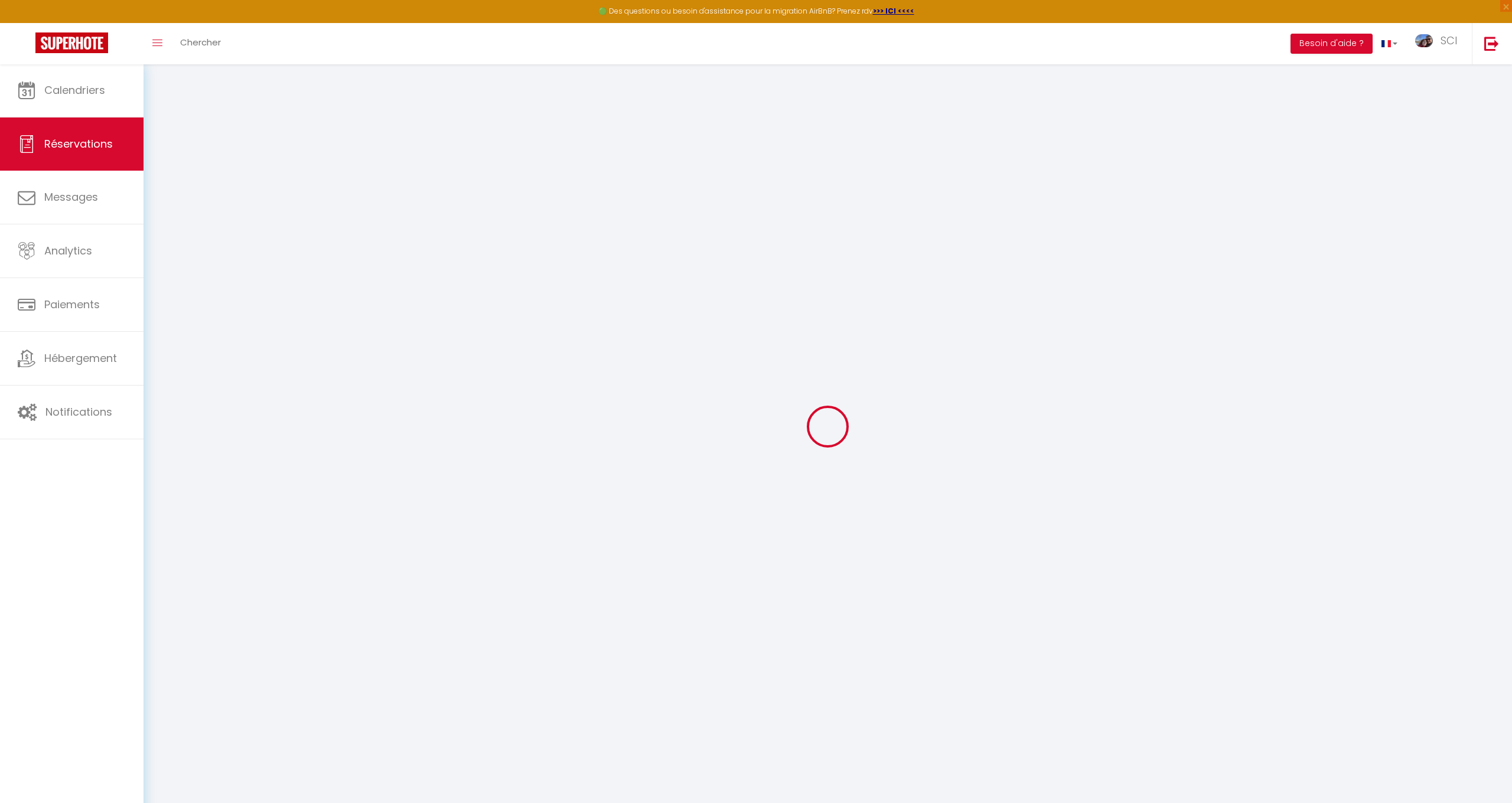
select select
checkbox input "false"
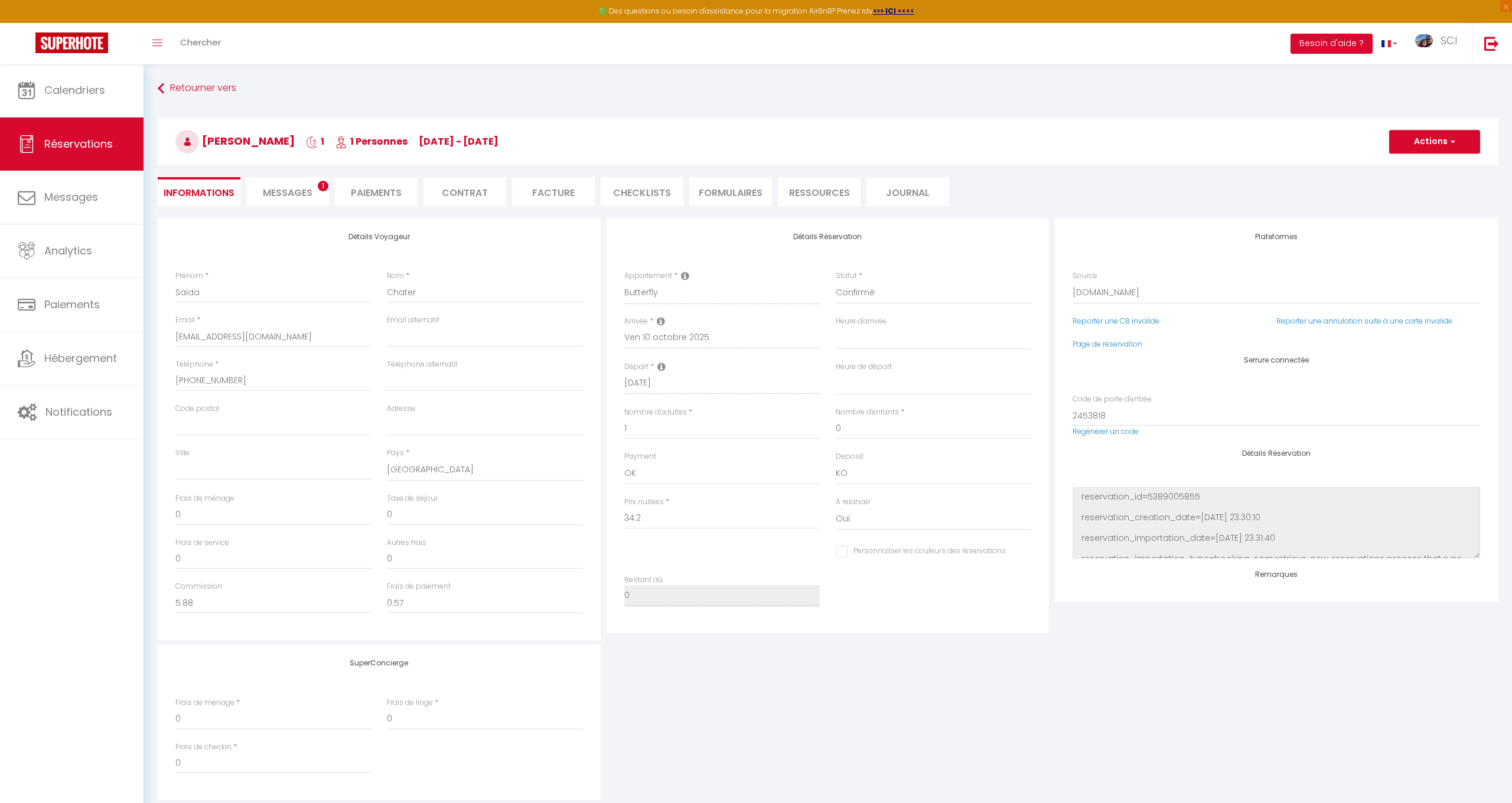
select select
checkbox input "false"
type simples\?0 "** THIS RESERVATION HAS BEEN PRE-PAID ** BOOKING NOTE : Payment charge is EUR 0…"
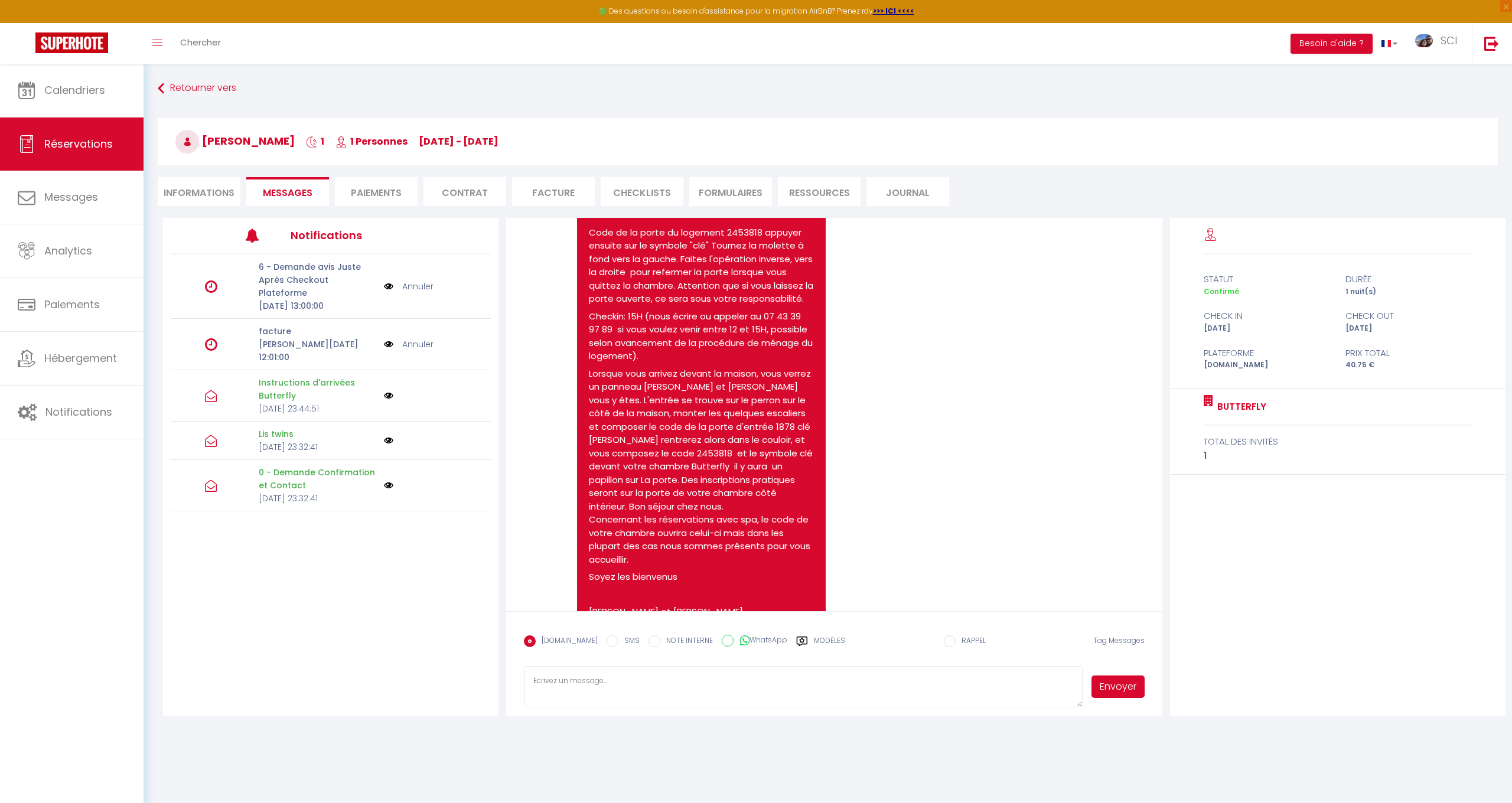
scroll to position [1437, 0]
